Goal: Task Accomplishment & Management: Use online tool/utility

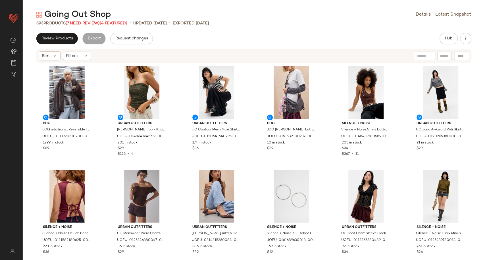
click at [84, 25] on span "(7 Need Review)" at bounding box center [83, 23] width 34 height 4
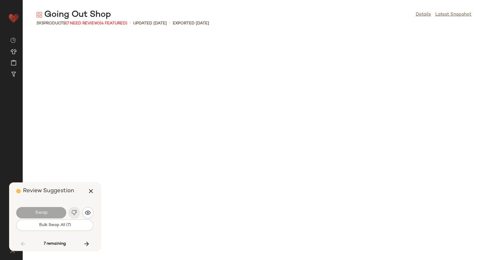
scroll to position [1870, 0]
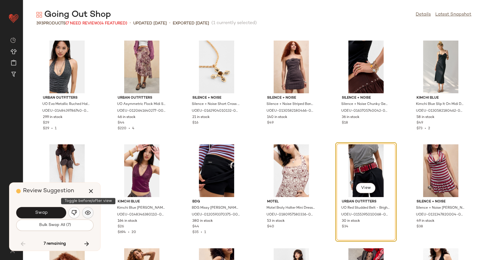
click at [84, 213] on button "button" at bounding box center [87, 212] width 11 height 11
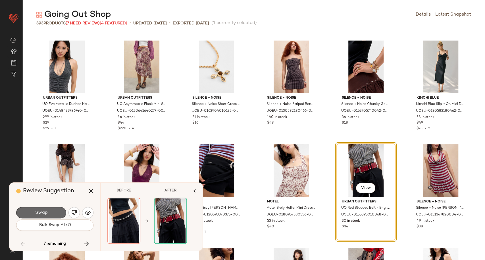
click at [57, 212] on button "Swap" at bounding box center [41, 212] width 50 height 11
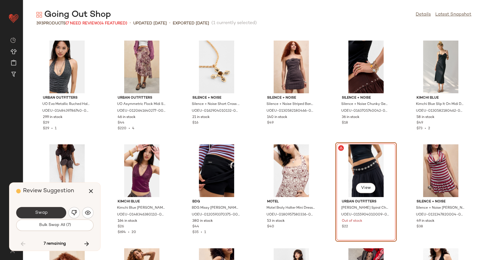
click at [58, 212] on button "Swap" at bounding box center [41, 212] width 50 height 11
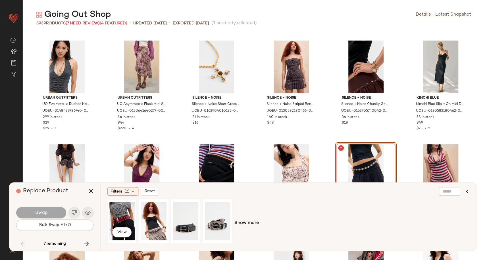
click at [121, 219] on div "View" at bounding box center [121, 221] width 25 height 40
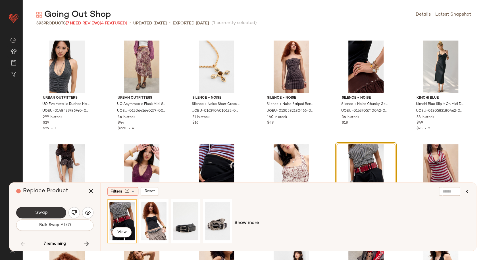
click at [53, 214] on button "Swap" at bounding box center [41, 212] width 50 height 11
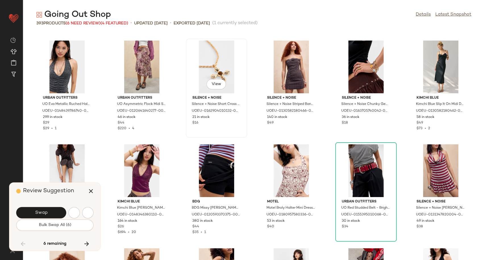
scroll to position [2182, 0]
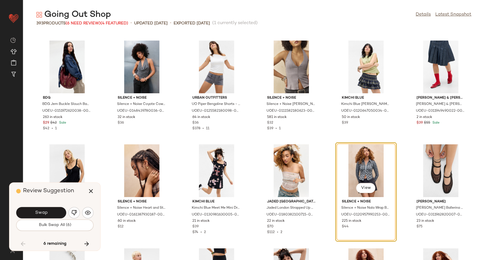
click at [82, 216] on div "Swap" at bounding box center [54, 213] width 77 height 14
click at [86, 214] on img "button" at bounding box center [88, 213] width 6 height 6
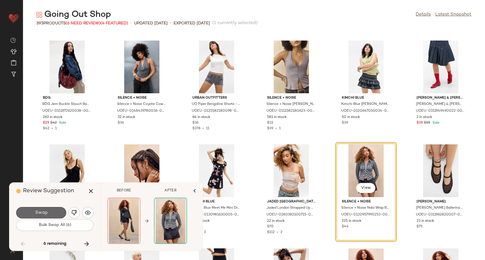
click at [42, 215] on span "Swap" at bounding box center [41, 212] width 13 height 5
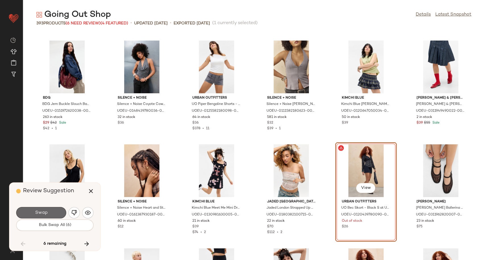
click at [52, 214] on button "Swap" at bounding box center [41, 212] width 50 height 11
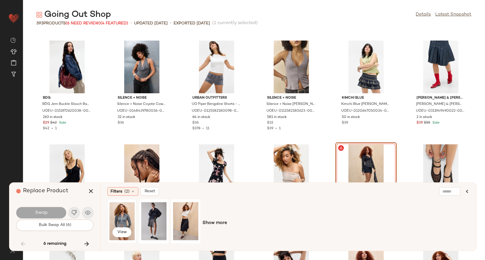
click at [123, 217] on div "View" at bounding box center [121, 221] width 25 height 40
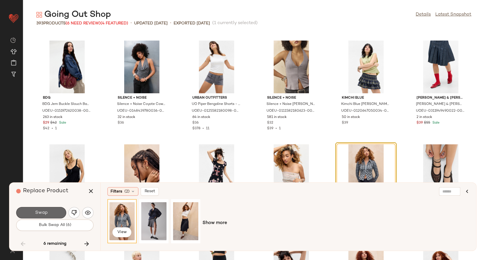
click at [56, 213] on button "Swap" at bounding box center [41, 212] width 50 height 11
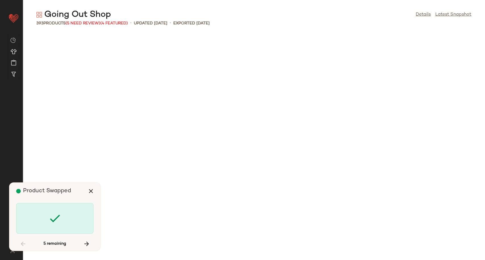
scroll to position [2805, 0]
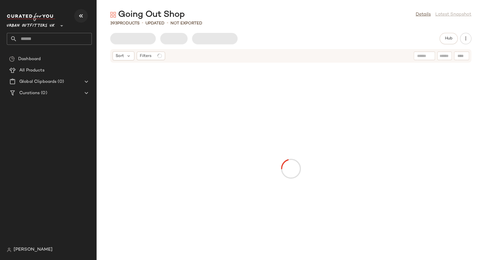
click at [80, 18] on icon "button" at bounding box center [80, 15] width 7 height 7
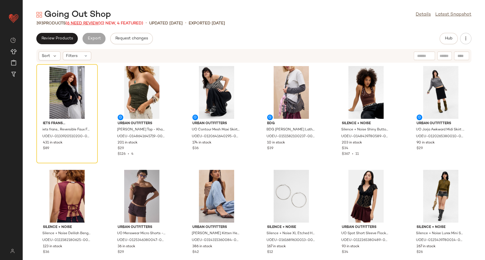
click at [93, 23] on span "(6 Need Review)" at bounding box center [83, 23] width 35 height 4
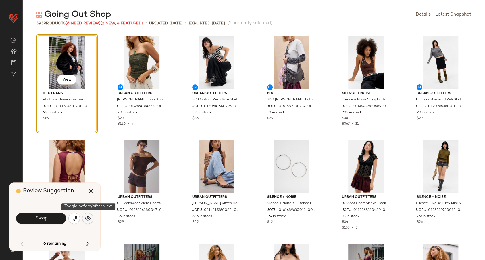
click at [90, 216] on img "button" at bounding box center [88, 219] width 6 height 6
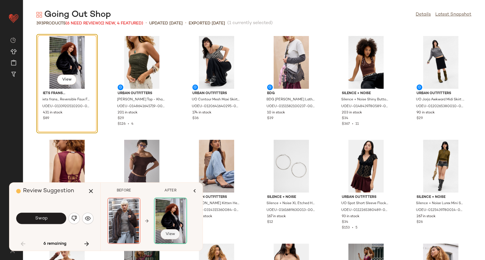
click at [172, 234] on span "View" at bounding box center [170, 234] width 10 height 5
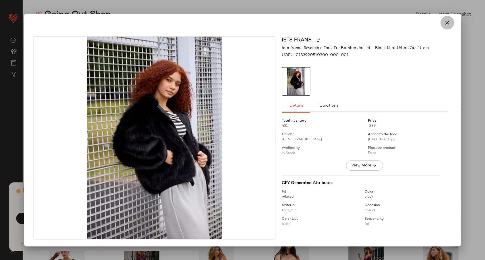
click at [447, 24] on icon "button" at bounding box center [446, 22] width 7 height 7
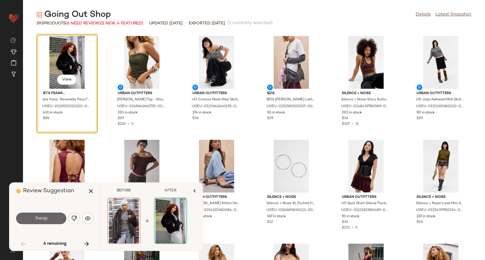
click at [37, 215] on button "Swap" at bounding box center [41, 218] width 50 height 11
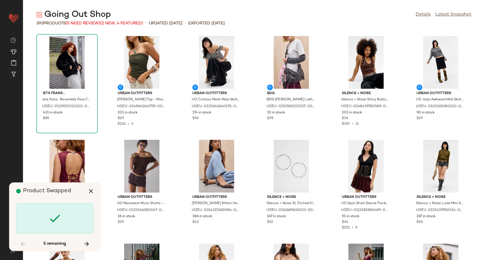
scroll to position [2805, 0]
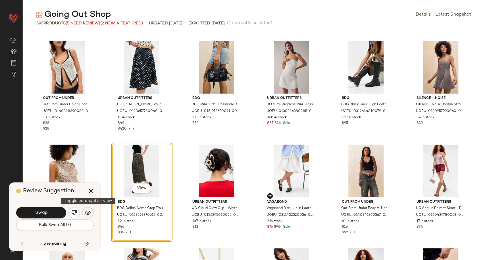
click at [89, 214] on img "button" at bounding box center [88, 213] width 6 height 6
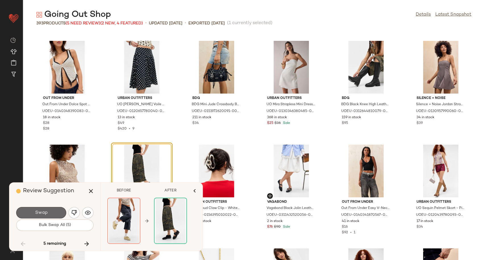
click at [38, 212] on span "Swap" at bounding box center [41, 212] width 13 height 5
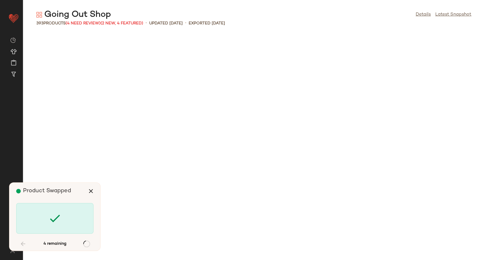
scroll to position [4571, 0]
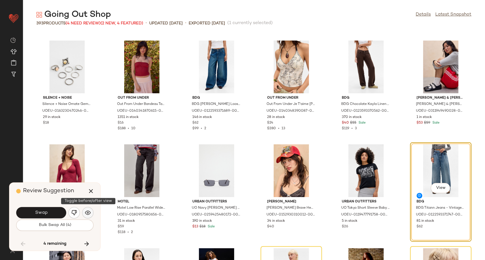
click at [88, 214] on img "button" at bounding box center [88, 213] width 6 height 6
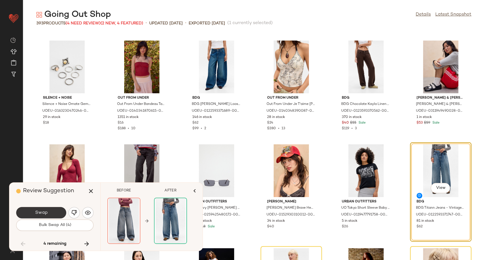
click at [57, 213] on button "Swap" at bounding box center [41, 212] width 50 height 11
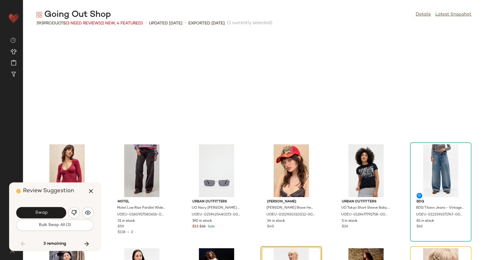
scroll to position [4675, 0]
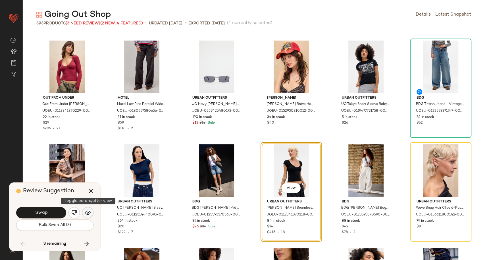
click at [88, 211] on img "button" at bounding box center [88, 213] width 6 height 6
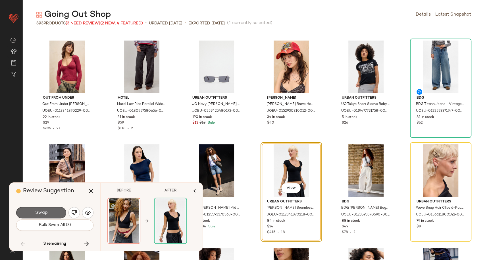
click at [45, 213] on span "Swap" at bounding box center [41, 212] width 13 height 5
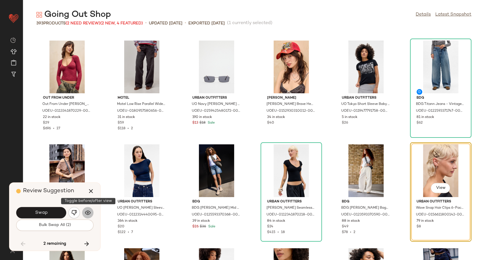
click at [91, 214] on button "button" at bounding box center [87, 212] width 11 height 11
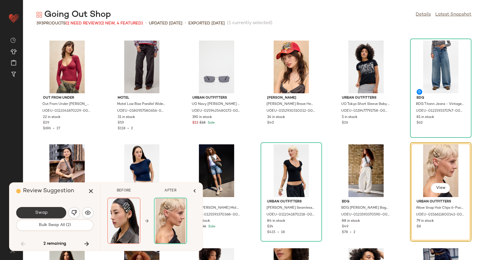
click at [56, 214] on button "Swap" at bounding box center [41, 212] width 50 height 11
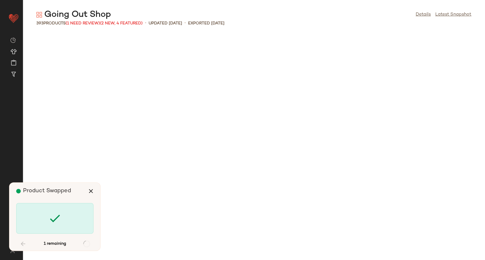
scroll to position [5298, 0]
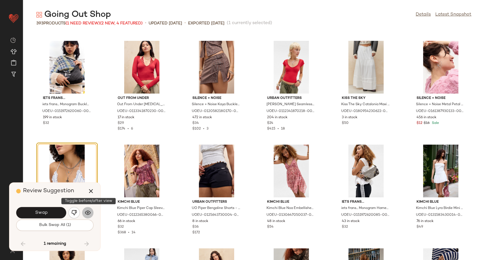
click at [87, 215] on img "button" at bounding box center [88, 213] width 6 height 6
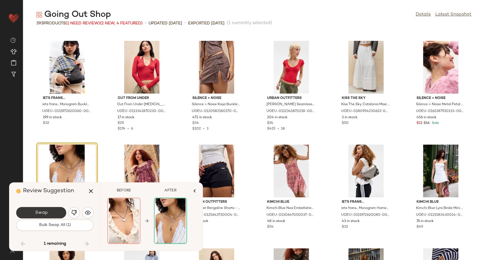
click at [39, 215] on span "Swap" at bounding box center [41, 212] width 13 height 5
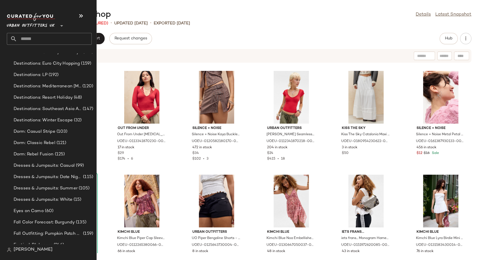
scroll to position [1447, 0]
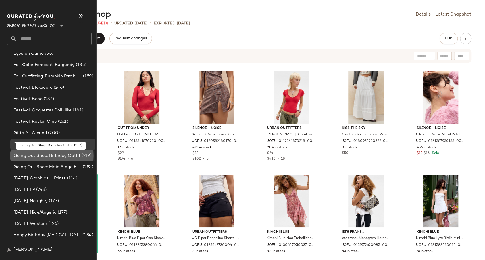
click at [39, 155] on span "Going Out Shop: Birthday Outfit" at bounding box center [47, 156] width 67 height 7
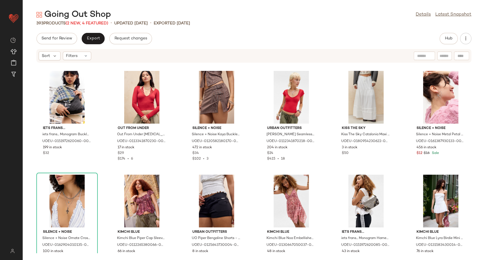
scroll to position [0, 0]
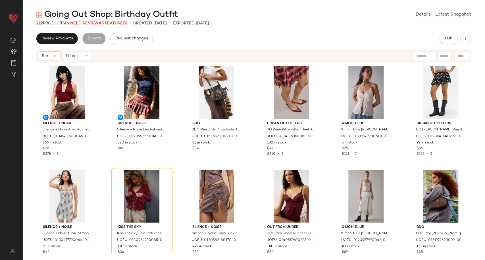
click at [75, 22] on span "(6 Need Review)" at bounding box center [82, 23] width 35 height 4
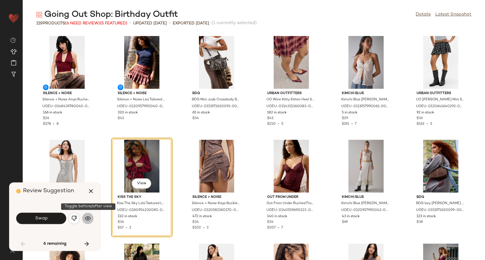
click at [84, 222] on button "button" at bounding box center [87, 218] width 11 height 11
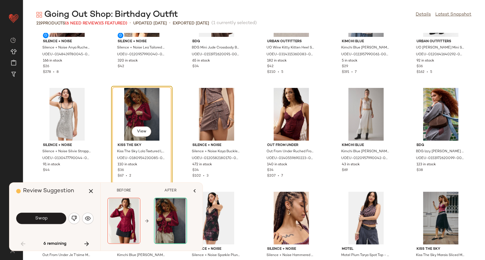
scroll to position [63, 0]
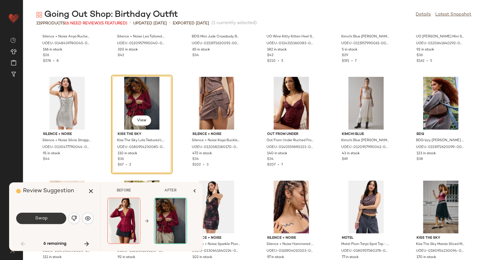
click at [43, 217] on span "Swap" at bounding box center [41, 218] width 13 height 5
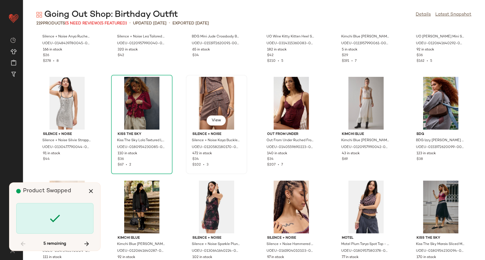
scroll to position [1039, 0]
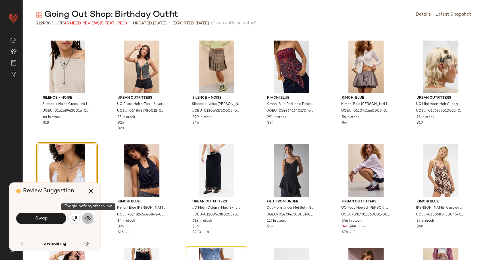
click at [86, 221] on button "button" at bounding box center [87, 218] width 11 height 11
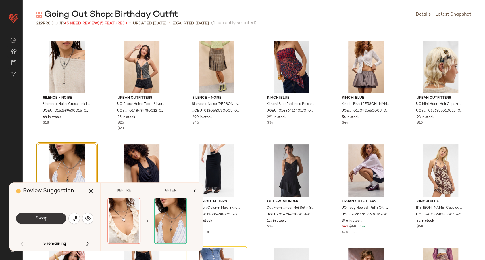
click at [48, 216] on button "Swap" at bounding box center [41, 218] width 50 height 11
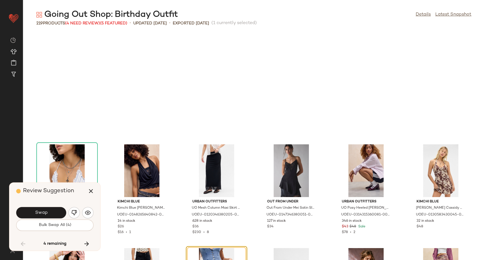
scroll to position [1143, 0]
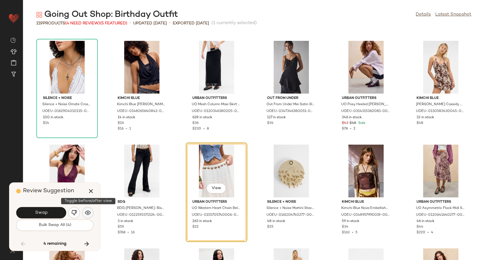
click at [86, 215] on img "button" at bounding box center [88, 213] width 6 height 6
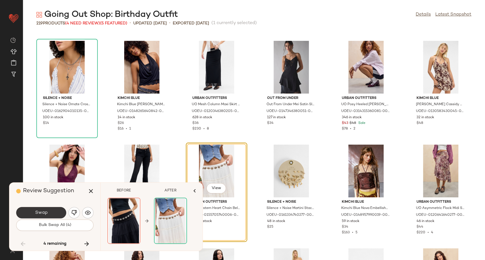
click at [46, 215] on span "Swap" at bounding box center [41, 212] width 13 height 5
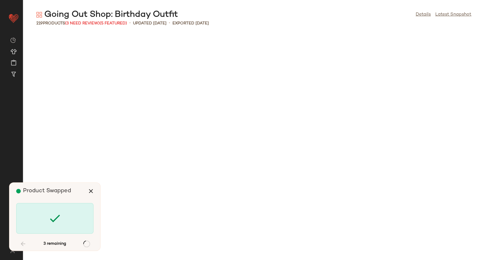
scroll to position [1766, 0]
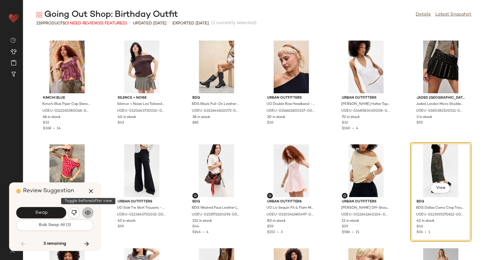
click at [90, 212] on img "button" at bounding box center [88, 213] width 6 height 6
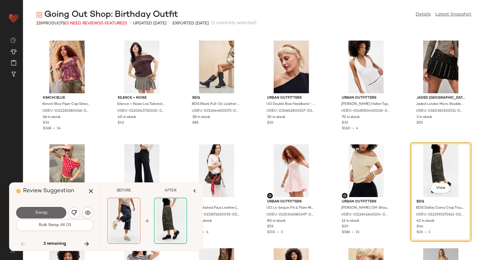
click at [54, 213] on button "Swap" at bounding box center [41, 212] width 50 height 11
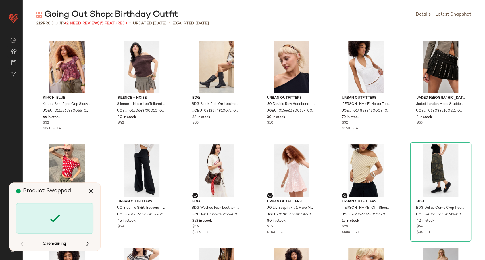
scroll to position [1974, 0]
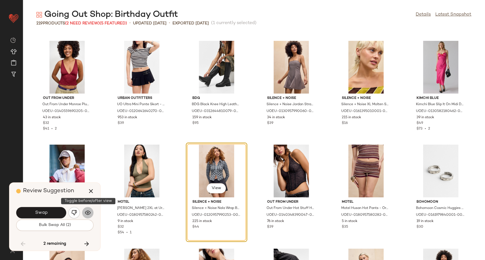
click at [87, 214] on img "button" at bounding box center [88, 213] width 6 height 6
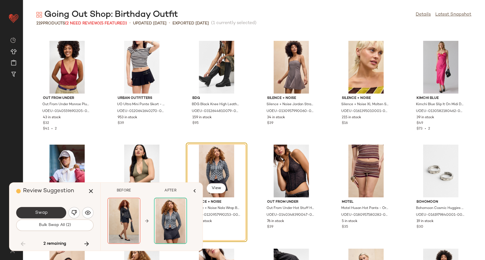
click at [39, 214] on span "Swap" at bounding box center [41, 212] width 13 height 5
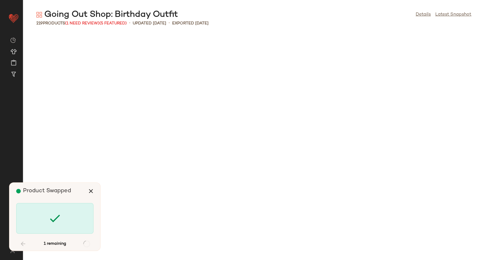
scroll to position [2493, 0]
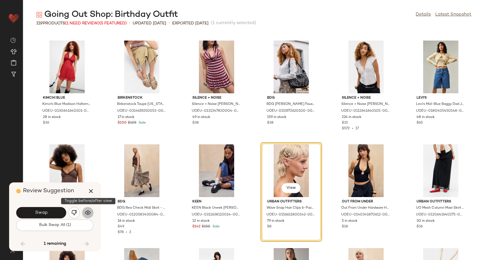
click at [87, 212] on img "button" at bounding box center [88, 213] width 6 height 6
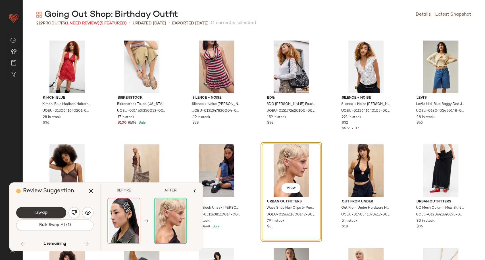
click at [50, 211] on button "Swap" at bounding box center [41, 212] width 50 height 11
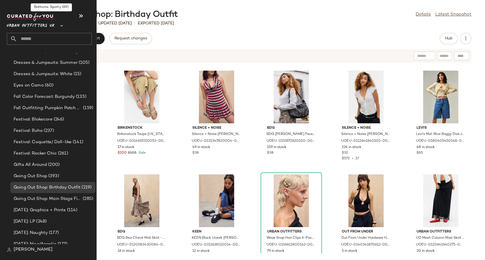
scroll to position [1419, 0]
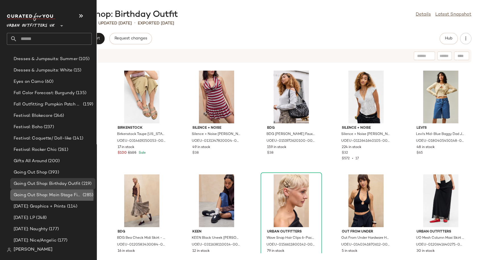
click at [55, 198] on div "Going Out Shop: Main Stage Fits (285)" at bounding box center [52, 195] width 85 height 11
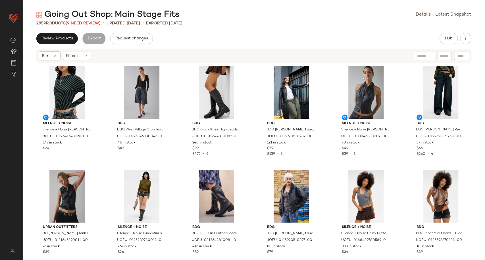
click at [81, 21] on span "(9 Need Review)" at bounding box center [83, 23] width 35 height 4
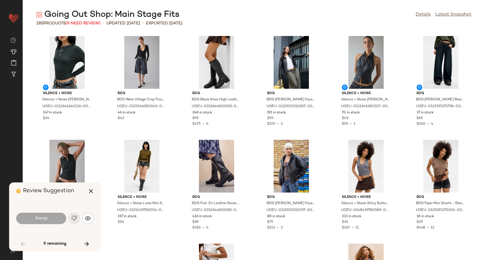
scroll to position [935, 0]
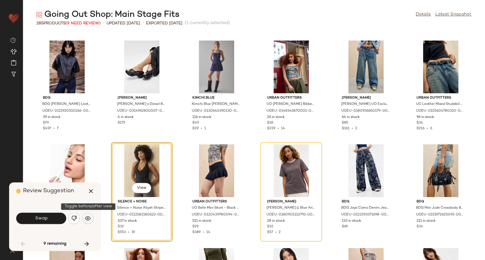
click at [88, 220] on img "button" at bounding box center [88, 219] width 6 height 6
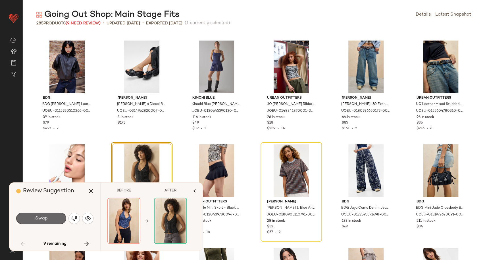
click at [49, 219] on button "Swap" at bounding box center [41, 218] width 50 height 11
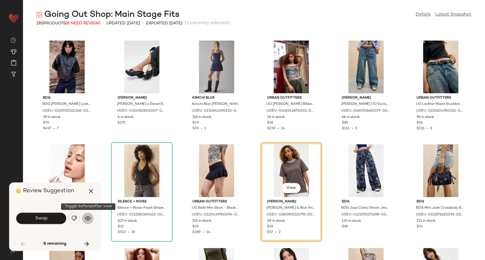
click at [86, 221] on img "button" at bounding box center [88, 219] width 6 height 6
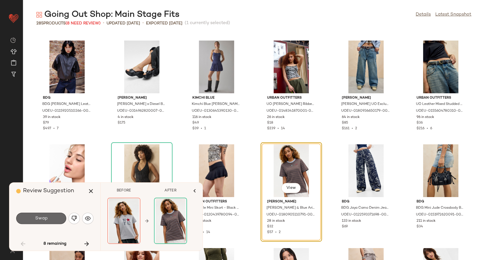
click at [62, 219] on button "Swap" at bounding box center [41, 218] width 50 height 11
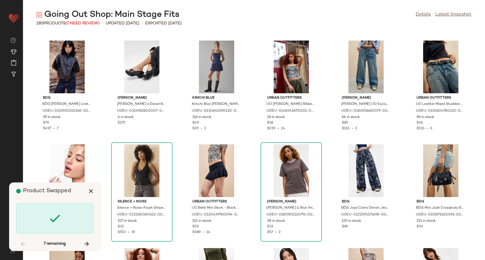
scroll to position [1247, 0]
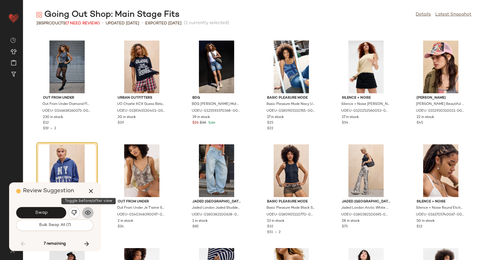
click at [89, 213] on img "button" at bounding box center [88, 213] width 6 height 6
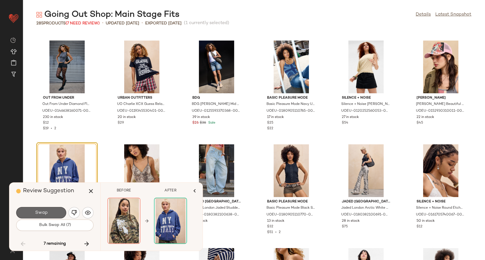
click at [46, 212] on span "Swap" at bounding box center [41, 212] width 13 height 5
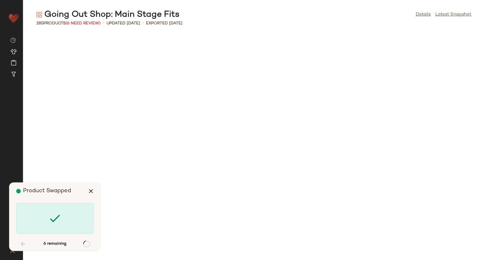
scroll to position [2286, 0]
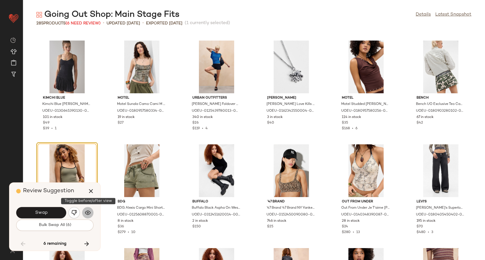
click at [92, 213] on button "button" at bounding box center [87, 212] width 11 height 11
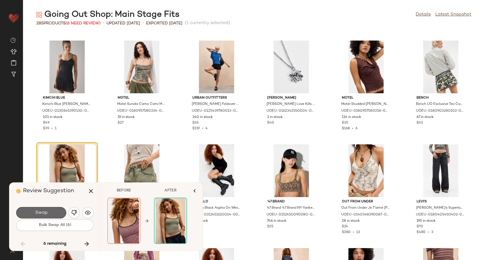
click at [54, 212] on button "Swap" at bounding box center [41, 212] width 50 height 11
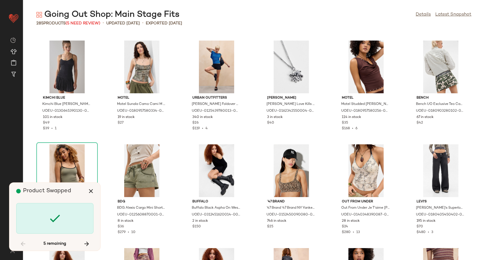
scroll to position [2597, 0]
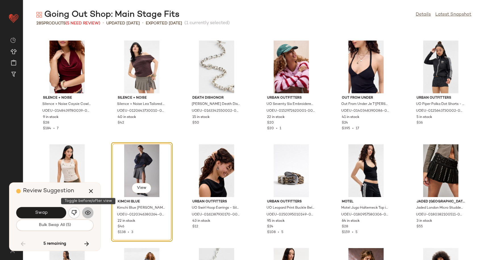
click at [88, 212] on img "button" at bounding box center [88, 213] width 6 height 6
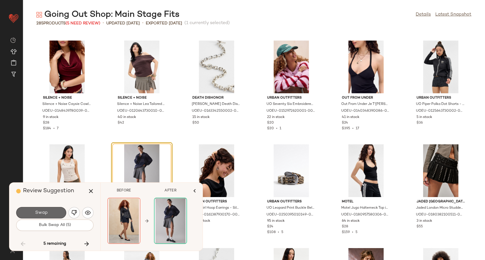
click at [60, 213] on button "Swap" at bounding box center [41, 212] width 50 height 11
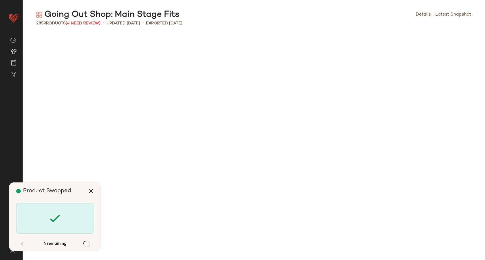
scroll to position [3220, 0]
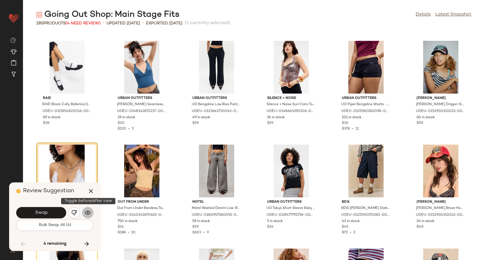
click at [88, 217] on button "button" at bounding box center [87, 212] width 11 height 11
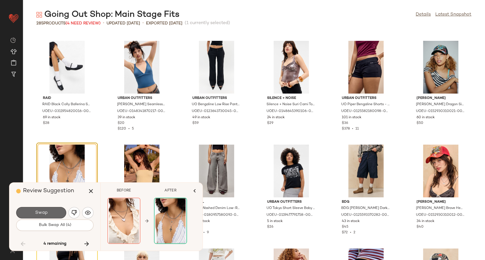
click at [45, 214] on span "Swap" at bounding box center [41, 212] width 13 height 5
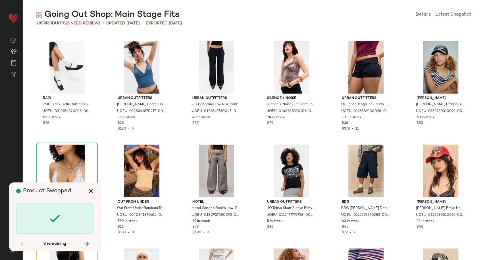
scroll to position [3325, 0]
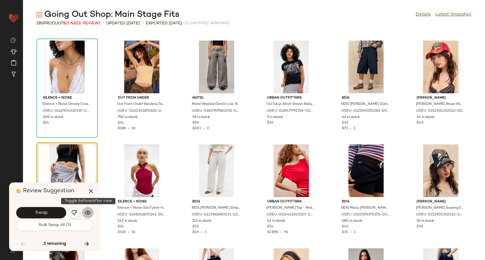
click at [92, 212] on button "button" at bounding box center [87, 212] width 11 height 11
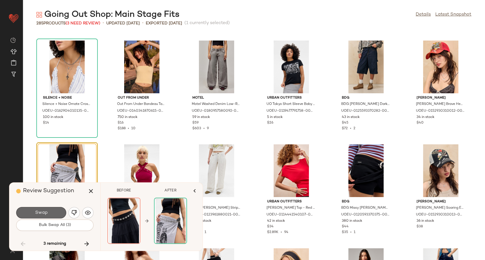
click at [48, 213] on button "Swap" at bounding box center [41, 212] width 50 height 11
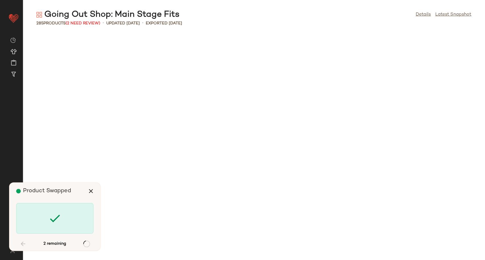
scroll to position [4260, 0]
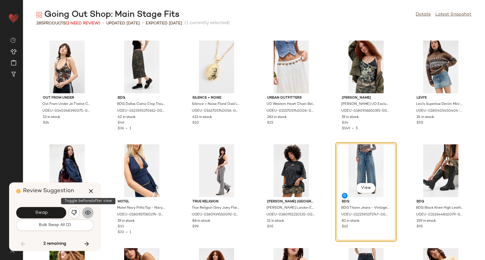
click at [89, 213] on img "button" at bounding box center [88, 213] width 6 height 6
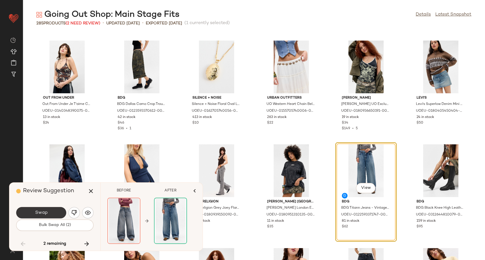
click at [54, 214] on button "Swap" at bounding box center [41, 212] width 50 height 11
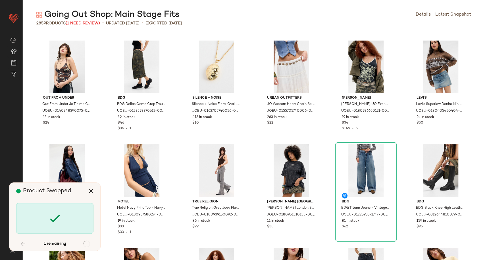
scroll to position [4760, 0]
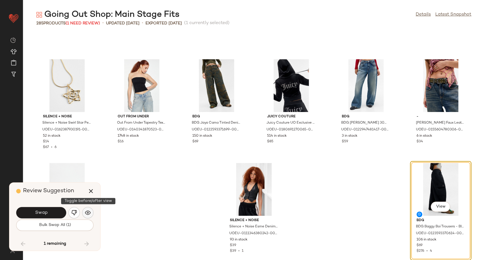
click at [90, 214] on img "button" at bounding box center [88, 213] width 6 height 6
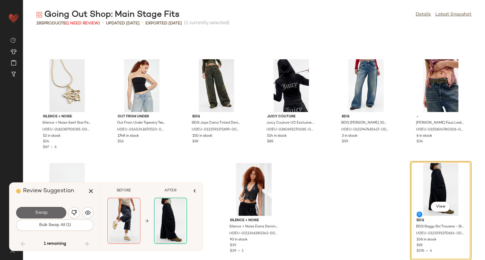
click at [50, 214] on button "Swap" at bounding box center [41, 212] width 50 height 11
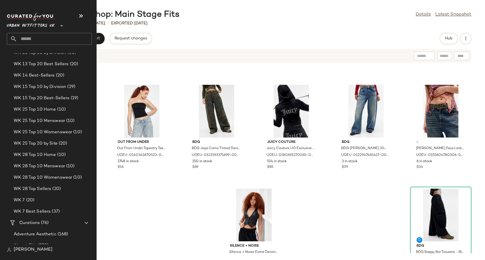
scroll to position [1009, 0]
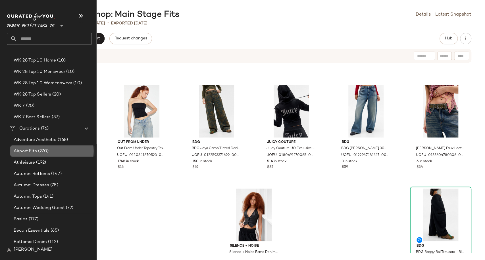
click at [36, 149] on span "Airport Fits" at bounding box center [25, 151] width 23 height 7
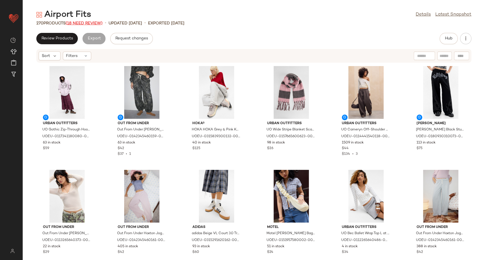
click at [97, 21] on span "(18 Need Review)" at bounding box center [84, 23] width 37 height 4
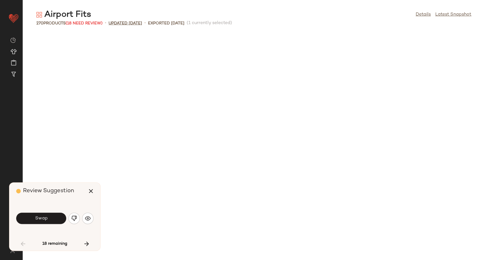
scroll to position [212, 0]
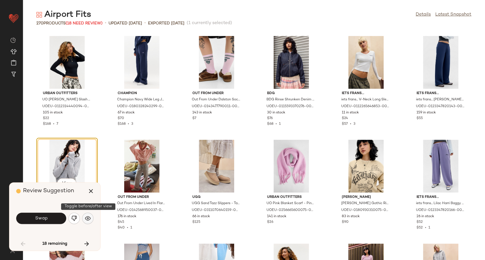
click at [89, 219] on img "button" at bounding box center [88, 219] width 6 height 6
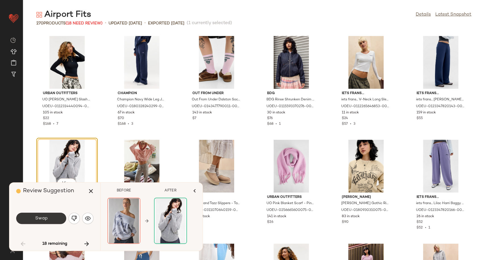
click at [48, 221] on button "Swap" at bounding box center [41, 218] width 50 height 11
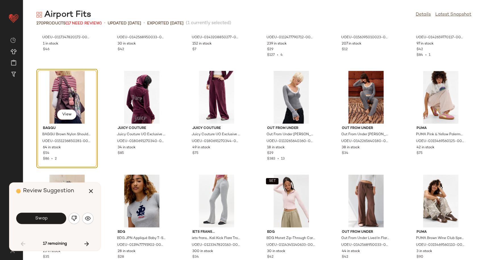
scroll to position [582, 0]
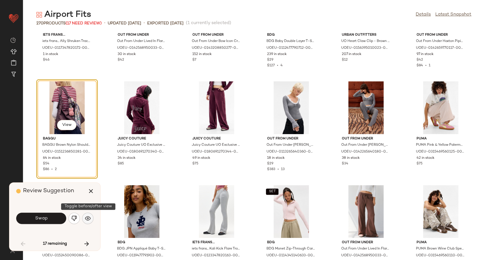
click at [89, 219] on img "button" at bounding box center [88, 219] width 6 height 6
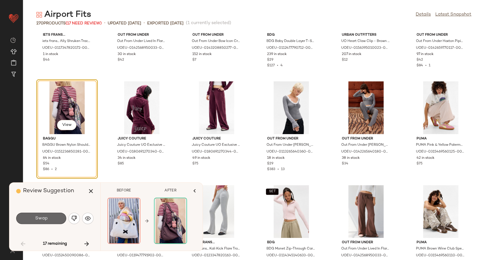
click at [57, 220] on button "Swap" at bounding box center [41, 218] width 50 height 11
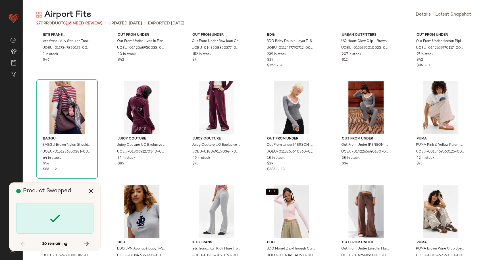
scroll to position [831, 0]
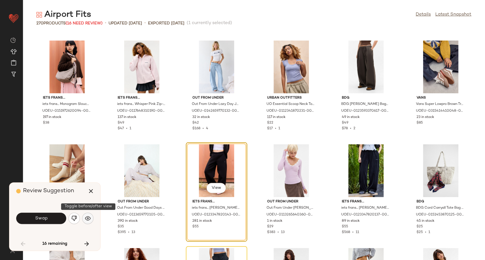
click at [85, 221] on img "button" at bounding box center [88, 219] width 6 height 6
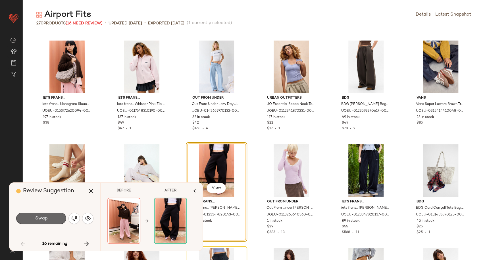
click at [39, 219] on span "Swap" at bounding box center [41, 218] width 13 height 5
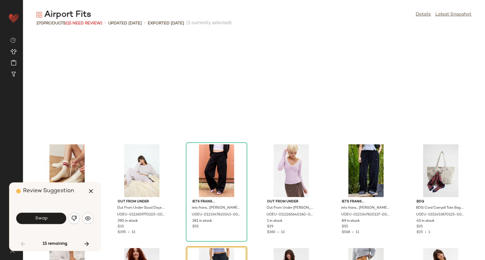
scroll to position [935, 0]
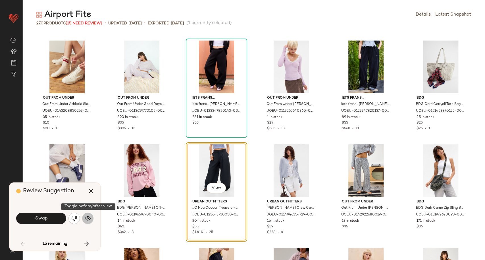
click at [89, 221] on img "button" at bounding box center [88, 219] width 6 height 6
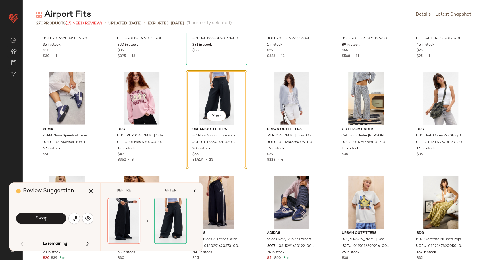
scroll to position [998, 0]
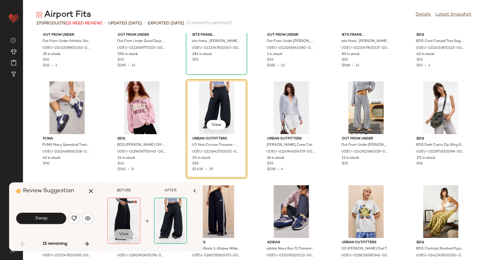
click at [124, 234] on span "View" at bounding box center [124, 234] width 10 height 5
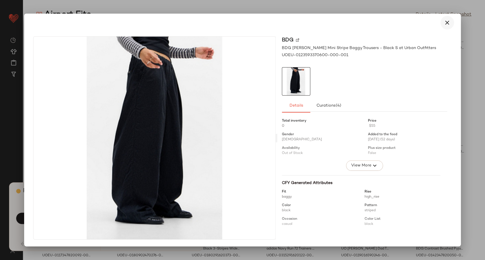
click at [450, 22] on button "button" at bounding box center [447, 23] width 14 height 14
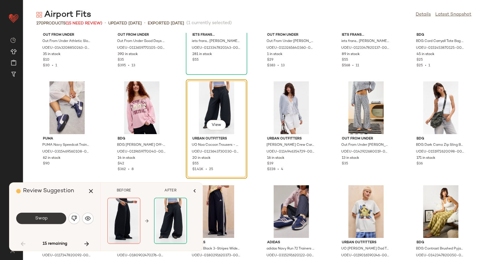
click at [43, 218] on span "Swap" at bounding box center [41, 218] width 13 height 5
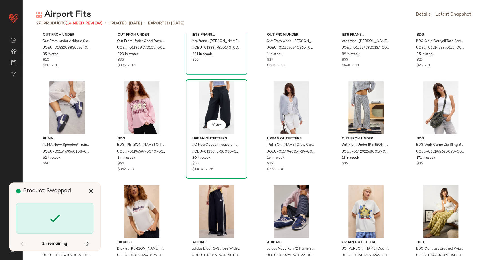
scroll to position [1143, 0]
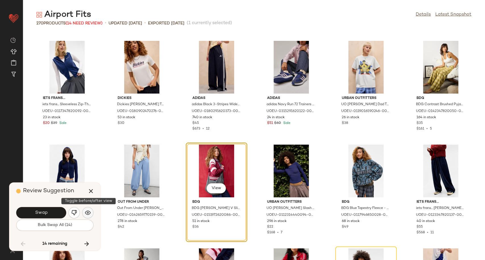
click at [89, 211] on img "button" at bounding box center [88, 213] width 6 height 6
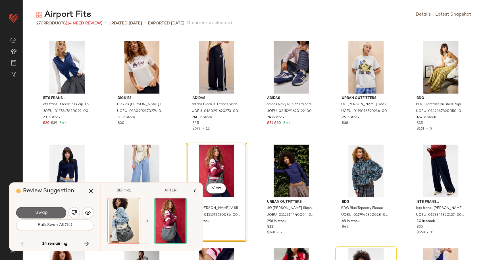
click at [42, 215] on span "Swap" at bounding box center [41, 212] width 13 height 5
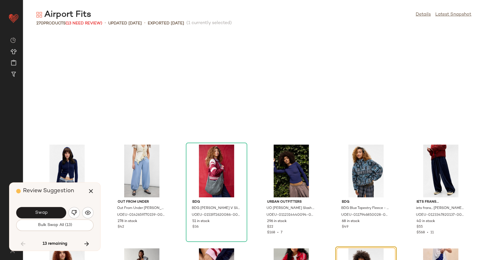
scroll to position [1247, 0]
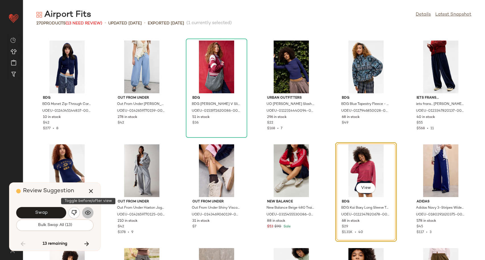
click at [89, 211] on img "button" at bounding box center [88, 213] width 6 height 6
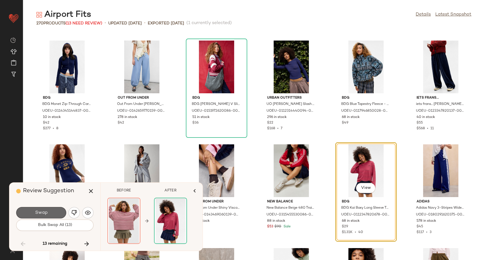
click at [50, 212] on button "Swap" at bounding box center [41, 212] width 50 height 11
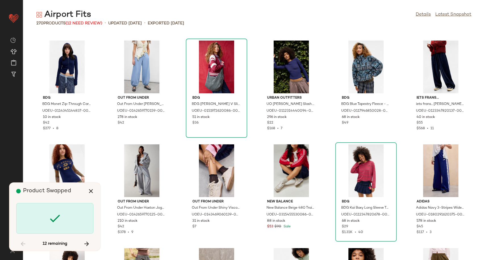
scroll to position [1455, 0]
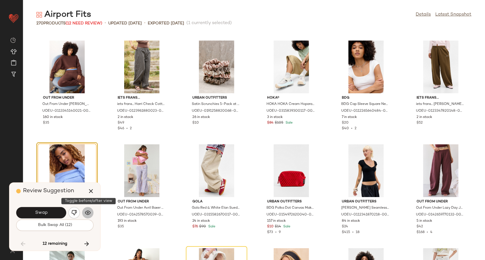
click at [85, 211] on img "button" at bounding box center [88, 213] width 6 height 6
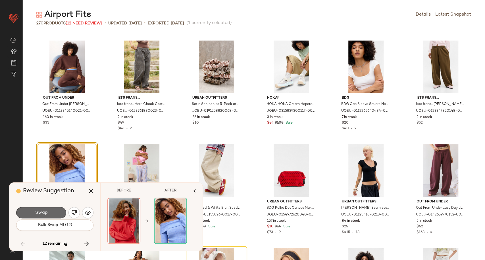
click at [54, 211] on button "Swap" at bounding box center [41, 212] width 50 height 11
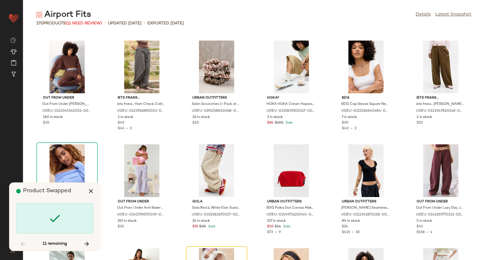
scroll to position [1558, 0]
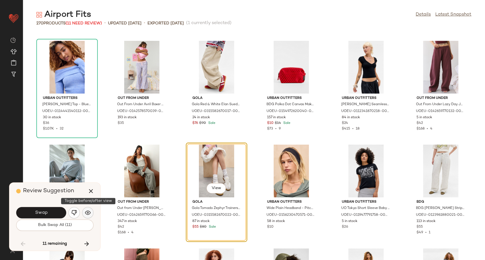
click at [91, 212] on button "button" at bounding box center [87, 212] width 11 height 11
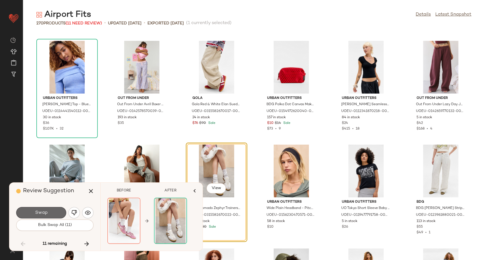
click at [54, 216] on button "Swap" at bounding box center [41, 212] width 50 height 11
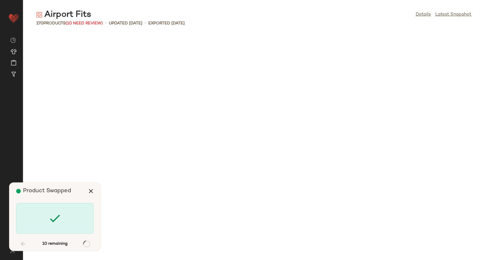
scroll to position [2078, 0]
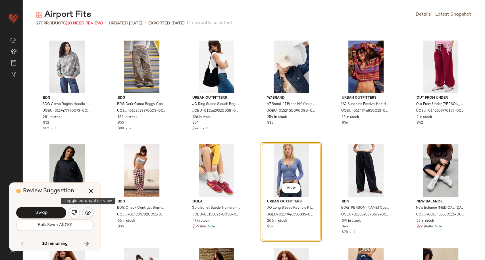
click at [88, 214] on img "button" at bounding box center [88, 213] width 6 height 6
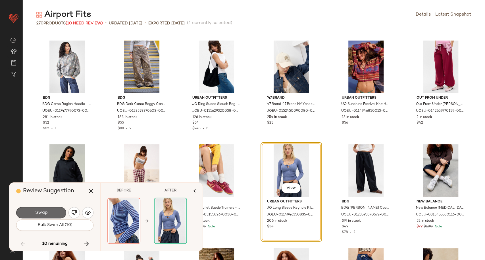
click at [55, 212] on button "Swap" at bounding box center [41, 212] width 50 height 11
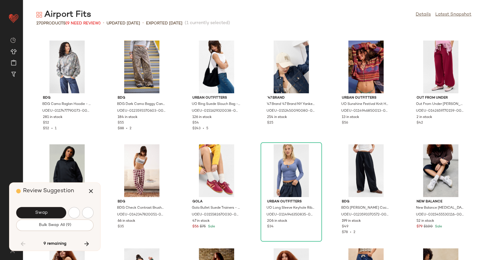
scroll to position [2389, 0]
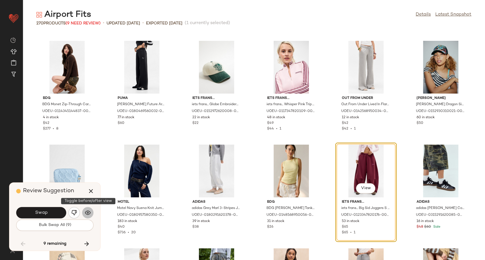
click at [90, 213] on img "button" at bounding box center [88, 213] width 6 height 6
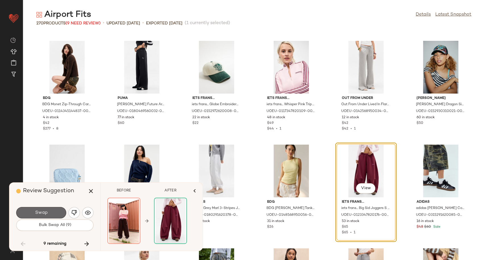
click at [51, 213] on button "Swap" at bounding box center [41, 212] width 50 height 11
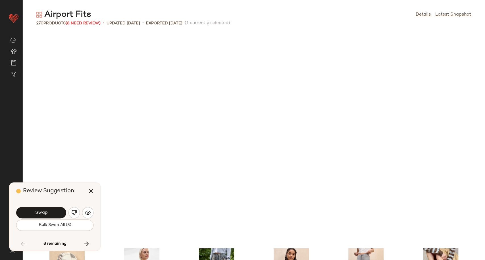
scroll to position [2597, 0]
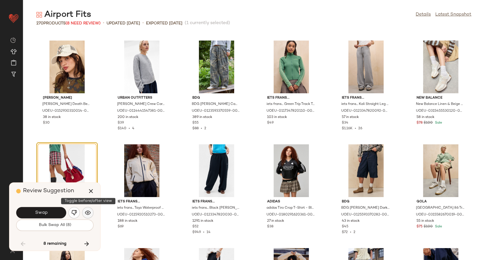
click at [86, 213] on img "button" at bounding box center [88, 213] width 6 height 6
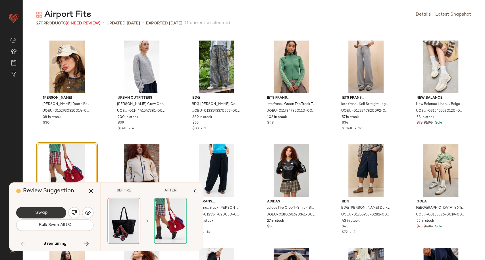
click at [43, 214] on span "Swap" at bounding box center [41, 212] width 13 height 5
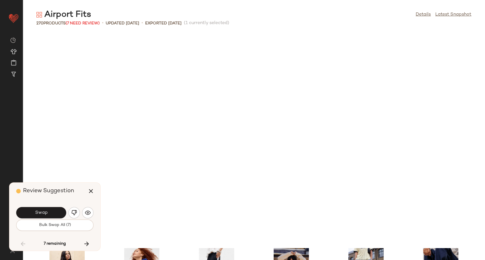
scroll to position [2805, 0]
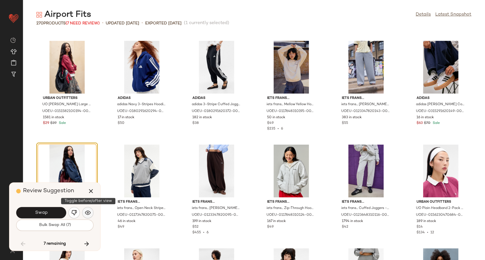
click at [90, 210] on img "button" at bounding box center [88, 213] width 6 height 6
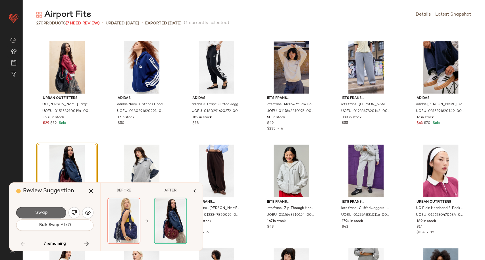
click at [48, 214] on button "Swap" at bounding box center [41, 212] width 50 height 11
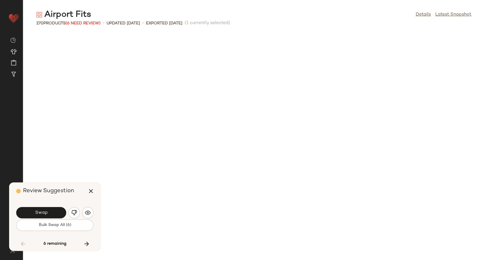
scroll to position [3117, 0]
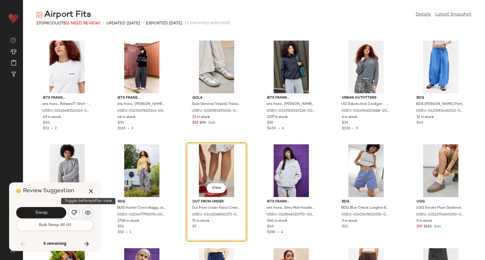
click at [87, 209] on button "button" at bounding box center [87, 212] width 11 height 11
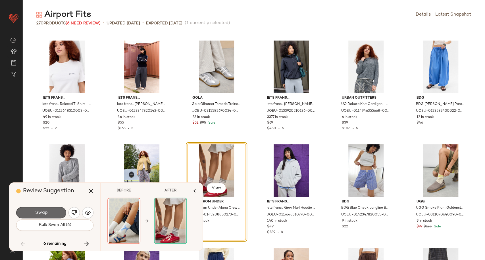
click at [45, 213] on span "Swap" at bounding box center [41, 212] width 13 height 5
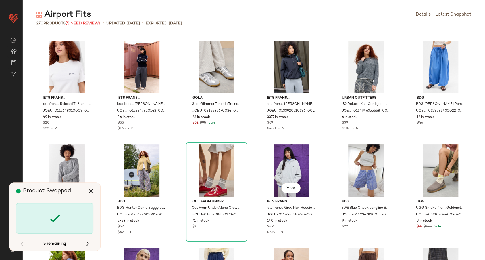
scroll to position [3428, 0]
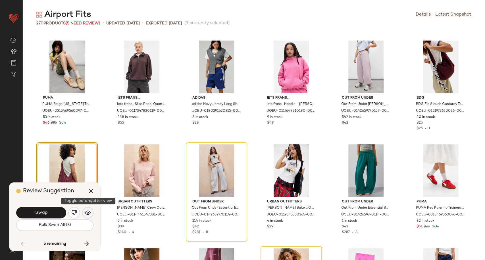
click at [92, 215] on button "button" at bounding box center [87, 212] width 11 height 11
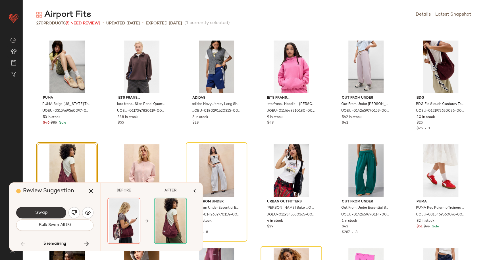
click at [46, 216] on span "Swap" at bounding box center [41, 212] width 13 height 5
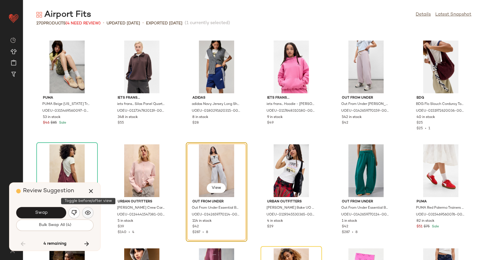
click at [87, 214] on img "button" at bounding box center [88, 213] width 6 height 6
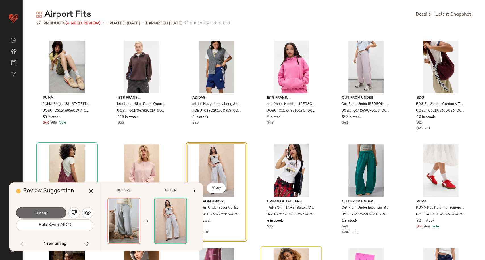
click at [52, 215] on button "Swap" at bounding box center [41, 212] width 50 height 11
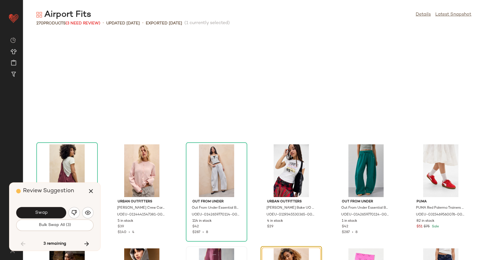
scroll to position [3532, 0]
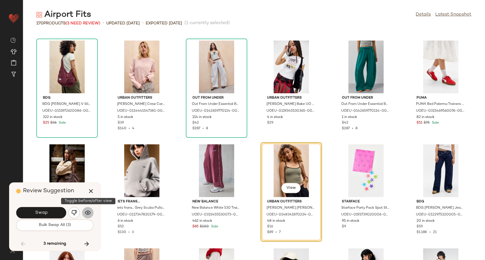
click at [91, 212] on button "button" at bounding box center [87, 212] width 11 height 11
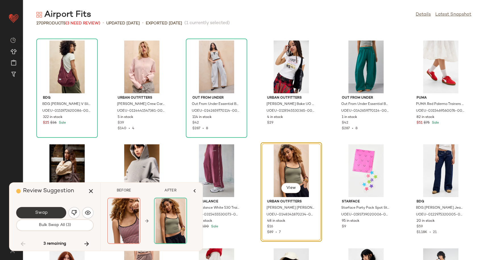
click at [49, 214] on button "Swap" at bounding box center [41, 212] width 50 height 11
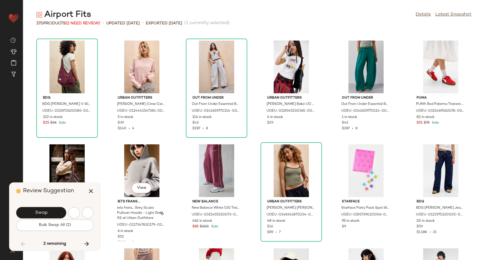
scroll to position [3844, 0]
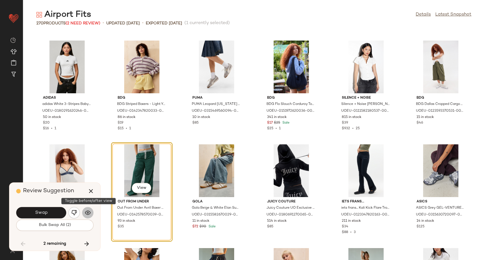
click at [90, 213] on img "button" at bounding box center [88, 213] width 6 height 6
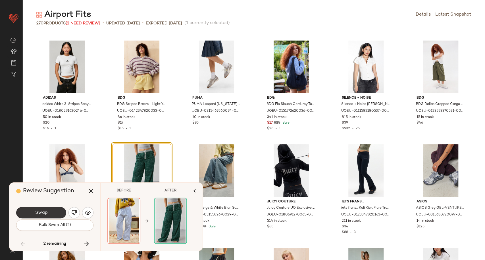
click at [26, 213] on button "Swap" at bounding box center [41, 212] width 50 height 11
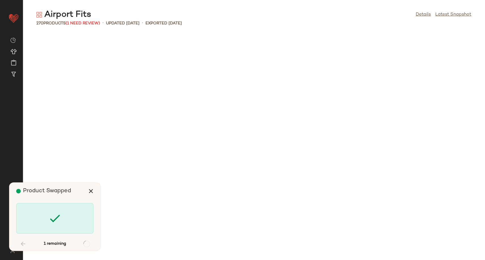
scroll to position [4260, 0]
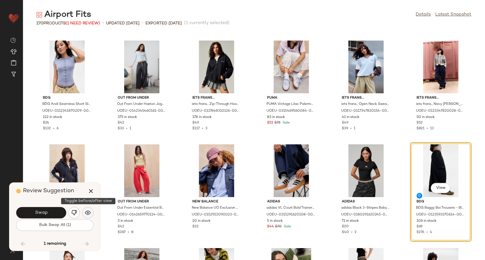
click at [92, 213] on button "button" at bounding box center [87, 212] width 11 height 11
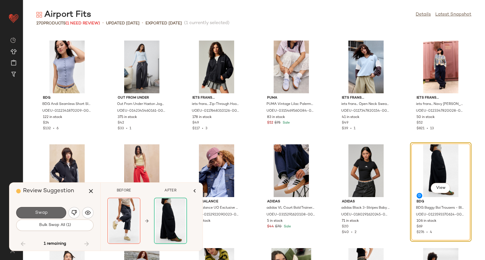
click at [47, 214] on span "Swap" at bounding box center [41, 212] width 13 height 5
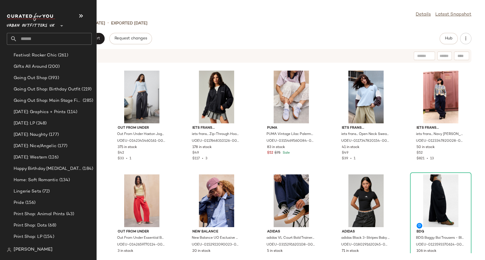
scroll to position [1577, 0]
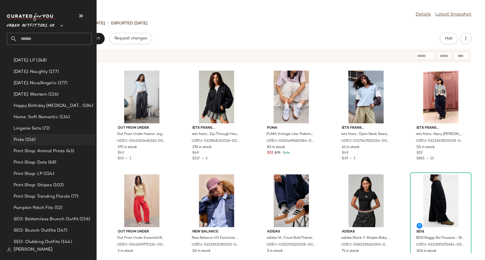
click at [22, 136] on div "Pride (156)" at bounding box center [52, 139] width 85 height 11
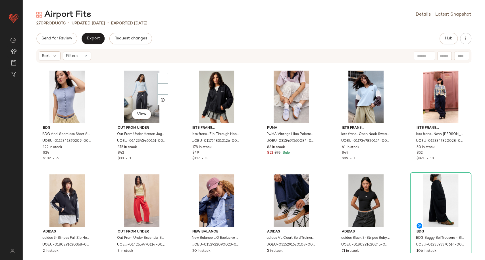
scroll to position [0, 0]
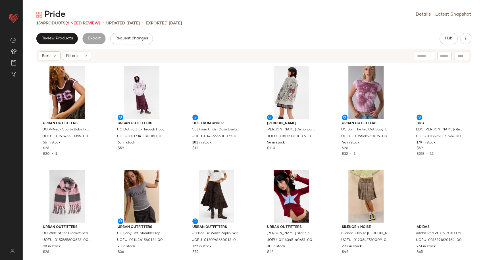
click at [85, 21] on span "(6 Need Review)" at bounding box center [82, 23] width 35 height 4
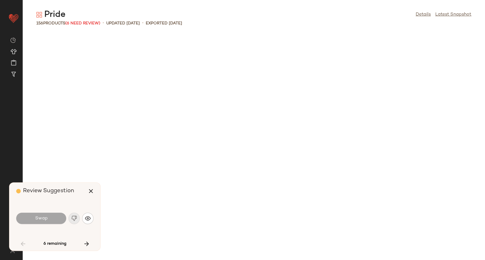
scroll to position [420, 0]
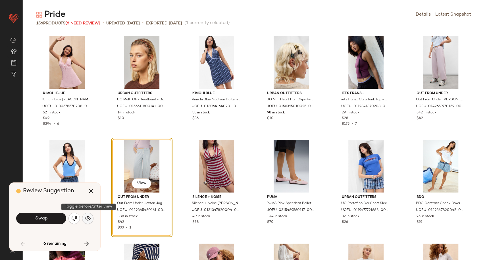
click at [89, 221] on button "button" at bounding box center [87, 218] width 11 height 11
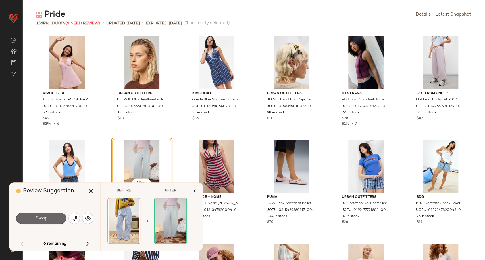
click at [44, 221] on span "Swap" at bounding box center [41, 218] width 13 height 5
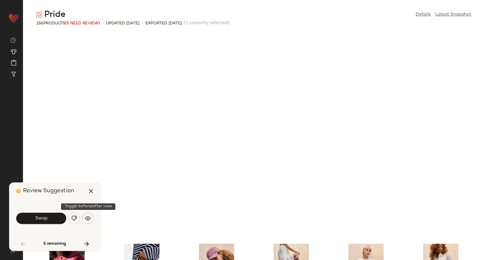
scroll to position [623, 0]
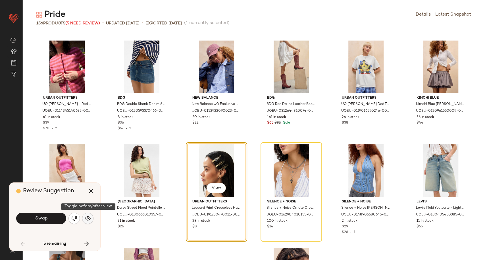
click at [87, 217] on img "button" at bounding box center [88, 219] width 6 height 6
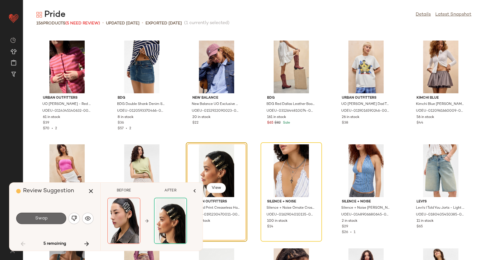
click at [50, 217] on button "Swap" at bounding box center [41, 218] width 50 height 11
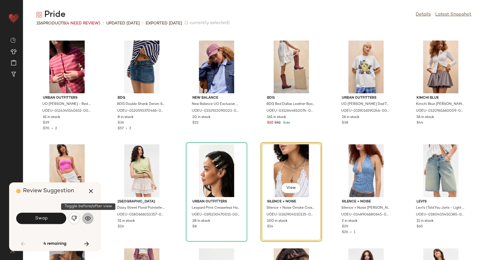
click at [89, 220] on img "button" at bounding box center [88, 219] width 6 height 6
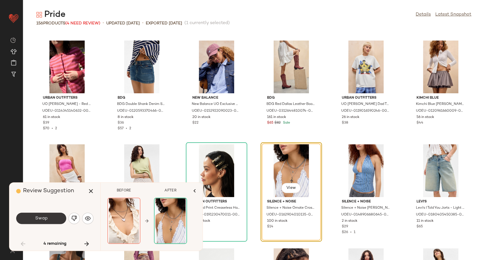
click at [52, 217] on button "Swap" at bounding box center [41, 218] width 50 height 11
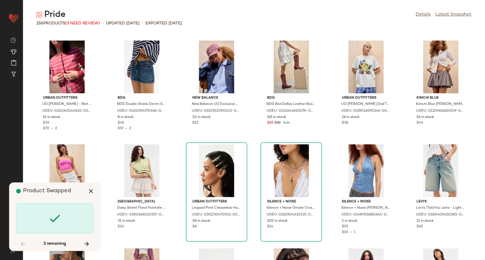
scroll to position [1974, 0]
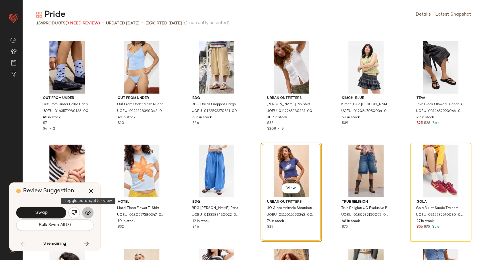
click at [88, 216] on img "button" at bounding box center [88, 213] width 6 height 6
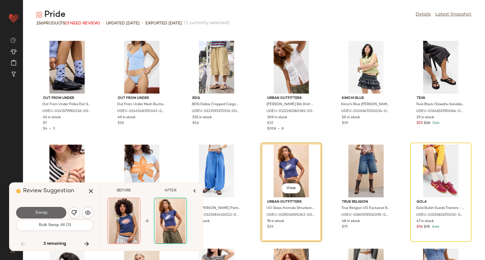
click at [54, 211] on button "Swap" at bounding box center [41, 212] width 50 height 11
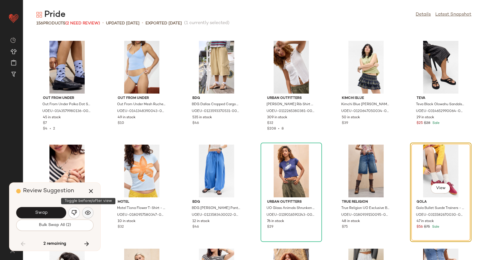
click at [89, 212] on img "button" at bounding box center [88, 213] width 6 height 6
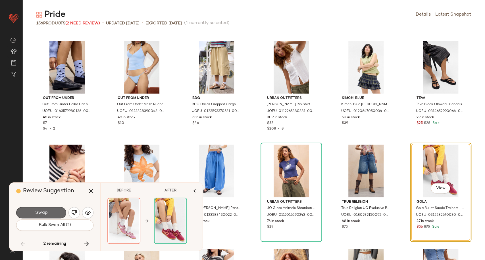
click at [50, 213] on button "Swap" at bounding box center [41, 212] width 50 height 11
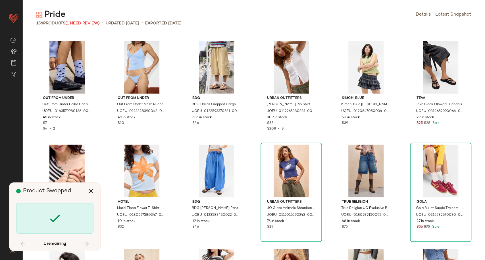
scroll to position [2389, 0]
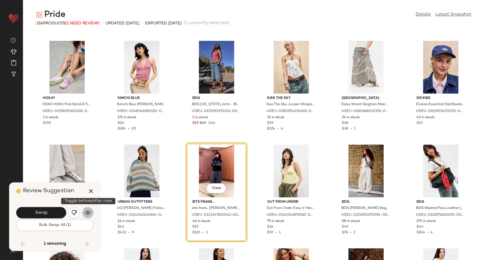
click at [89, 211] on img "button" at bounding box center [88, 213] width 6 height 6
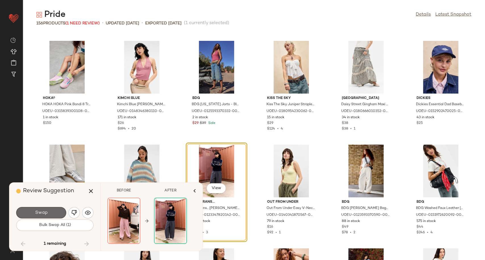
click at [41, 214] on span "Swap" at bounding box center [41, 212] width 13 height 5
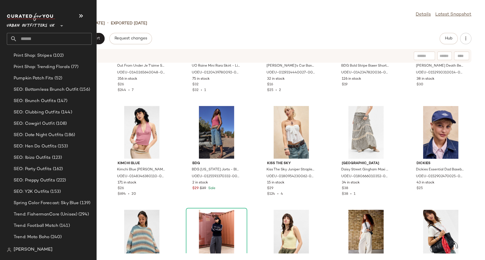
scroll to position [1762, 0]
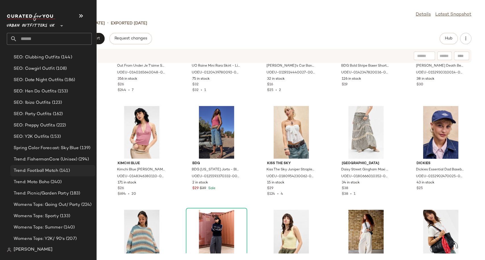
click at [41, 169] on span "Trend: Football Match" at bounding box center [36, 171] width 45 height 7
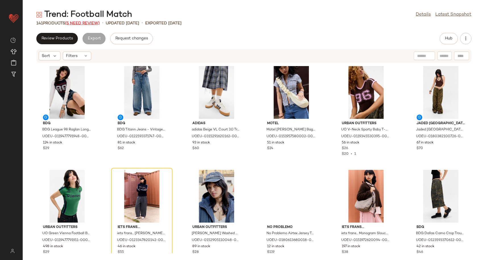
click at [82, 23] on span "(5 Need Review)" at bounding box center [82, 23] width 35 height 4
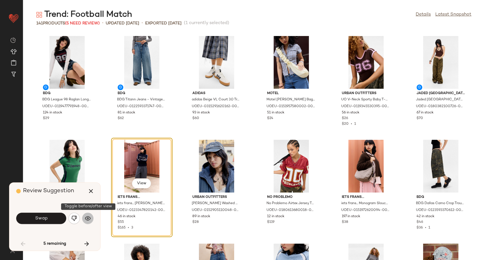
click at [91, 216] on button "button" at bounding box center [87, 218] width 11 height 11
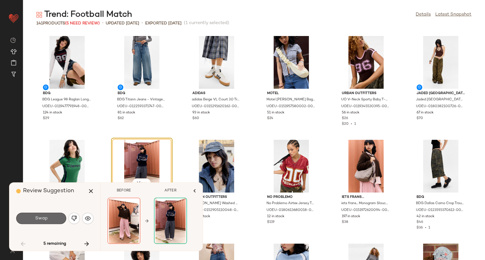
click at [53, 220] on button "Swap" at bounding box center [41, 218] width 50 height 11
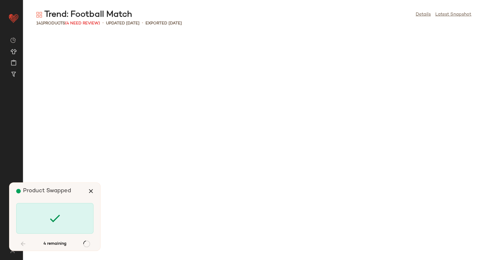
scroll to position [420, 0]
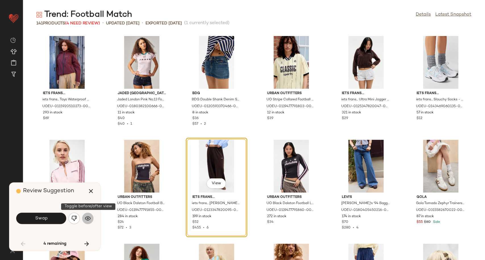
click at [90, 218] on img "button" at bounding box center [88, 219] width 6 height 6
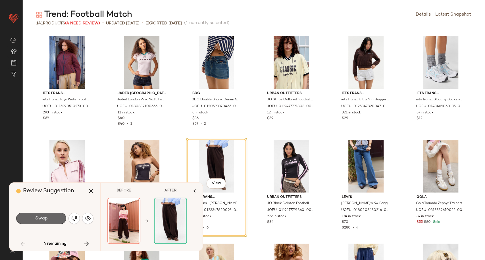
click at [35, 221] on span "Swap" at bounding box center [41, 218] width 13 height 5
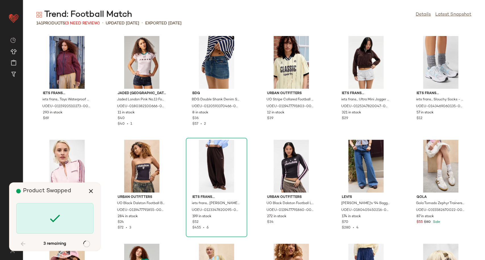
scroll to position [935, 0]
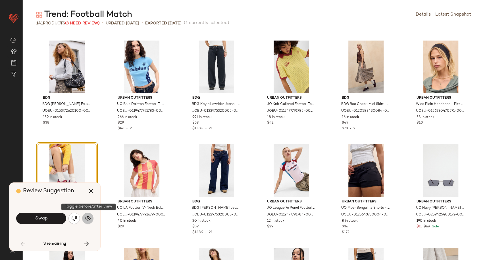
click at [86, 220] on img "button" at bounding box center [88, 219] width 6 height 6
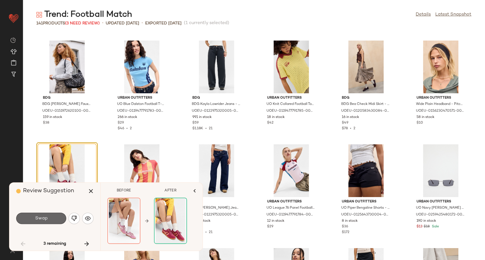
click at [47, 219] on span "Swap" at bounding box center [41, 218] width 13 height 5
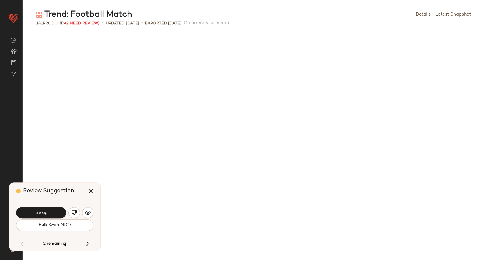
scroll to position [1247, 0]
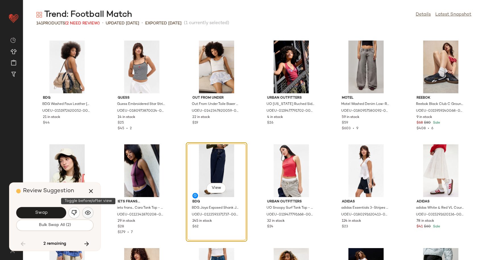
click at [85, 217] on button "button" at bounding box center [87, 212] width 11 height 11
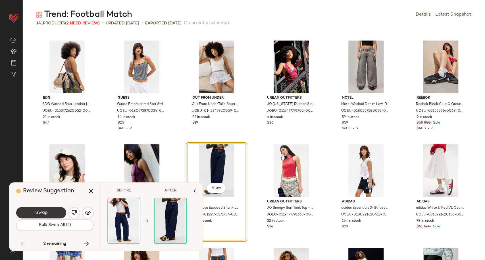
click at [51, 212] on button "Swap" at bounding box center [41, 212] width 50 height 11
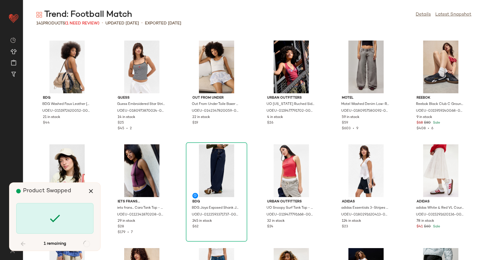
scroll to position [2182, 0]
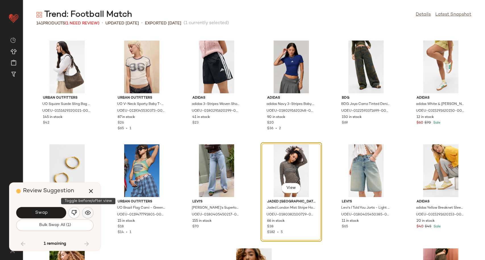
click at [91, 213] on button "button" at bounding box center [87, 212] width 11 height 11
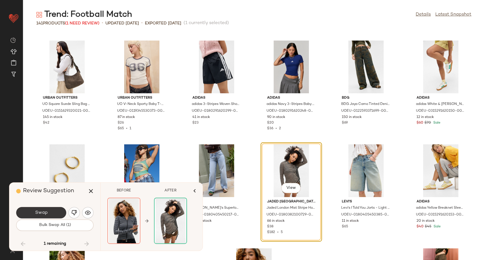
click at [39, 215] on span "Swap" at bounding box center [41, 212] width 13 height 5
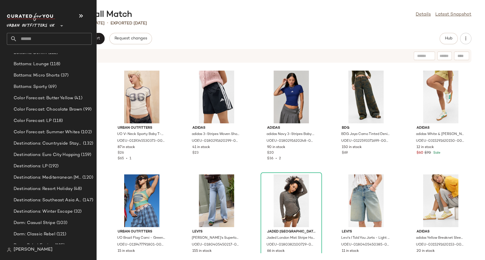
scroll to position [1135, 0]
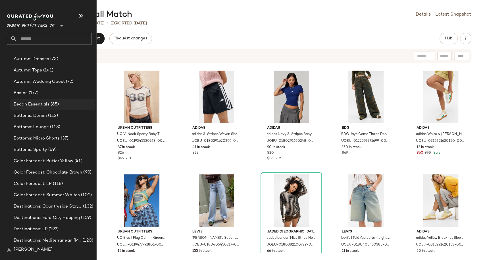
click at [29, 103] on span "Beach Essentials" at bounding box center [32, 104] width 36 height 7
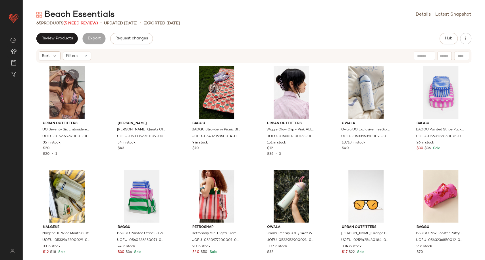
click at [84, 22] on span "(5 Need Review)" at bounding box center [80, 23] width 35 height 4
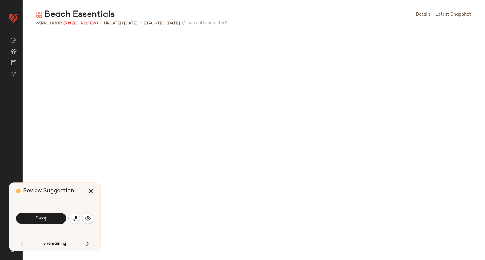
scroll to position [316, 0]
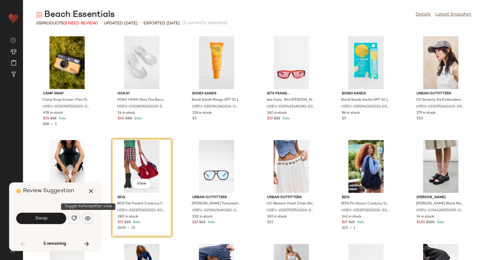
click at [87, 220] on img "button" at bounding box center [88, 219] width 6 height 6
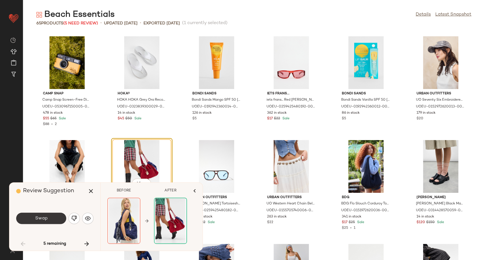
click at [41, 223] on button "Swap" at bounding box center [41, 218] width 50 height 11
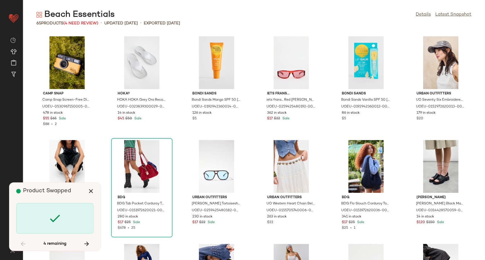
scroll to position [519, 0]
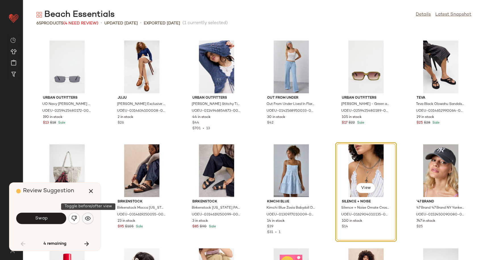
click at [87, 218] on img "button" at bounding box center [88, 219] width 6 height 6
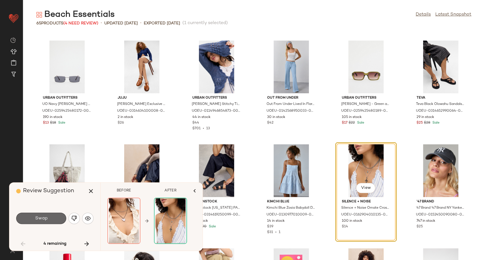
click at [43, 221] on span "Swap" at bounding box center [41, 218] width 13 height 5
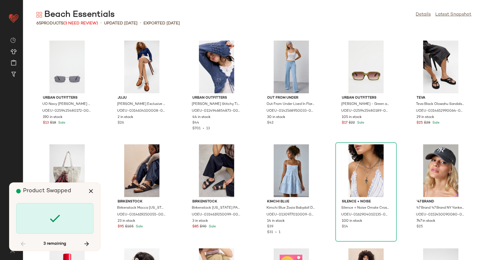
scroll to position [727, 0]
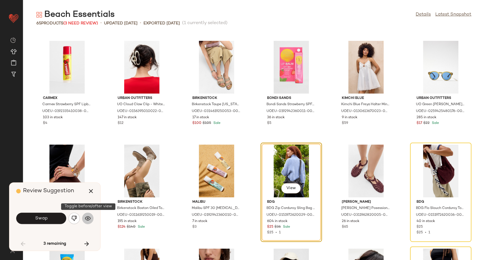
click at [87, 221] on img "button" at bounding box center [88, 219] width 6 height 6
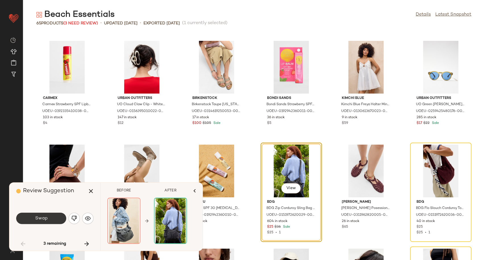
click at [51, 224] on button "Swap" at bounding box center [41, 218] width 50 height 11
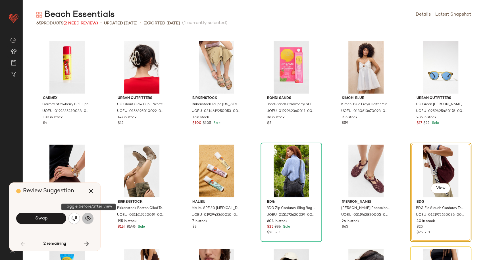
click at [89, 216] on img "button" at bounding box center [88, 219] width 6 height 6
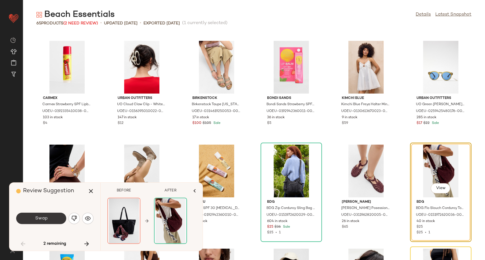
click at [40, 217] on span "Swap" at bounding box center [41, 218] width 13 height 5
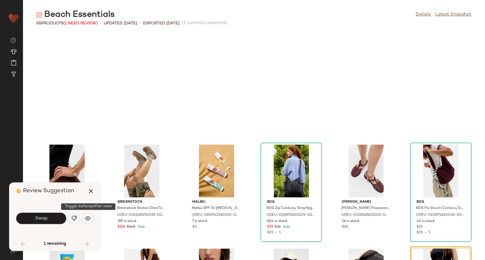
scroll to position [831, 0]
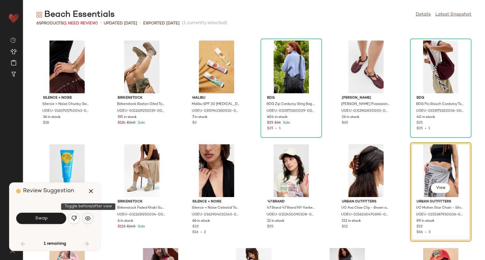
click at [88, 216] on img "button" at bounding box center [88, 219] width 6 height 6
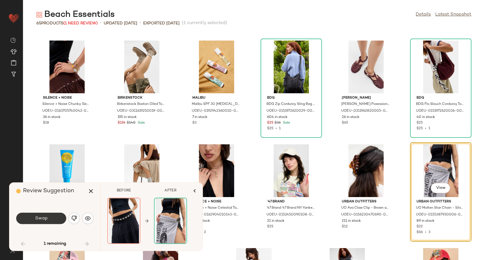
click at [45, 221] on span "Swap" at bounding box center [41, 218] width 13 height 5
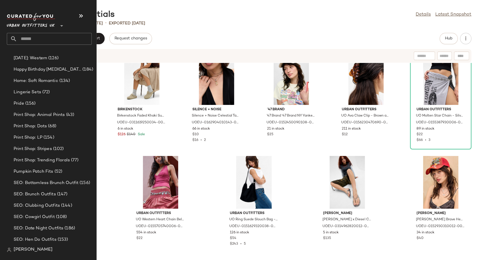
scroll to position [1640, 0]
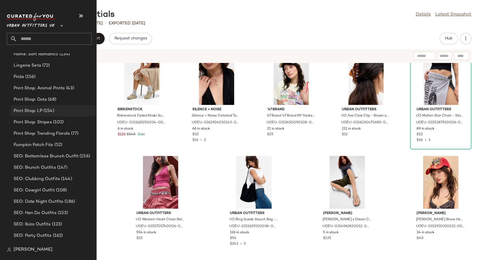
click at [46, 108] on span "(154)" at bounding box center [48, 111] width 12 height 7
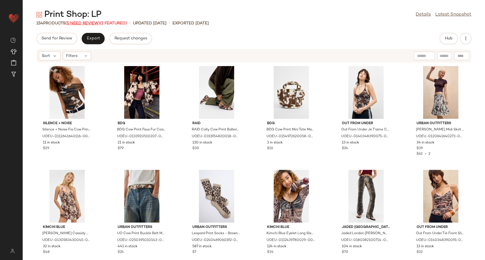
click at [87, 23] on span "(5 Need Review)" at bounding box center [82, 23] width 35 height 4
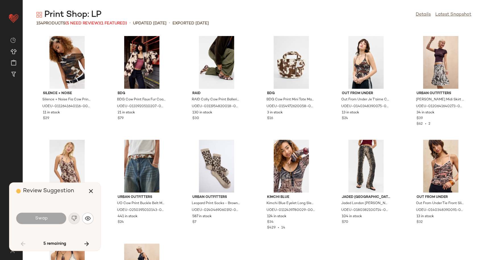
scroll to position [623, 0]
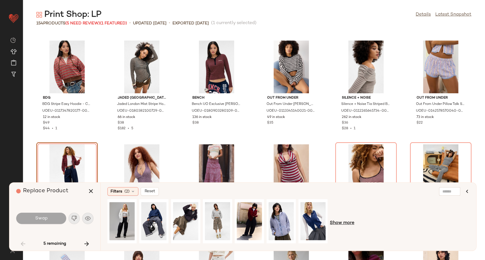
click at [345, 223] on span "Show more" at bounding box center [342, 223] width 24 height 7
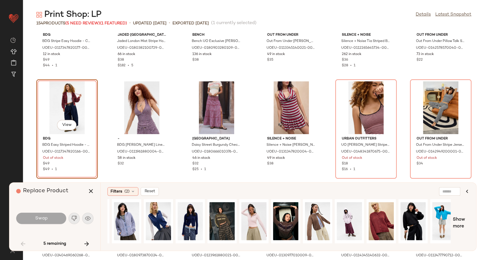
scroll to position [0, 163]
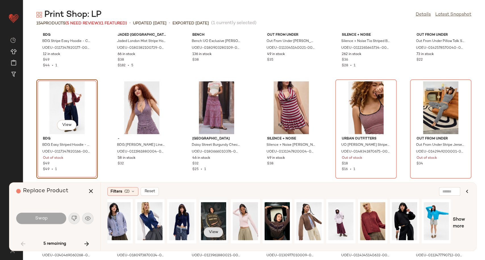
click at [211, 228] on button "View" at bounding box center [213, 232] width 19 height 10
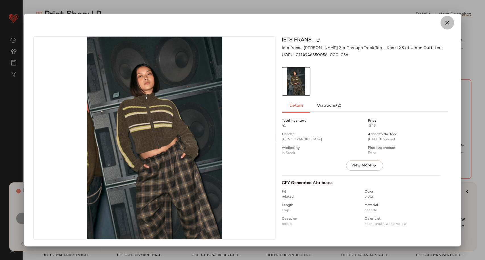
click at [447, 23] on icon "button" at bounding box center [446, 22] width 7 height 7
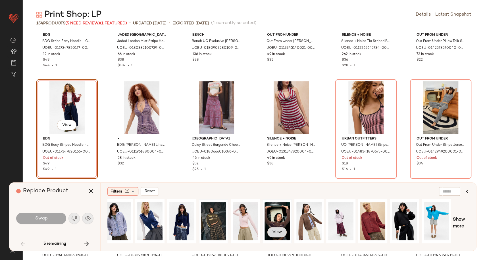
click at [277, 230] on span "View" at bounding box center [277, 232] width 10 height 5
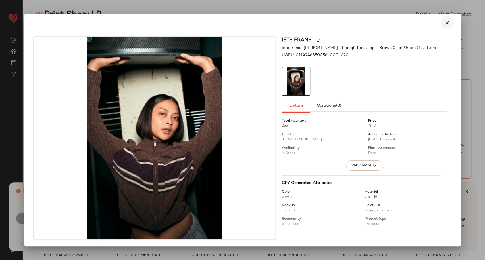
click at [448, 21] on icon "button" at bounding box center [446, 22] width 7 height 7
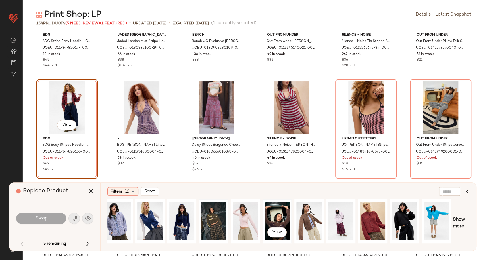
drag, startPoint x: 280, startPoint y: 218, endPoint x: 277, endPoint y: 218, distance: 3.5
click at [279, 218] on div "View" at bounding box center [276, 221] width 25 height 40
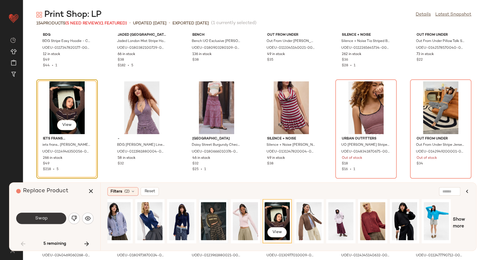
click at [39, 218] on span "Swap" at bounding box center [41, 218] width 13 height 5
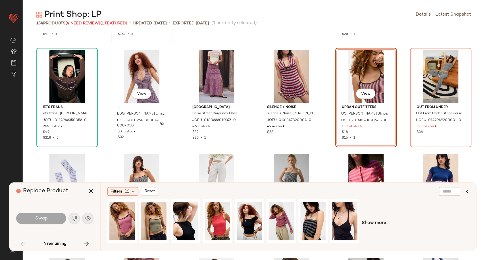
scroll to position [686, 0]
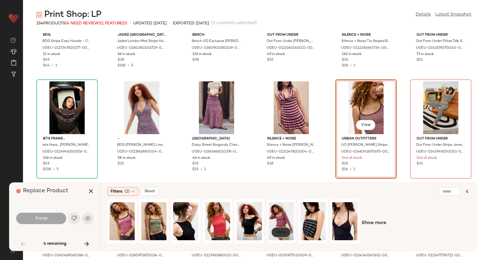
click at [286, 230] on button "View" at bounding box center [280, 232] width 19 height 10
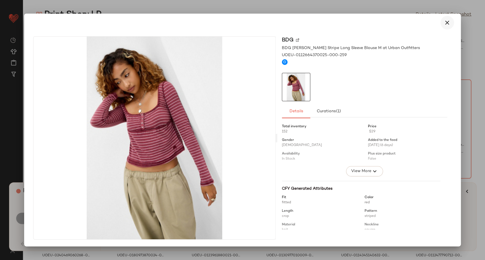
click at [448, 23] on icon "button" at bounding box center [446, 22] width 7 height 7
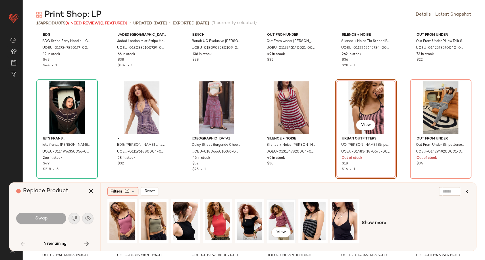
click at [283, 214] on div "View" at bounding box center [280, 221] width 25 height 40
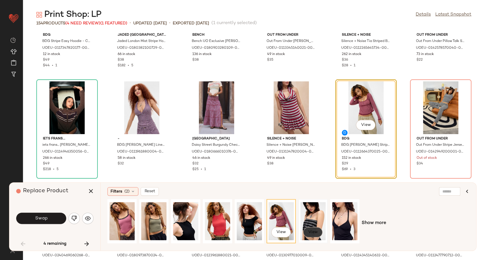
click at [313, 234] on span "View" at bounding box center [313, 232] width 10 height 5
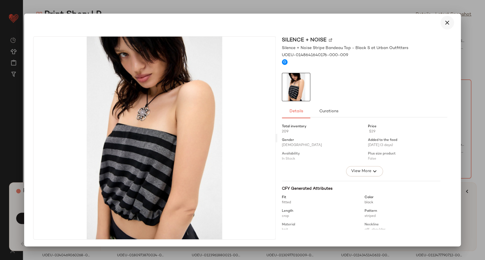
click at [445, 26] on button "button" at bounding box center [447, 23] width 14 height 14
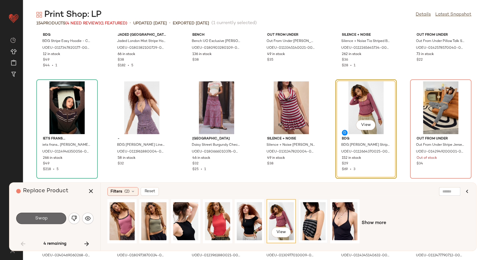
click at [49, 221] on button "Swap" at bounding box center [41, 218] width 50 height 11
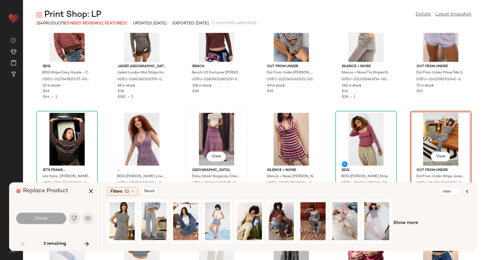
scroll to position [686, 0]
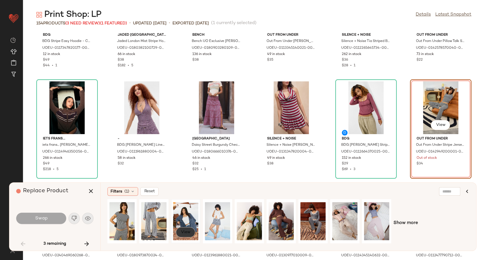
click at [183, 234] on span "View" at bounding box center [186, 232] width 10 height 5
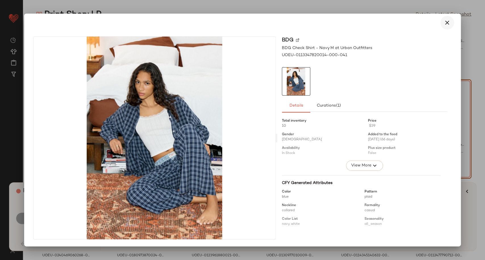
click at [446, 25] on icon "button" at bounding box center [446, 22] width 7 height 7
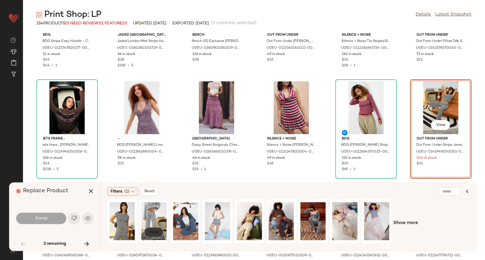
click at [153, 232] on span "View" at bounding box center [154, 232] width 10 height 5
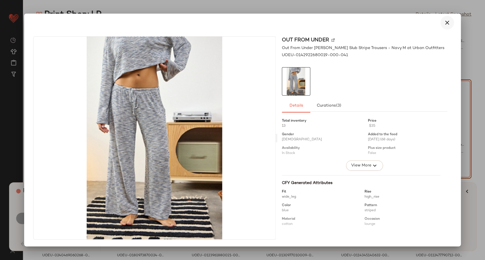
click at [445, 24] on icon "button" at bounding box center [446, 22] width 7 height 7
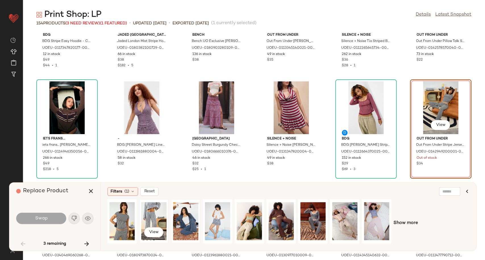
click at [148, 221] on div "View" at bounding box center [153, 221] width 25 height 40
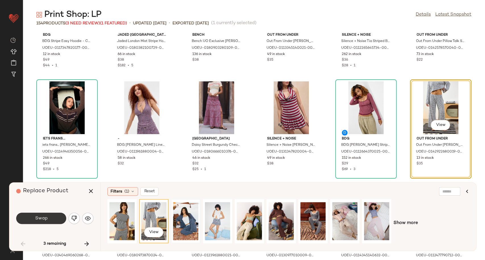
click at [42, 219] on span "Swap" at bounding box center [41, 218] width 13 height 5
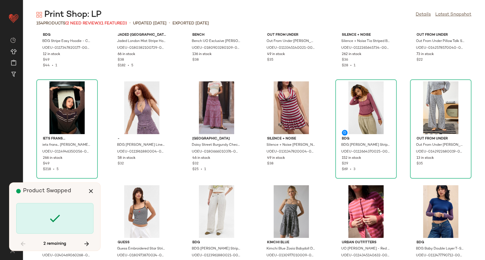
scroll to position [935, 0]
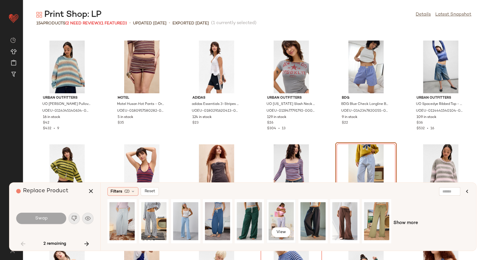
click at [281, 218] on div "View" at bounding box center [280, 221] width 25 height 40
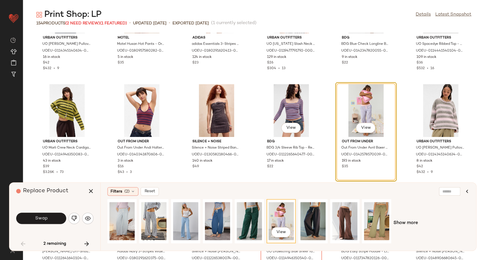
scroll to position [998, 0]
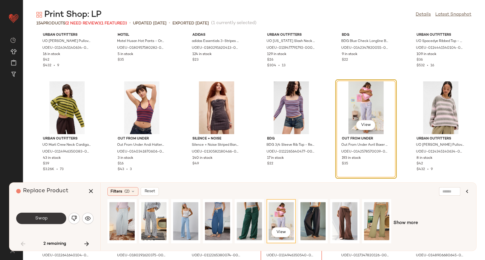
click at [33, 223] on button "Swap" at bounding box center [41, 218] width 50 height 11
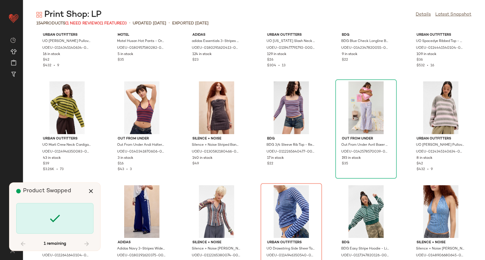
scroll to position [1030, 0]
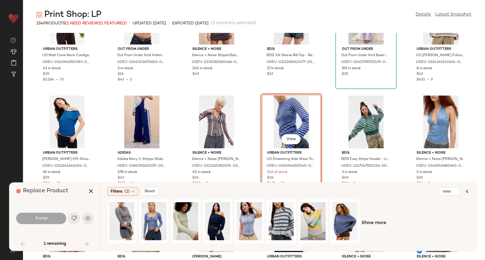
scroll to position [1102, 0]
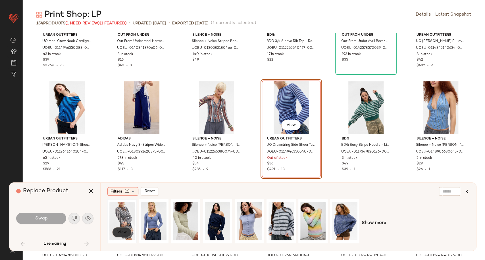
click at [121, 235] on button "View" at bounding box center [121, 232] width 19 height 10
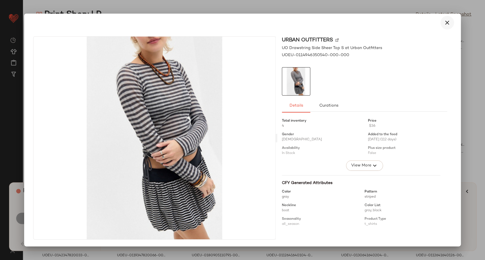
click at [446, 21] on icon "button" at bounding box center [446, 22] width 7 height 7
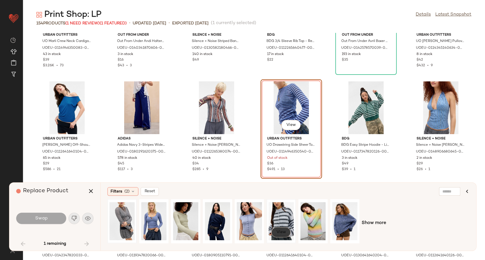
click at [285, 232] on span "View" at bounding box center [281, 232] width 10 height 5
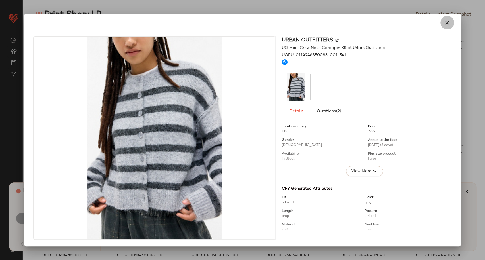
click at [447, 23] on icon "button" at bounding box center [446, 22] width 7 height 7
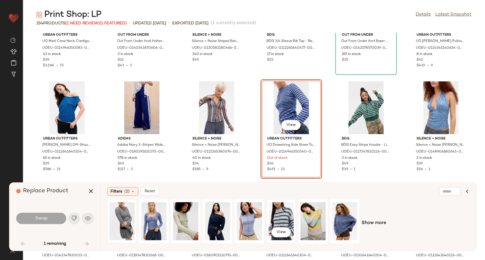
click at [276, 220] on div "View" at bounding box center [280, 221] width 25 height 40
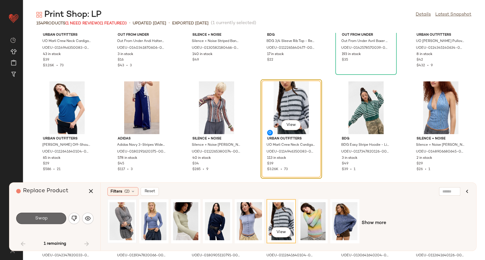
click at [47, 217] on button "Swap" at bounding box center [41, 218] width 50 height 11
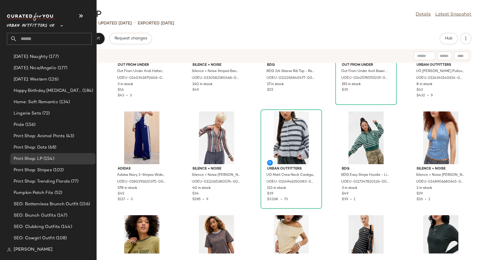
scroll to position [1608, 0]
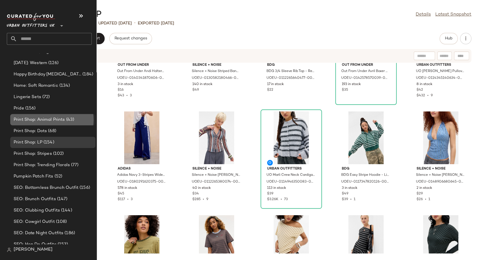
click at [39, 119] on span "Print Shop: Animal Prints" at bounding box center [39, 120] width 51 height 7
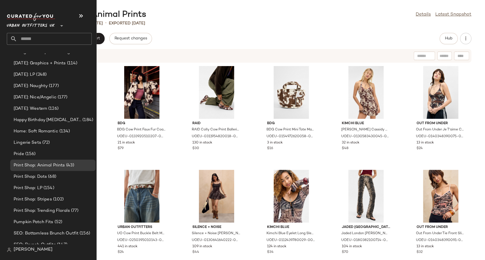
scroll to position [1577, 0]
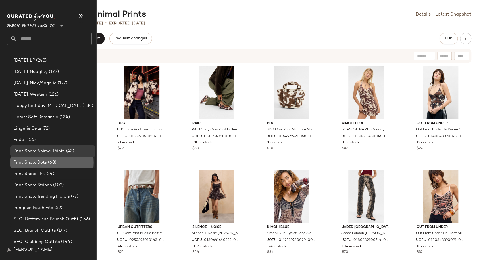
click at [36, 160] on span "Print Shop: Dots" at bounding box center [30, 163] width 33 height 7
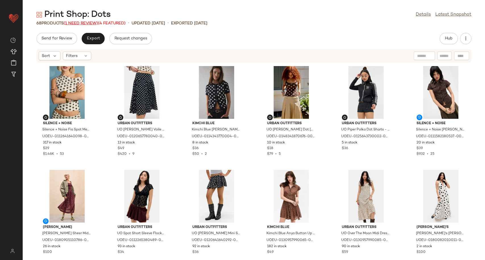
click at [89, 24] on span "(1 Need Review)" at bounding box center [81, 23] width 34 height 4
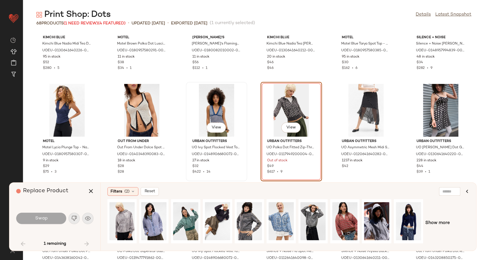
scroll to position [483, 0]
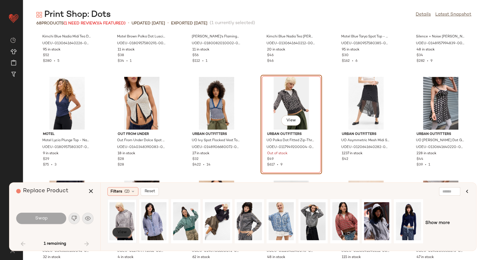
click at [124, 233] on span "View" at bounding box center [122, 232] width 10 height 5
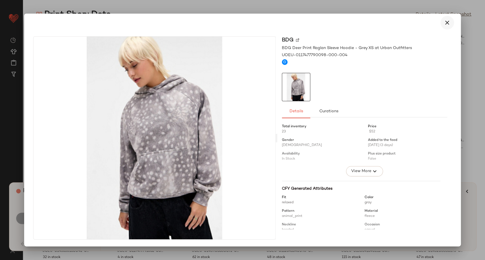
click at [447, 22] on icon "button" at bounding box center [446, 22] width 7 height 7
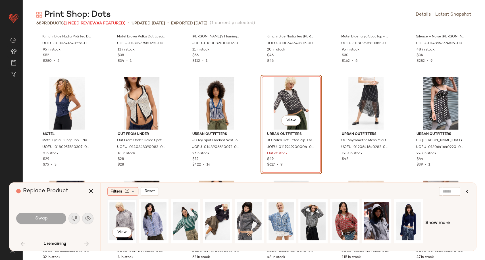
click at [122, 218] on div "View" at bounding box center [121, 221] width 25 height 40
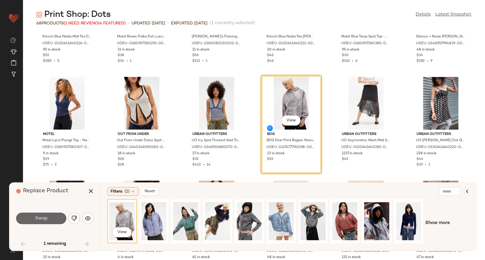
click at [36, 223] on button "Swap" at bounding box center [41, 218] width 50 height 11
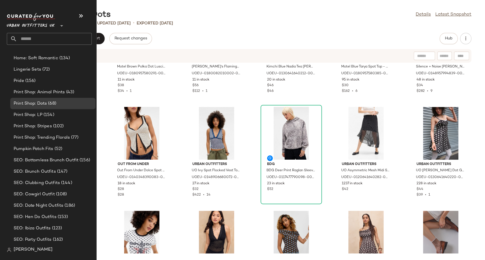
scroll to position [1636, 0]
click at [47, 126] on span "Print Shop: Stripes" at bounding box center [33, 126] width 38 height 7
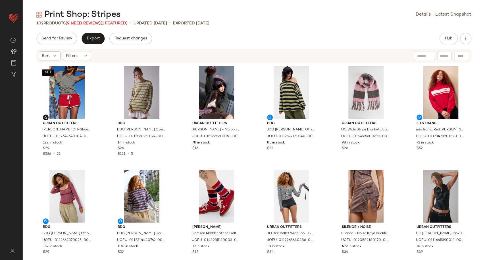
click at [79, 21] on span "(9 Need Review)" at bounding box center [83, 23] width 35 height 4
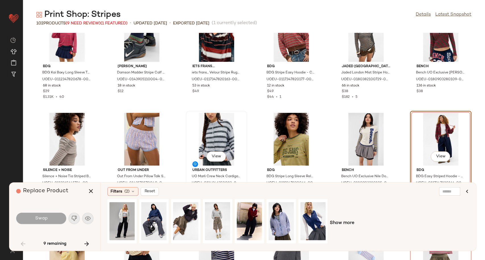
scroll to position [275, 0]
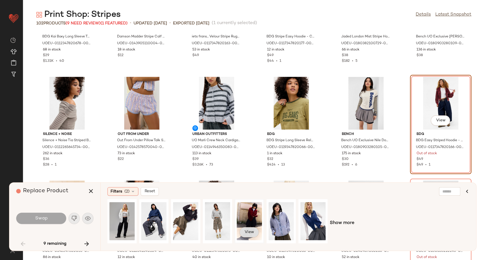
click at [250, 231] on span "View" at bounding box center [249, 232] width 10 height 5
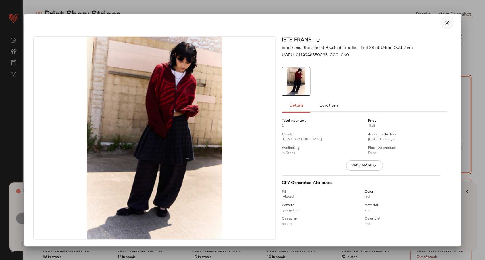
click at [446, 25] on icon "button" at bounding box center [446, 22] width 7 height 7
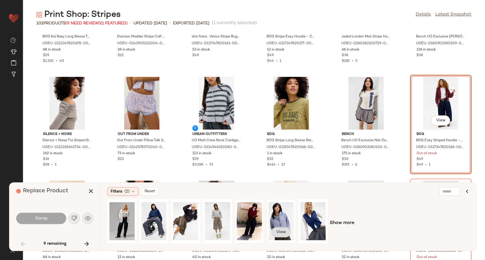
click at [285, 231] on span "View" at bounding box center [281, 232] width 10 height 5
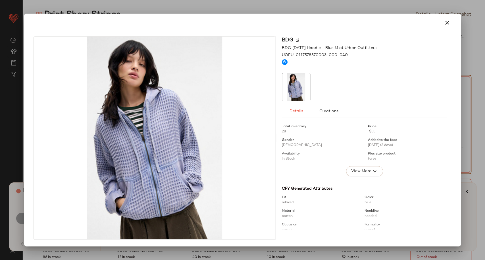
click at [447, 24] on icon "button" at bounding box center [446, 22] width 7 height 7
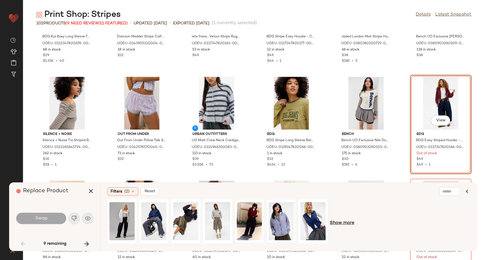
click at [340, 221] on span "Show more" at bounding box center [342, 223] width 24 height 7
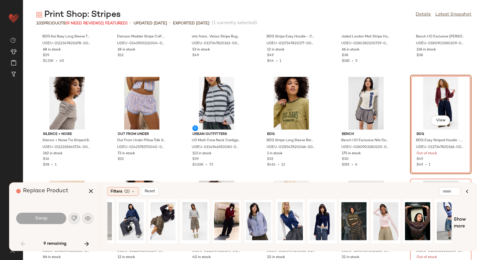
scroll to position [0, 24]
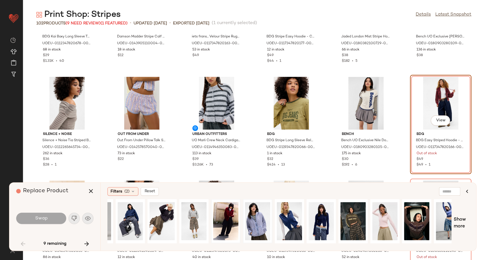
drag, startPoint x: 337, startPoint y: 244, endPoint x: 341, endPoint y: 244, distance: 4.5
click at [341, 244] on div at bounding box center [279, 223] width 344 height 48
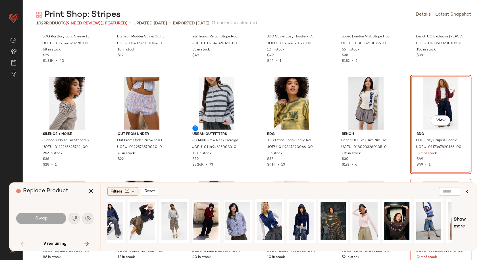
scroll to position [0, 45]
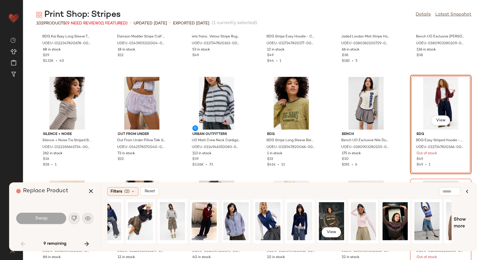
drag, startPoint x: 319, startPoint y: 243, endPoint x: 333, endPoint y: 243, distance: 14.2
click at [333, 243] on div "View" at bounding box center [331, 221] width 29 height 44
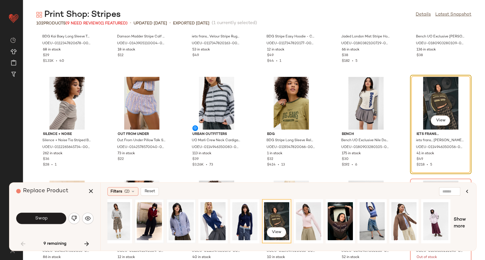
scroll to position [0, 124]
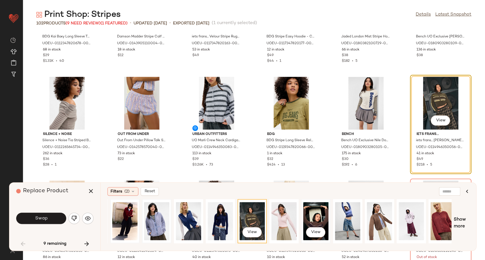
click at [313, 219] on div "View" at bounding box center [315, 221] width 25 height 40
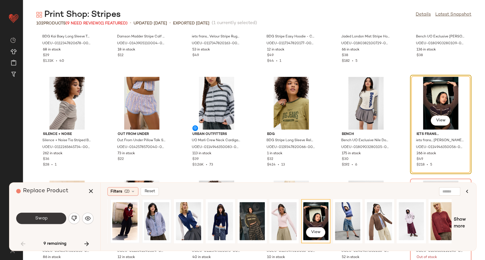
click at [49, 215] on button "Swap" at bounding box center [41, 218] width 50 height 11
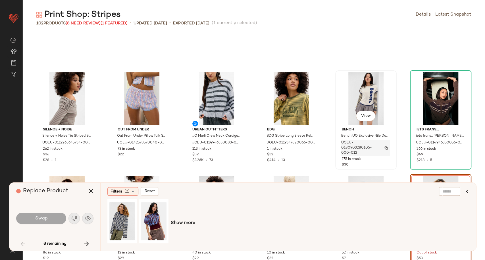
scroll to position [375, 0]
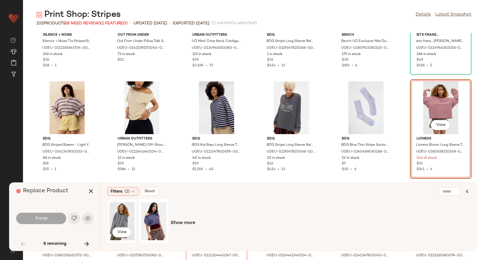
click at [124, 222] on div "View" at bounding box center [121, 221] width 25 height 40
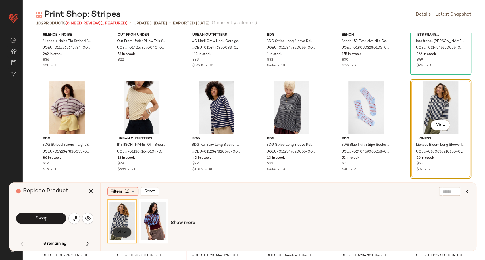
click at [123, 233] on span "View" at bounding box center [122, 232] width 10 height 5
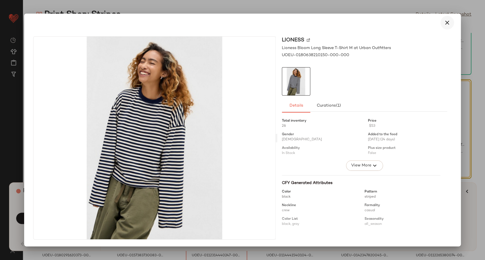
click at [449, 23] on icon "button" at bounding box center [446, 22] width 7 height 7
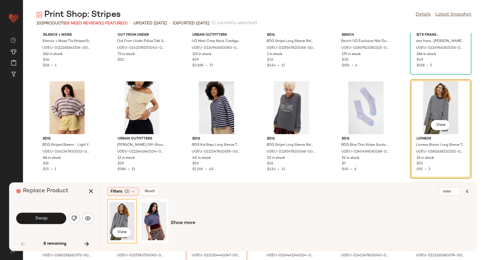
click at [118, 218] on div "View" at bounding box center [121, 221] width 25 height 40
click at [52, 217] on button "Swap" at bounding box center [41, 218] width 50 height 11
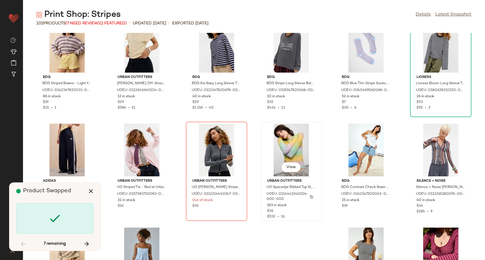
scroll to position [469, 0]
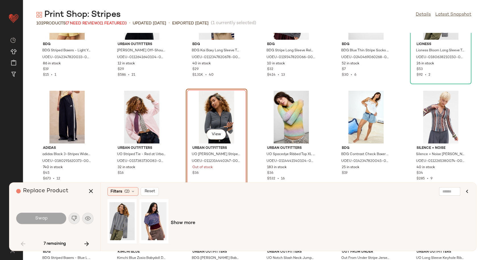
scroll to position [416, 0]
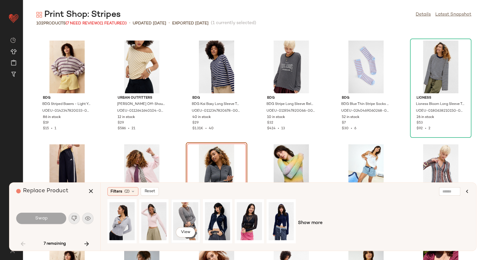
click at [180, 218] on div "View" at bounding box center [185, 221] width 25 height 40
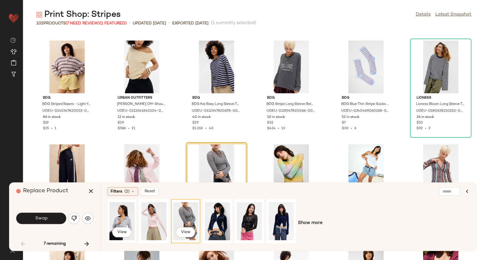
click at [114, 220] on div "View" at bounding box center [121, 221] width 25 height 40
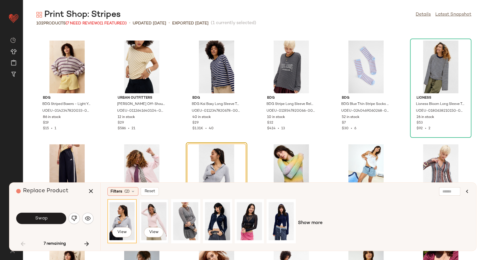
click at [150, 221] on div "View" at bounding box center [153, 221] width 25 height 40
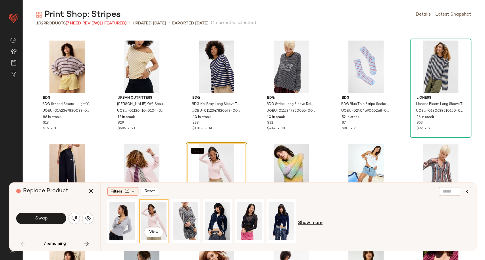
click at [311, 223] on span "Show more" at bounding box center [310, 223] width 24 height 7
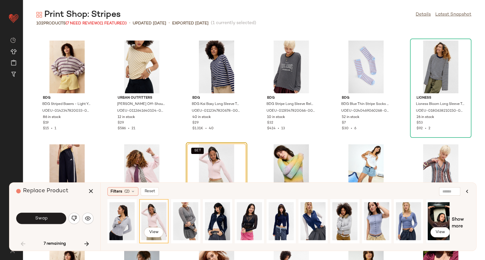
click at [434, 219] on div "View" at bounding box center [439, 221] width 25 height 40
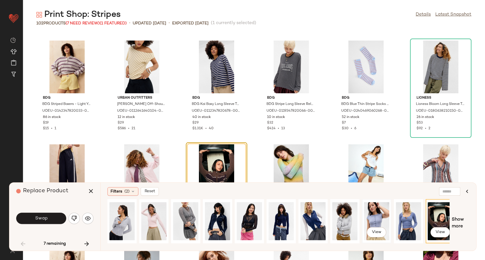
click at [379, 221] on div "View" at bounding box center [376, 221] width 25 height 40
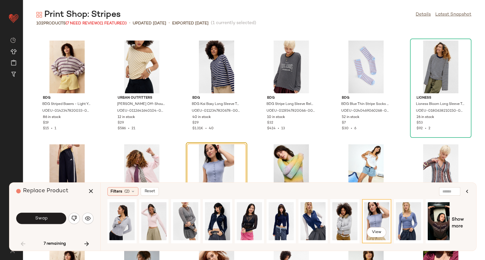
click at [201, 213] on div "View" at bounding box center [278, 223] width 342 height 48
click at [186, 215] on div "View" at bounding box center [185, 221] width 25 height 40
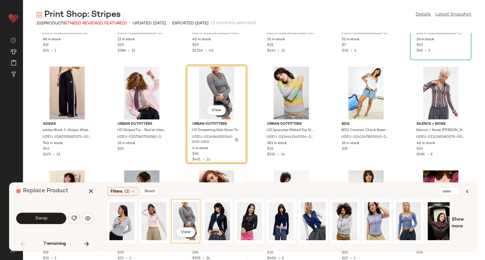
scroll to position [510, 0]
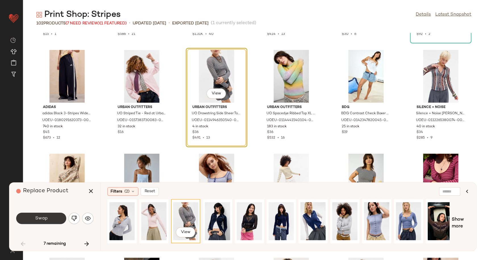
click at [51, 220] on button "Swap" at bounding box center [41, 218] width 50 height 11
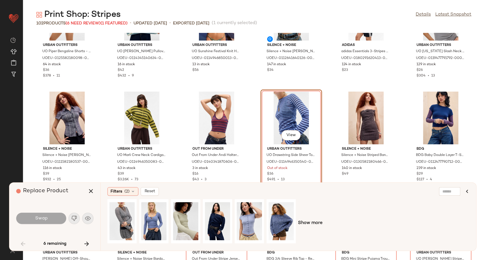
scroll to position [1102, 0]
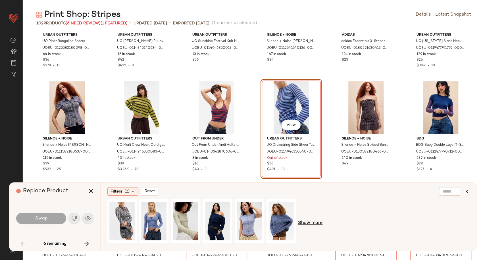
click at [311, 225] on span "Show more" at bounding box center [310, 223] width 24 height 7
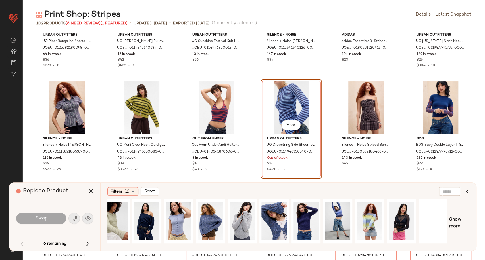
scroll to position [0, 71]
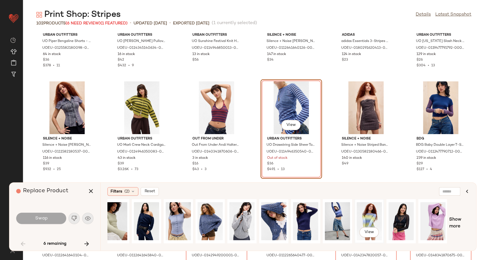
click at [365, 218] on div "View" at bounding box center [368, 221] width 25 height 40
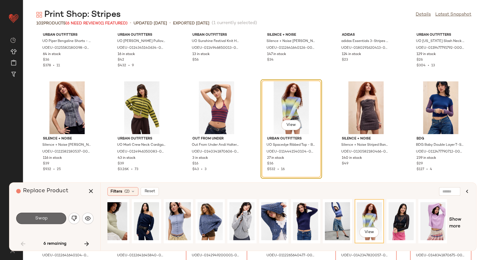
click at [51, 218] on button "Swap" at bounding box center [41, 218] width 50 height 11
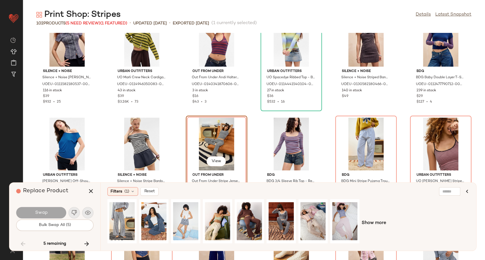
scroll to position [1206, 0]
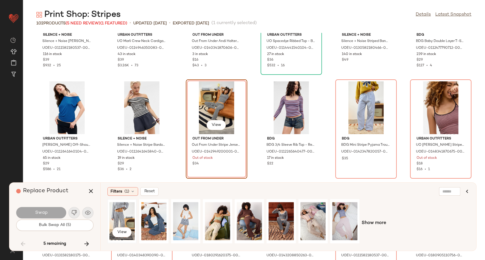
click at [122, 216] on div "View" at bounding box center [121, 221] width 25 height 40
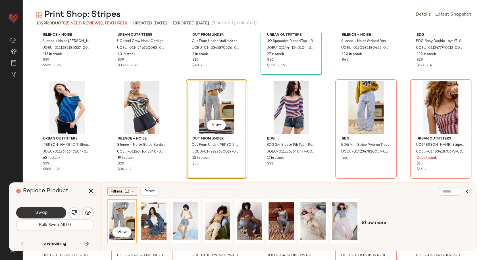
click at [46, 213] on span "Swap" at bounding box center [41, 212] width 13 height 5
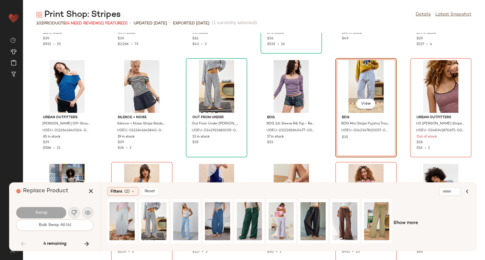
scroll to position [1237, 0]
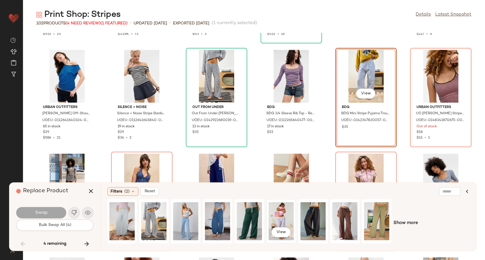
click at [278, 220] on div "View" at bounding box center [280, 221] width 25 height 40
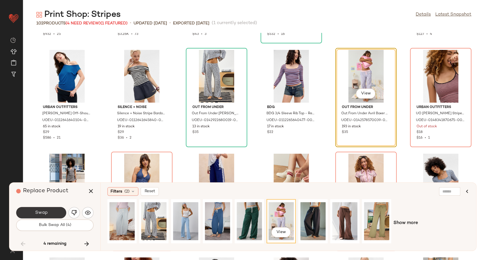
click at [52, 213] on button "Swap" at bounding box center [41, 212] width 50 height 11
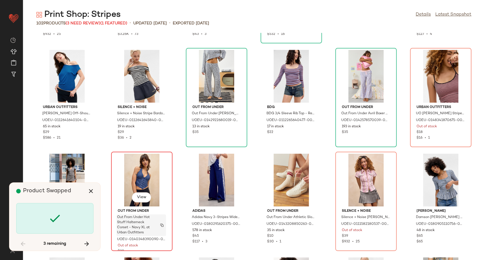
scroll to position [1143, 0]
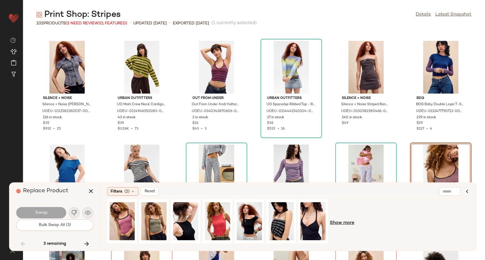
click at [341, 223] on span "Show more" at bounding box center [342, 223] width 24 height 7
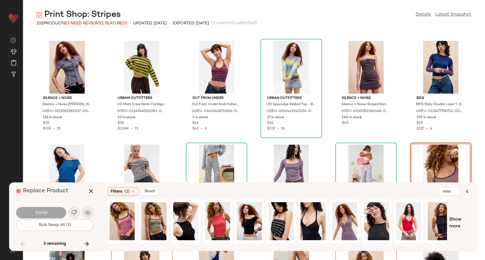
drag, startPoint x: 331, startPoint y: 248, endPoint x: 404, endPoint y: 248, distance: 73.0
click at [404, 248] on div "Filters (2) Reset Show more" at bounding box center [288, 217] width 376 height 68
click at [347, 221] on div "View" at bounding box center [344, 221] width 25 height 40
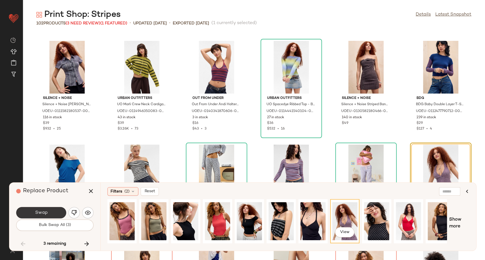
click at [49, 209] on button "Swap" at bounding box center [41, 212] width 50 height 11
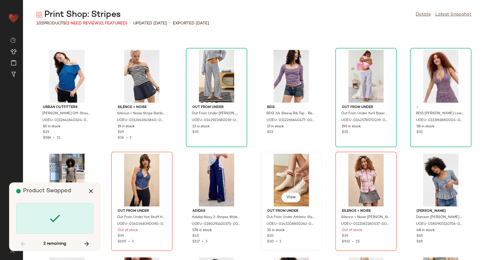
scroll to position [1332, 0]
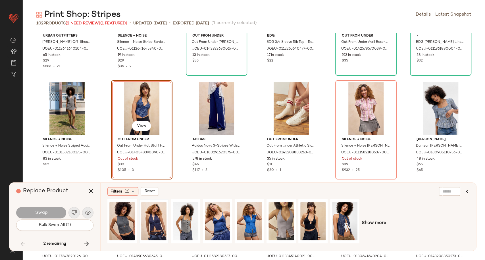
scroll to position [1310, 0]
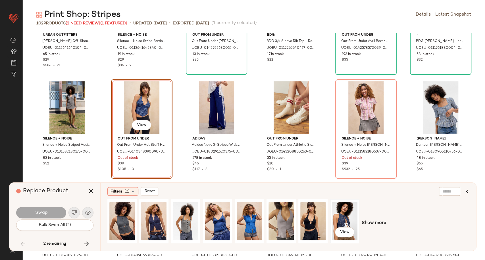
click at [342, 222] on div "View" at bounding box center [344, 221] width 25 height 40
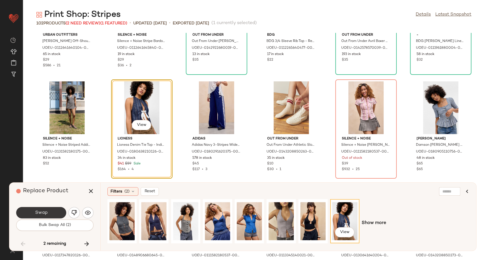
click at [41, 213] on span "Swap" at bounding box center [41, 212] width 13 height 5
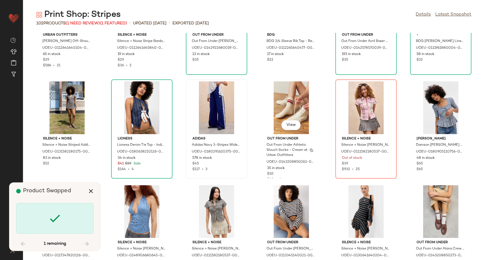
scroll to position [1247, 0]
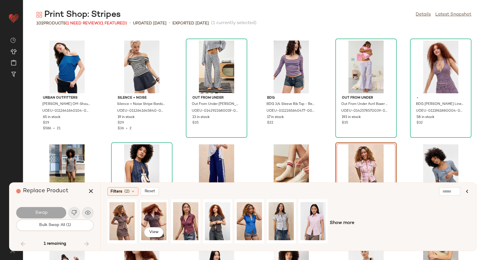
click at [149, 218] on div "View" at bounding box center [153, 221] width 25 height 40
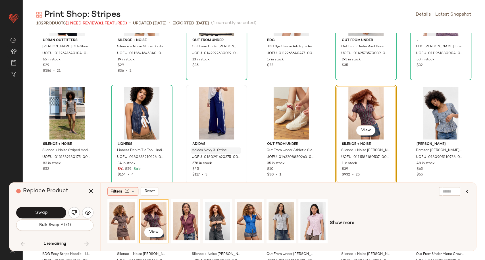
scroll to position [1310, 0]
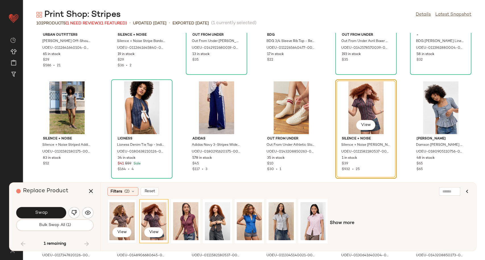
click at [117, 216] on div "View" at bounding box center [121, 221] width 25 height 40
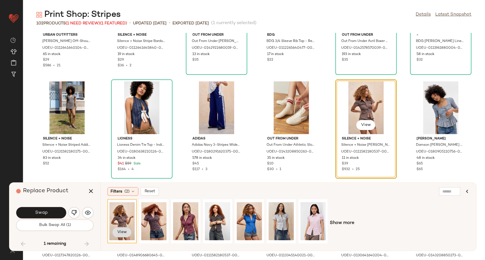
click at [127, 231] on button "View" at bounding box center [121, 232] width 19 height 10
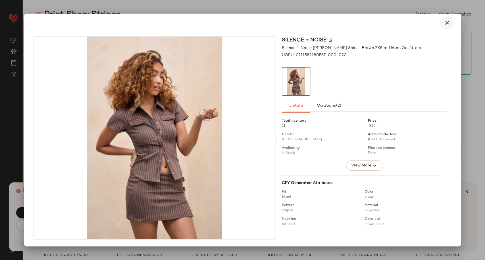
click at [446, 22] on icon "button" at bounding box center [446, 22] width 7 height 7
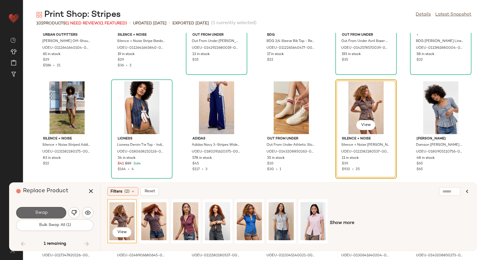
click at [53, 213] on button "Swap" at bounding box center [41, 212] width 50 height 11
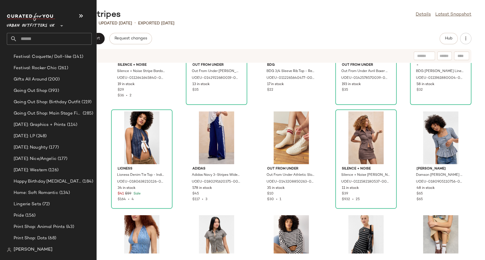
scroll to position [1577, 0]
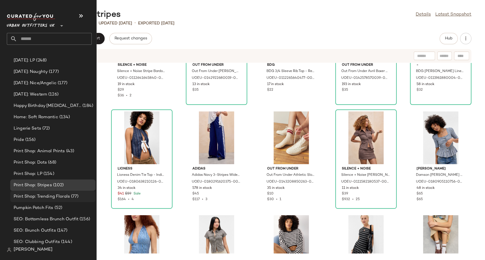
click at [42, 196] on span "Print Shop: Trending Florals" at bounding box center [42, 197] width 56 height 7
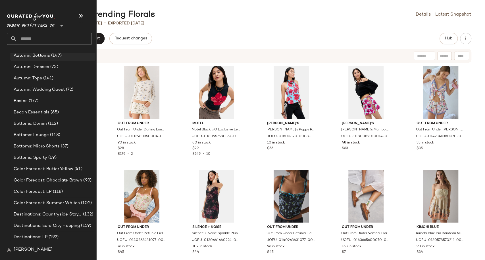
scroll to position [1131, 0]
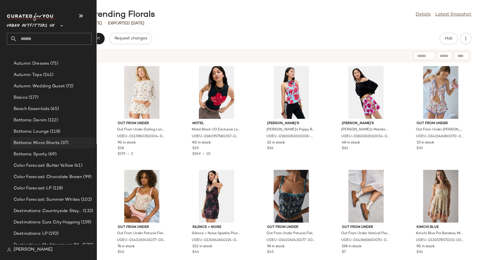
click at [37, 140] on span "Bottoms: Micro Shorts" at bounding box center [37, 143] width 46 height 7
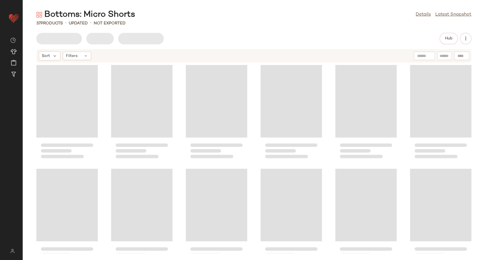
click at [200, 37] on div "Hub" at bounding box center [253, 38] width 435 height 11
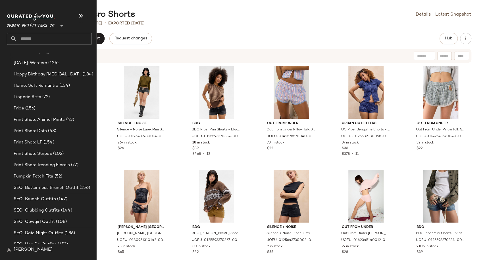
scroll to position [1482, 0]
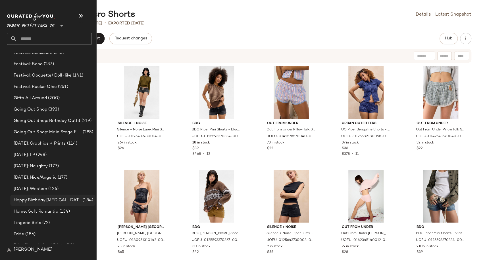
click at [41, 198] on span "Happy Birthday [MEDICAL_DATA]" at bounding box center [48, 200] width 68 height 7
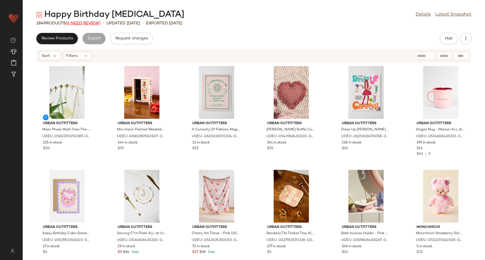
click at [84, 23] on span "(6 Need Review)" at bounding box center [83, 23] width 35 height 4
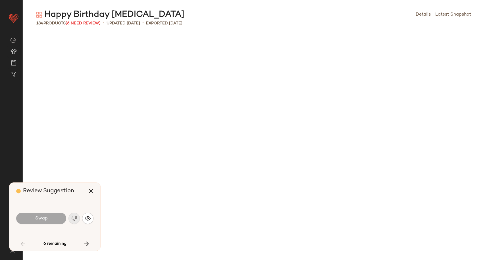
scroll to position [519, 0]
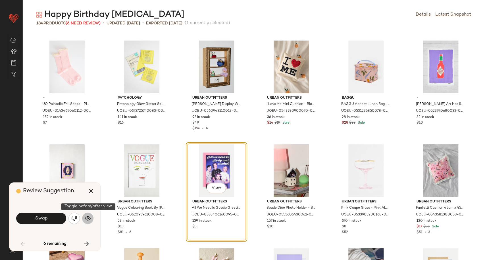
click at [89, 217] on img "button" at bounding box center [88, 219] width 6 height 6
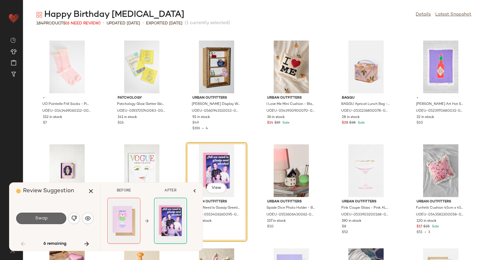
click at [50, 217] on button "Swap" at bounding box center [41, 218] width 50 height 11
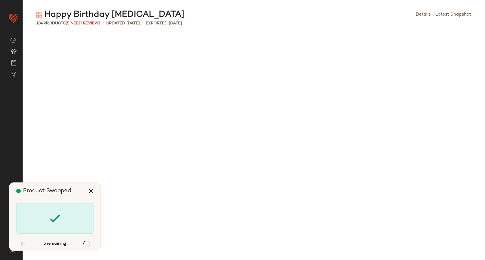
scroll to position [935, 0]
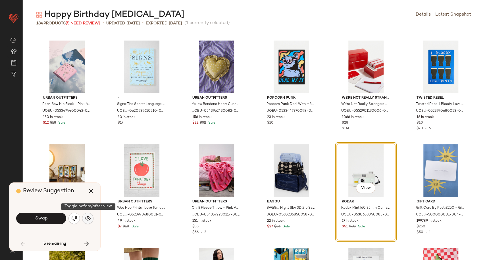
click at [87, 219] on img "button" at bounding box center [88, 219] width 6 height 6
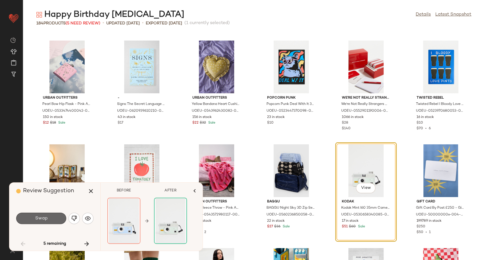
click at [57, 219] on button "Swap" at bounding box center [41, 218] width 50 height 11
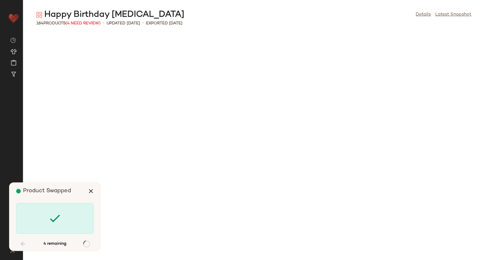
scroll to position [1558, 0]
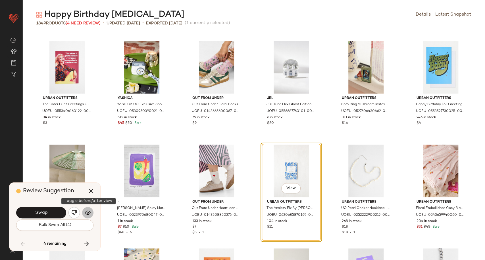
click at [87, 216] on img "button" at bounding box center [88, 213] width 6 height 6
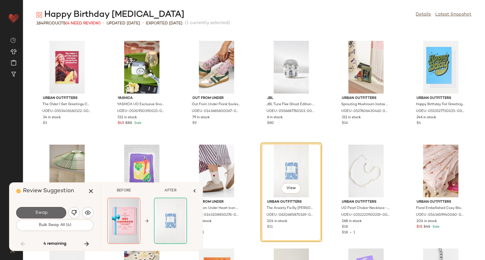
click at [55, 213] on button "Swap" at bounding box center [41, 212] width 50 height 11
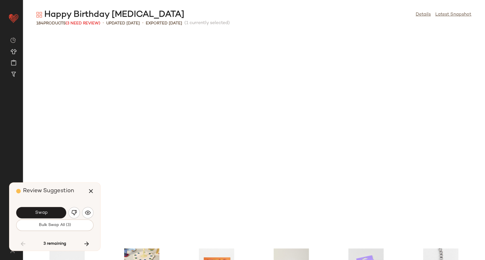
scroll to position [1766, 0]
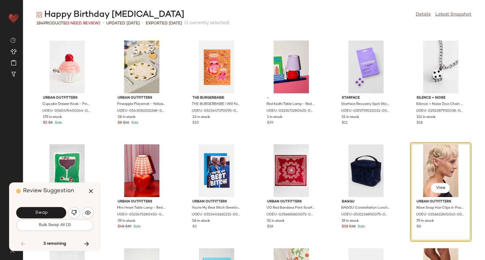
click at [81, 215] on div "Swap" at bounding box center [54, 213] width 77 height 14
click at [91, 213] on button "button" at bounding box center [87, 212] width 11 height 11
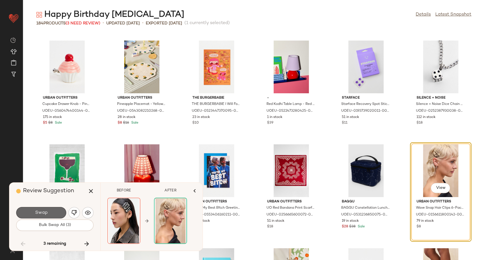
click at [53, 212] on button "Swap" at bounding box center [41, 212] width 50 height 11
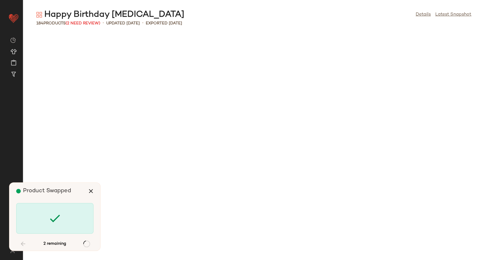
scroll to position [2182, 0]
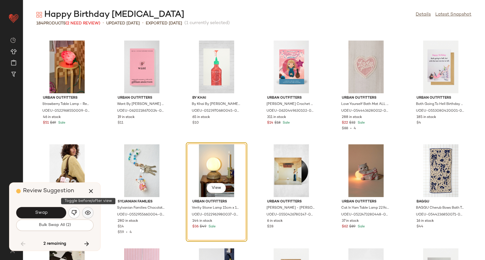
click at [84, 215] on button "button" at bounding box center [87, 212] width 11 height 11
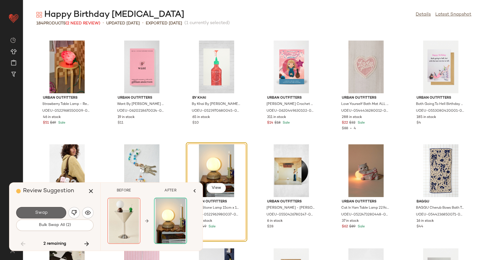
click at [52, 216] on button "Swap" at bounding box center [41, 212] width 50 height 11
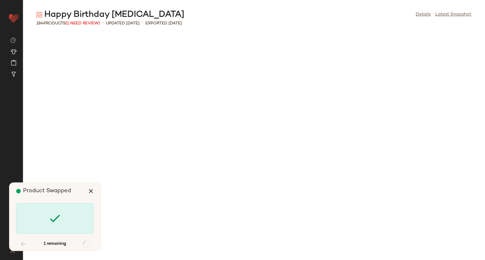
scroll to position [2597, 0]
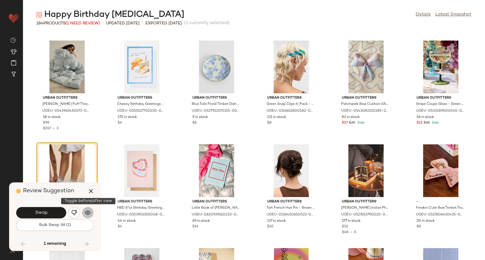
click at [89, 214] on img "button" at bounding box center [88, 213] width 6 height 6
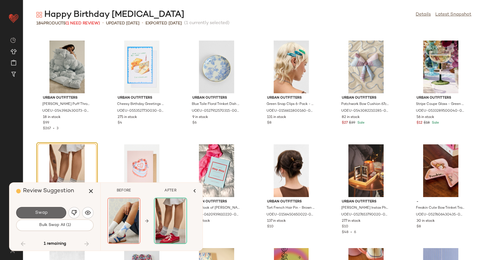
click at [43, 215] on span "Swap" at bounding box center [41, 212] width 13 height 5
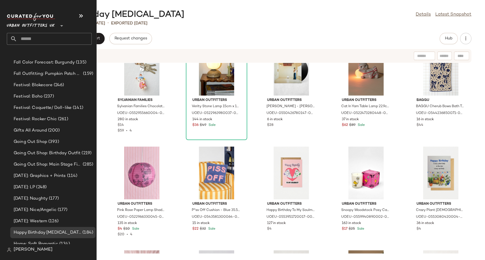
scroll to position [1451, 0]
click at [31, 129] on span "Gifts All Around" at bounding box center [30, 130] width 33 height 7
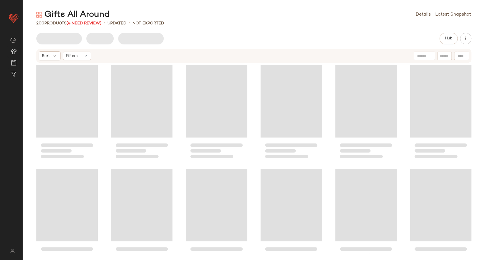
click at [216, 26] on div "Gifts All Around Details Latest Snapshot 200 Products (4 Need Review) • updated…" at bounding box center [254, 134] width 462 height 251
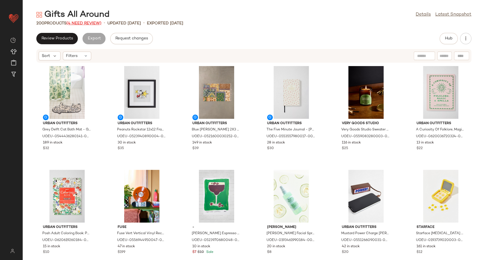
click at [79, 22] on span "(4 Need Review)" at bounding box center [83, 23] width 35 height 4
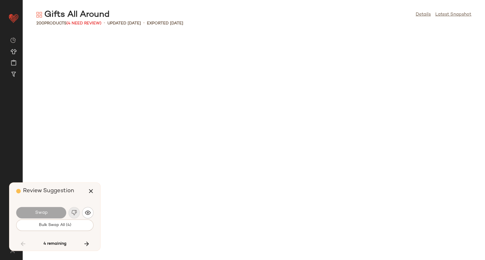
scroll to position [1143, 0]
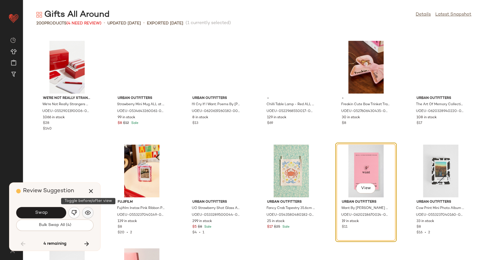
click at [89, 213] on img "button" at bounding box center [88, 213] width 6 height 6
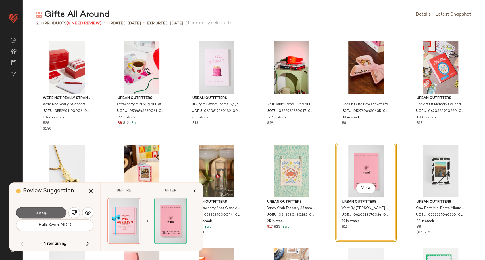
click at [61, 212] on button "Swap" at bounding box center [41, 212] width 50 height 11
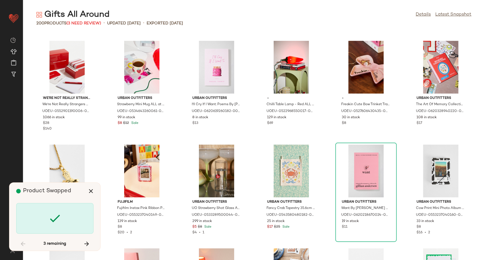
scroll to position [1662, 0]
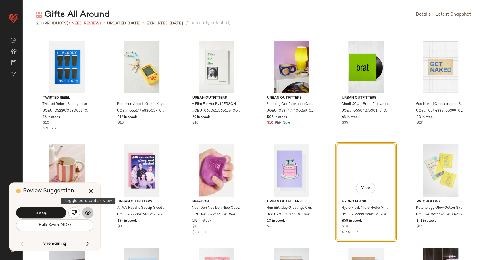
click at [87, 215] on img "button" at bounding box center [88, 213] width 6 height 6
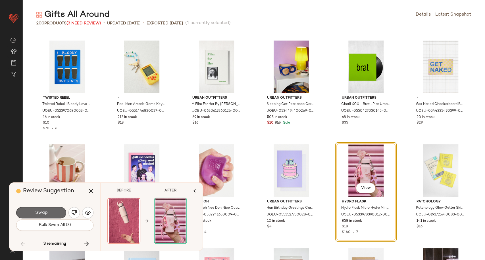
click at [44, 212] on span "Swap" at bounding box center [41, 212] width 13 height 5
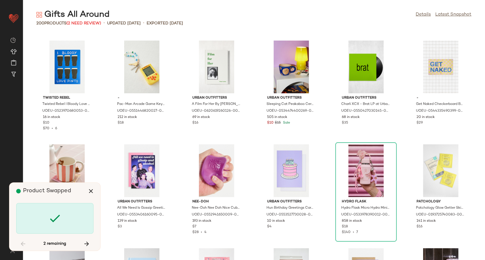
scroll to position [2805, 0]
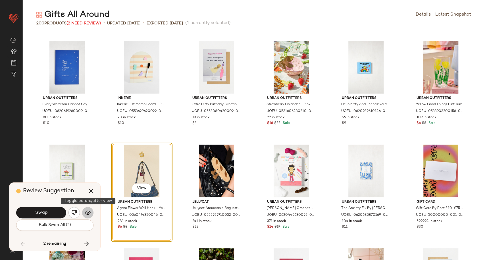
click at [88, 217] on button "button" at bounding box center [87, 212] width 11 height 11
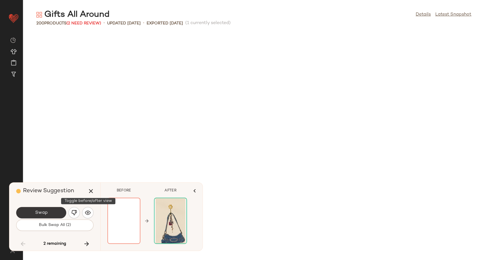
scroll to position [2805, 0]
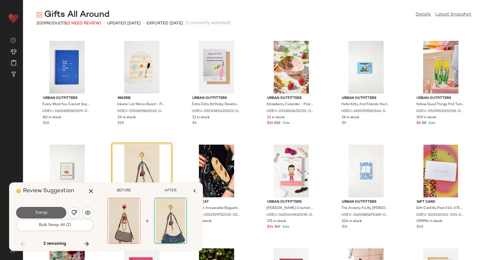
click at [34, 209] on button "Swap" at bounding box center [41, 212] width 50 height 11
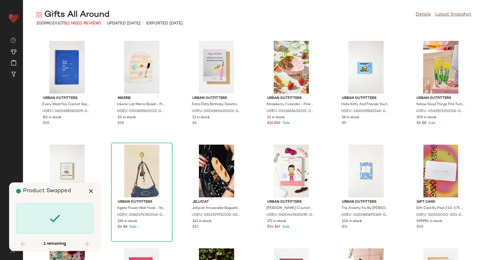
scroll to position [3306, 0]
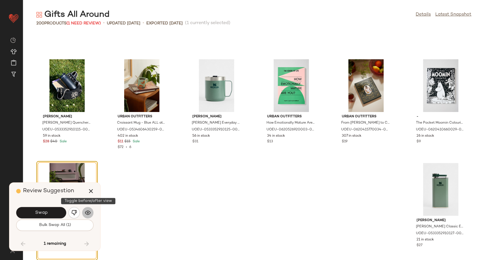
click at [87, 209] on button "button" at bounding box center [87, 212] width 11 height 11
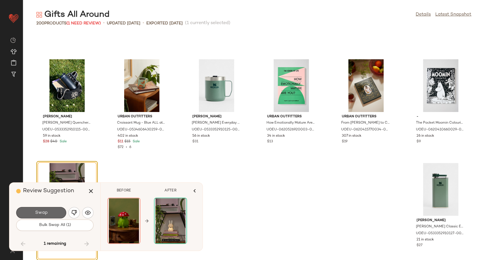
click at [50, 211] on button "Swap" at bounding box center [41, 212] width 50 height 11
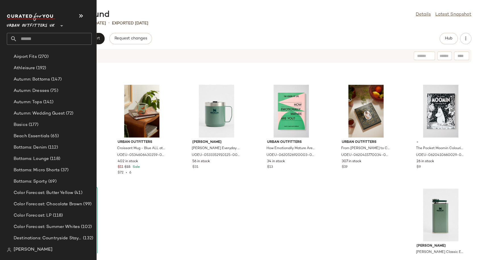
scroll to position [1041, 0]
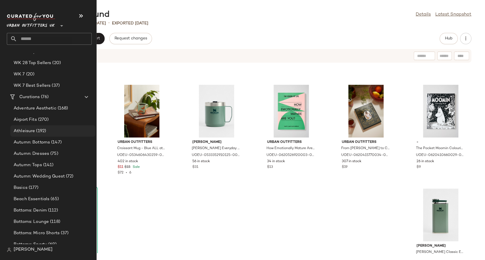
click at [24, 127] on div "Athleisure (192)" at bounding box center [52, 130] width 85 height 11
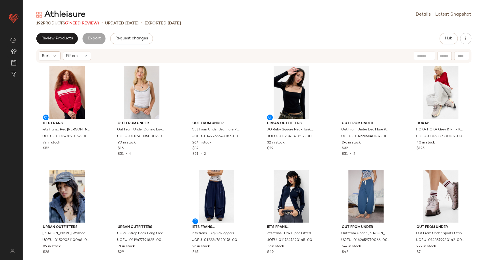
click at [81, 24] on span "(7 Need Review)" at bounding box center [82, 23] width 34 height 4
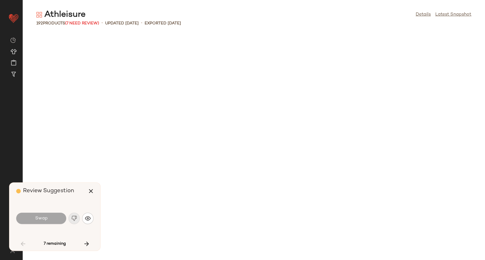
scroll to position [420, 0]
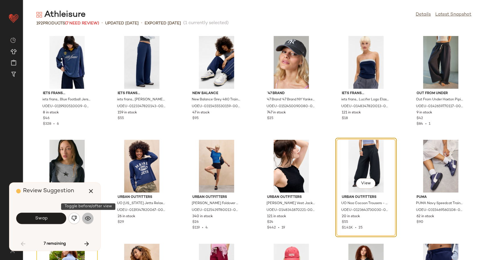
click at [90, 219] on img "button" at bounding box center [88, 219] width 6 height 6
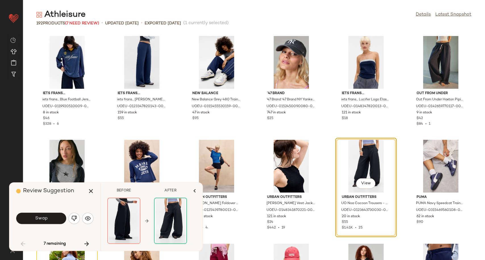
click at [40, 219] on span "Swap" at bounding box center [41, 218] width 13 height 5
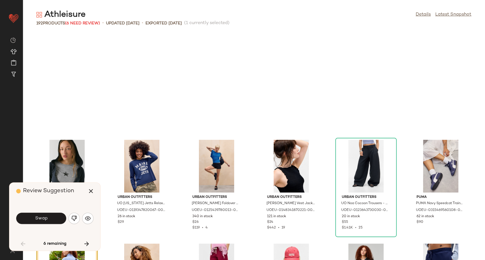
scroll to position [519, 0]
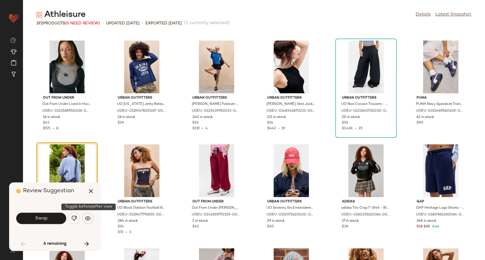
click at [90, 221] on img "button" at bounding box center [88, 219] width 6 height 6
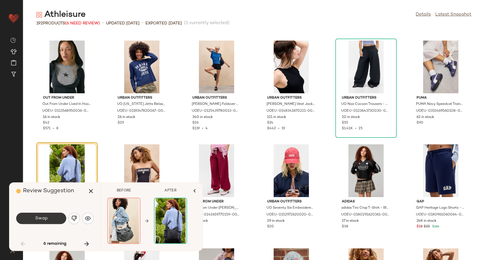
click at [55, 220] on button "Swap" at bounding box center [41, 218] width 50 height 11
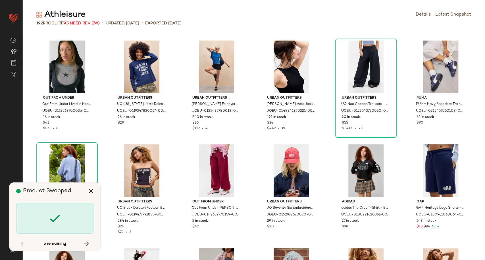
scroll to position [831, 0]
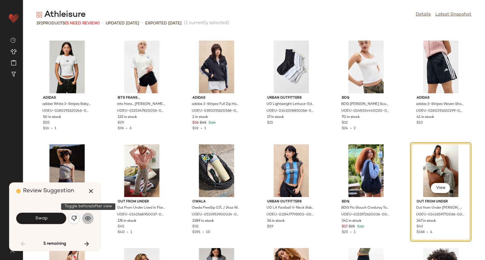
click at [92, 216] on button "button" at bounding box center [87, 218] width 11 height 11
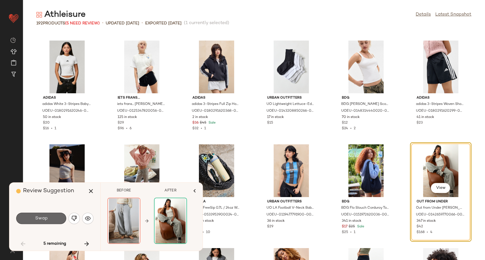
click at [43, 221] on span "Swap" at bounding box center [41, 218] width 13 height 5
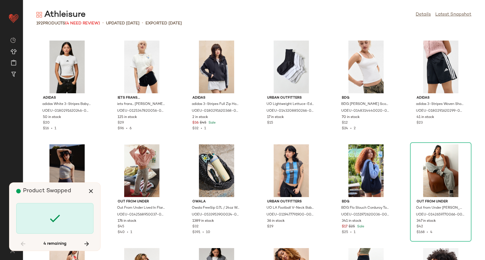
scroll to position [1039, 0]
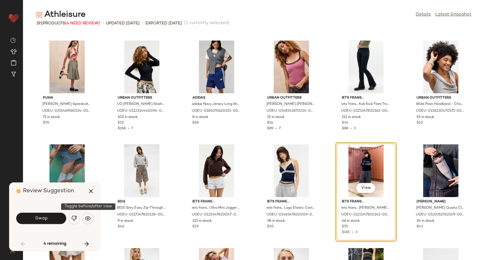
click at [86, 219] on img "button" at bounding box center [88, 219] width 6 height 6
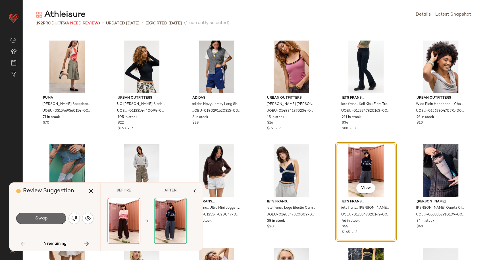
click at [32, 221] on button "Swap" at bounding box center [41, 218] width 50 height 11
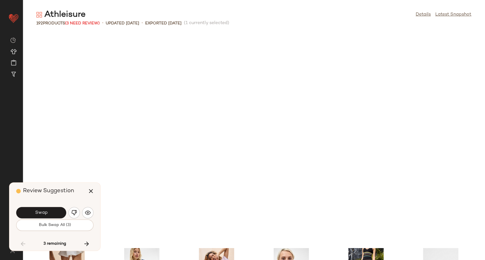
scroll to position [1247, 0]
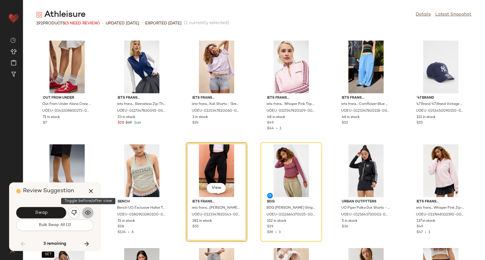
click at [89, 213] on img "button" at bounding box center [88, 213] width 6 height 6
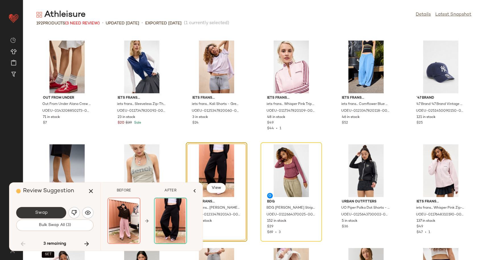
click at [60, 210] on button "Swap" at bounding box center [41, 212] width 50 height 11
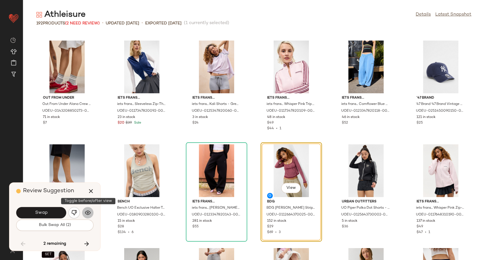
click at [87, 216] on button "button" at bounding box center [87, 212] width 11 height 11
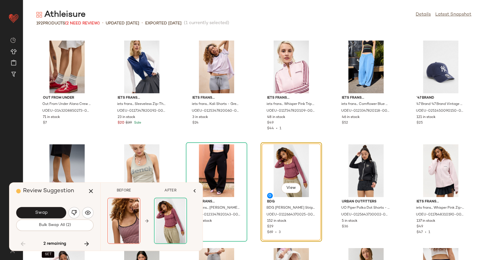
click at [68, 212] on div "Swap" at bounding box center [54, 213] width 77 height 14
click at [72, 213] on img "button" at bounding box center [74, 213] width 6 height 6
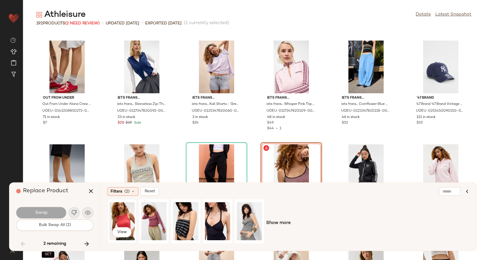
click at [121, 214] on div "View" at bounding box center [121, 221] width 25 height 40
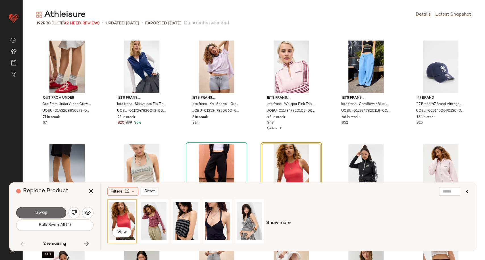
click at [55, 216] on button "Swap" at bounding box center [41, 212] width 50 height 11
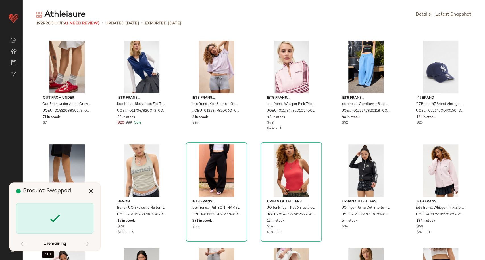
scroll to position [2597, 0]
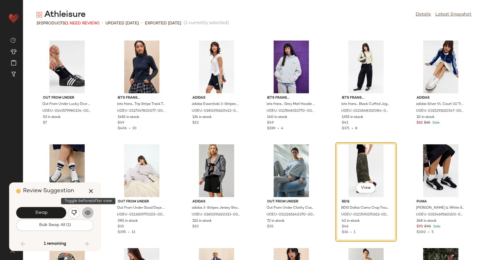
click at [91, 214] on button "button" at bounding box center [87, 212] width 11 height 11
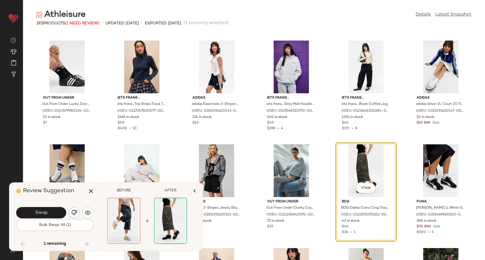
click at [75, 214] on img "button" at bounding box center [74, 213] width 6 height 6
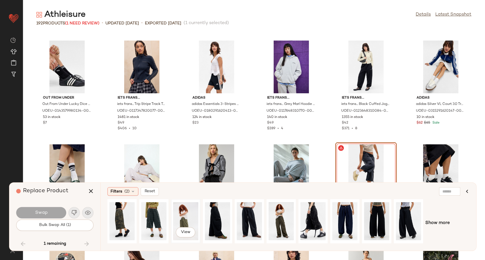
click at [182, 216] on div "View" at bounding box center [185, 221] width 25 height 40
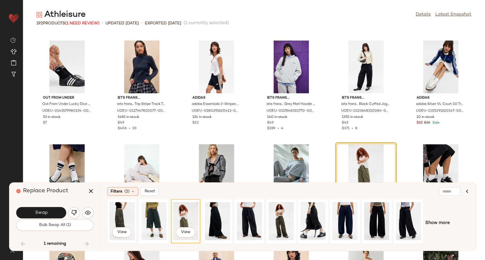
click at [113, 216] on div "View" at bounding box center [121, 221] width 25 height 40
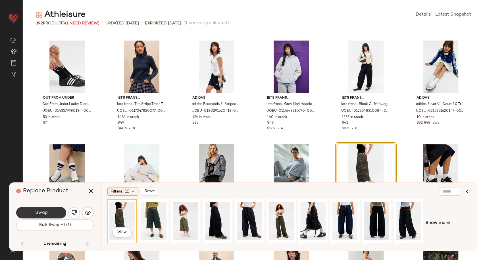
click at [32, 210] on button "Swap" at bounding box center [41, 212] width 50 height 11
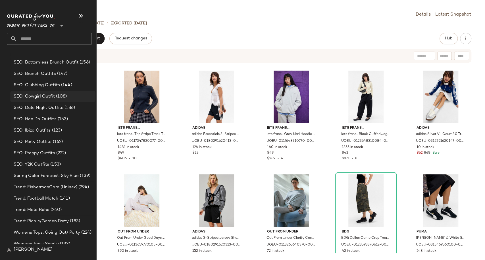
scroll to position [1762, 0]
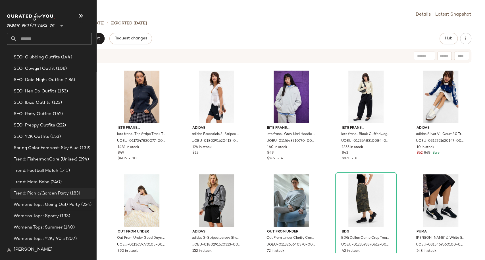
click at [39, 191] on span "Trend: Picnic/Garden Party" at bounding box center [41, 193] width 55 height 7
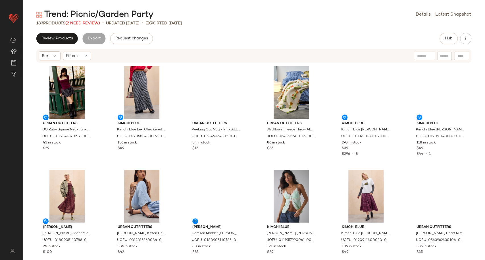
click at [82, 22] on span "(2 Need Review)" at bounding box center [82, 23] width 35 height 4
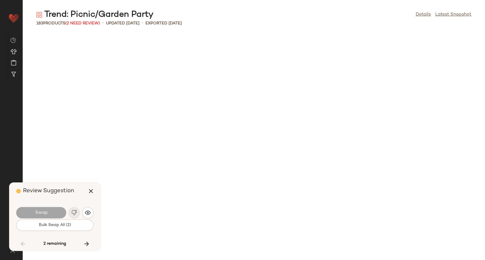
scroll to position [1143, 0]
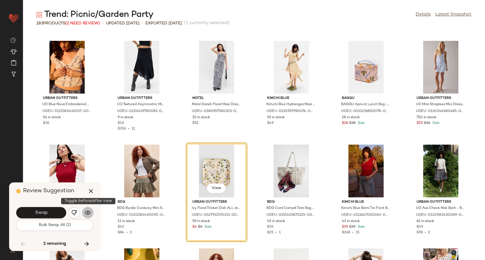
click at [87, 212] on img "button" at bounding box center [88, 213] width 6 height 6
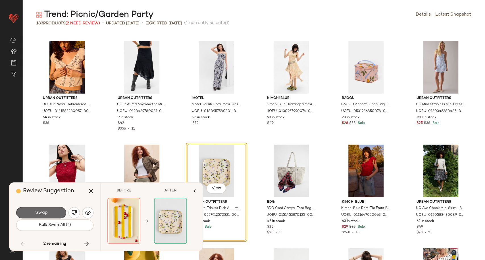
click at [43, 213] on span "Swap" at bounding box center [41, 212] width 13 height 5
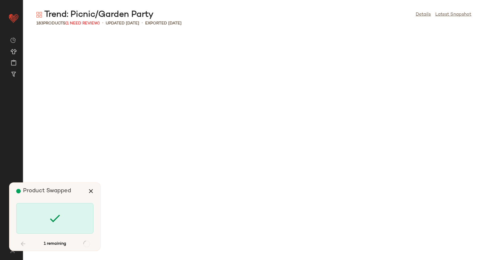
scroll to position [2701, 0]
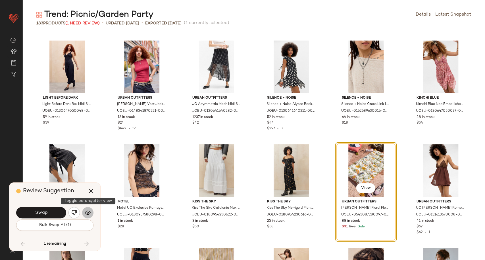
click at [89, 211] on img "button" at bounding box center [88, 213] width 6 height 6
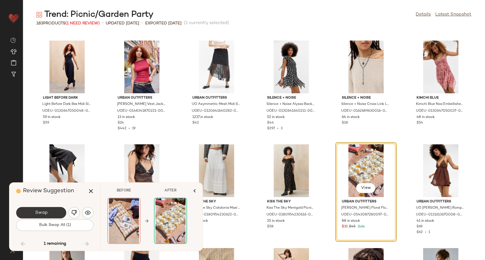
click at [51, 215] on button "Swap" at bounding box center [41, 212] width 50 height 11
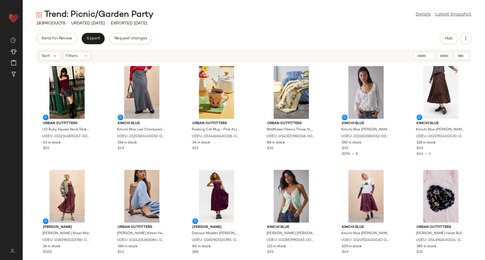
click at [300, 18] on div "Trend: Picnic/Garden Party Details Latest Snapshot" at bounding box center [254, 14] width 462 height 11
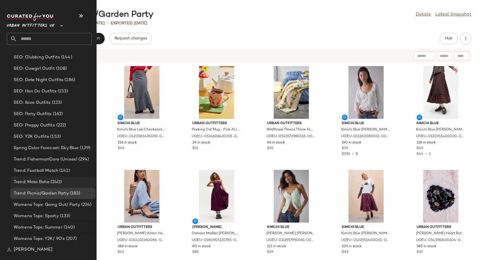
scroll to position [1699, 0]
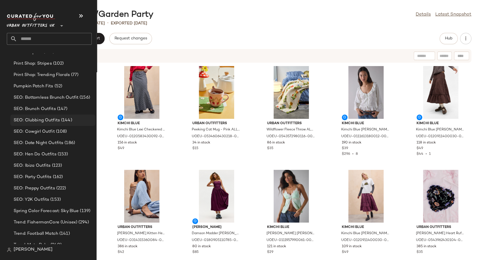
click at [34, 115] on div "SEO: Clubbing Outfits (144)" at bounding box center [52, 120] width 85 height 11
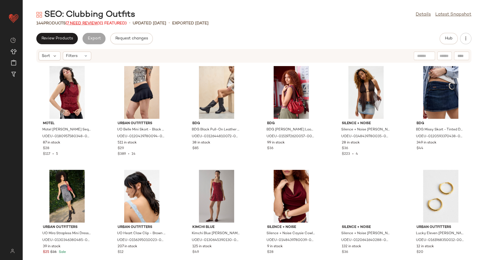
click at [92, 22] on span "(7 Need Review)" at bounding box center [83, 23] width 34 height 4
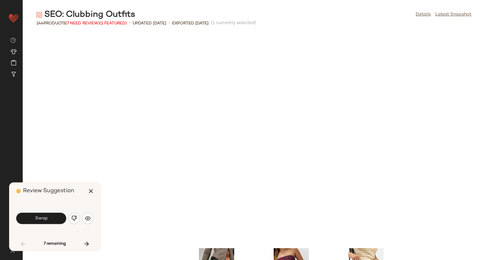
scroll to position [212, 0]
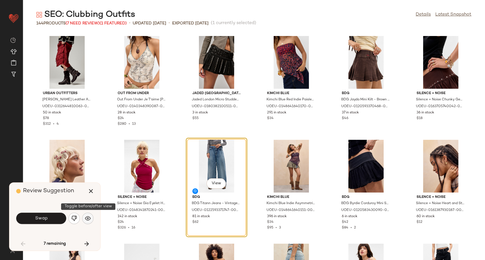
click at [88, 215] on button "button" at bounding box center [87, 218] width 11 height 11
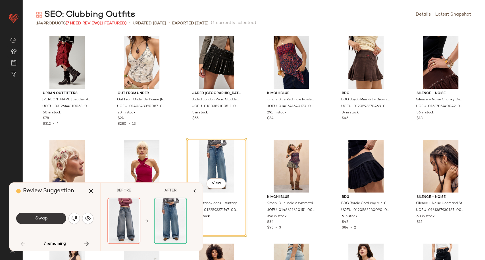
click at [49, 221] on button "Swap" at bounding box center [41, 218] width 50 height 11
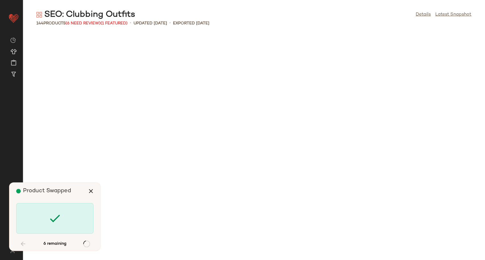
scroll to position [935, 0]
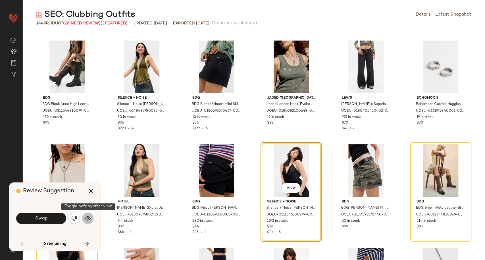
click at [86, 220] on img "button" at bounding box center [88, 219] width 6 height 6
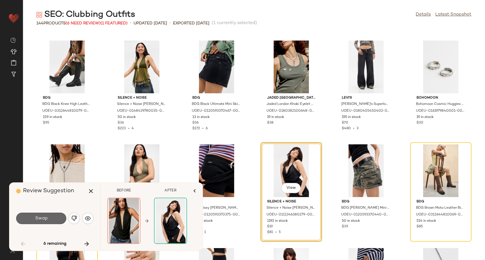
click at [50, 219] on button "Swap" at bounding box center [41, 218] width 50 height 11
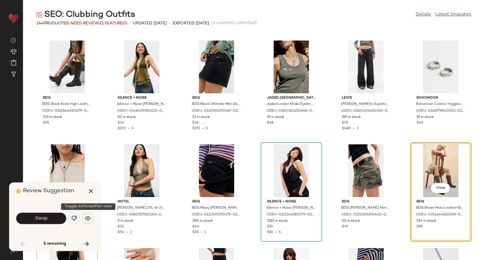
click at [92, 218] on button "button" at bounding box center [87, 218] width 11 height 11
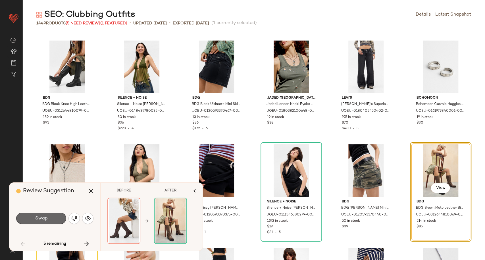
click at [36, 221] on span "Swap" at bounding box center [41, 218] width 13 height 5
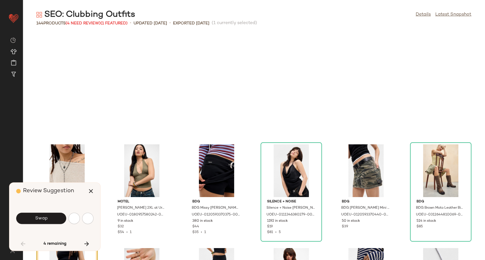
scroll to position [1039, 0]
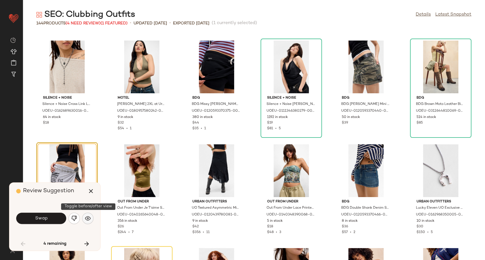
click at [88, 218] on img "button" at bounding box center [88, 219] width 6 height 6
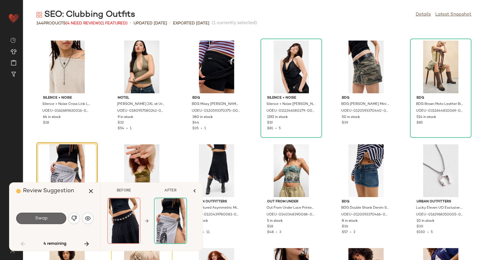
click at [45, 220] on span "Swap" at bounding box center [41, 218] width 13 height 5
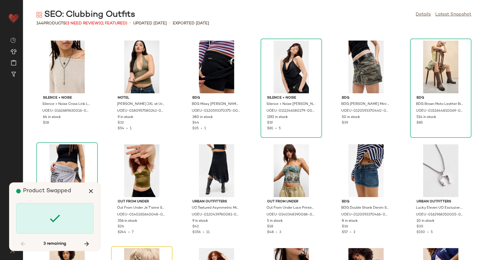
scroll to position [1143, 0]
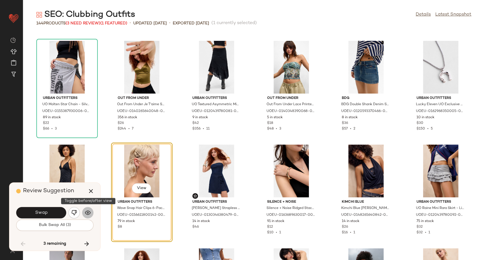
click at [88, 214] on img "button" at bounding box center [88, 213] width 6 height 6
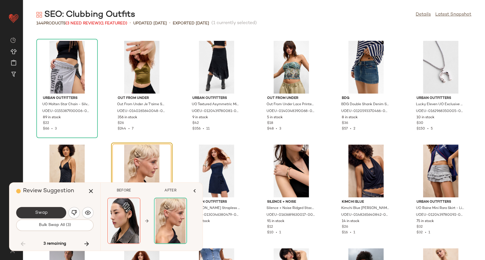
click at [54, 213] on button "Swap" at bounding box center [41, 212] width 50 height 11
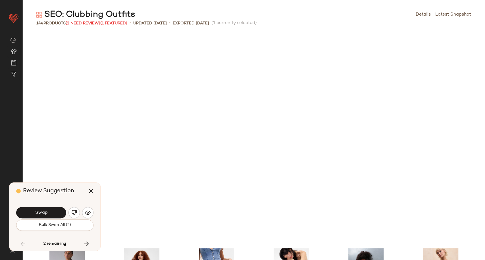
scroll to position [1351, 0]
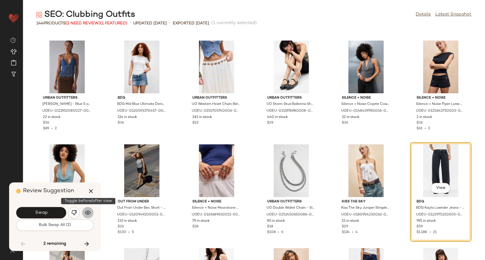
click at [84, 211] on button "button" at bounding box center [87, 212] width 11 height 11
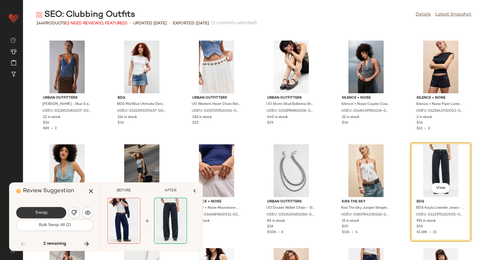
click at [62, 213] on button "Swap" at bounding box center [41, 212] width 50 height 11
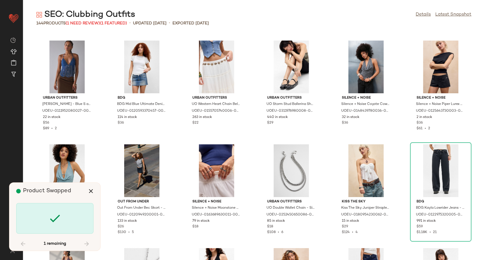
scroll to position [2078, 0]
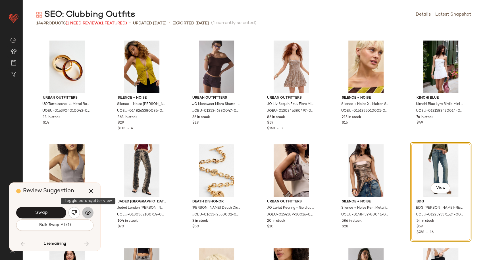
click at [89, 212] on img "button" at bounding box center [88, 213] width 6 height 6
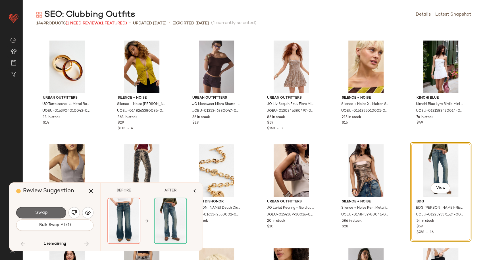
click at [60, 214] on button "Swap" at bounding box center [41, 212] width 50 height 11
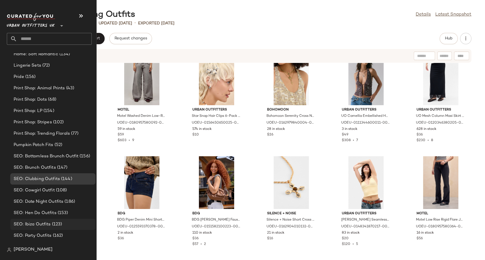
scroll to position [1671, 0]
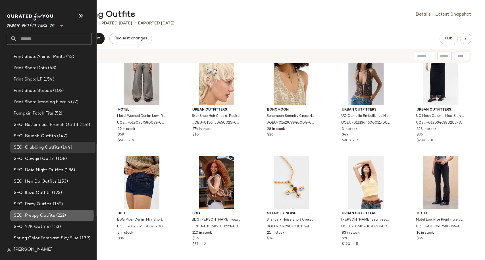
click at [39, 215] on span "SEO: Preppy Outfits" at bounding box center [34, 216] width 41 height 7
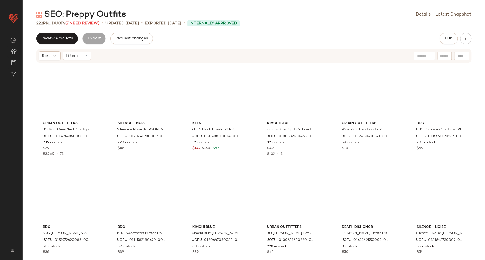
click at [86, 24] on span "(7 Need Review)" at bounding box center [82, 23] width 34 height 4
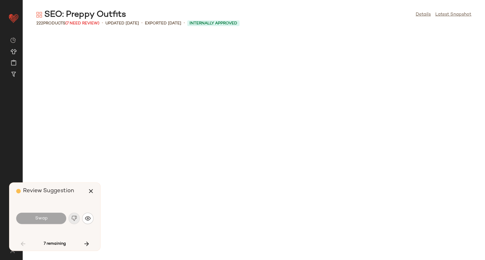
scroll to position [623, 0]
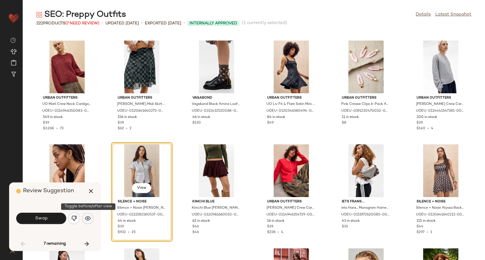
click at [88, 218] on img "button" at bounding box center [88, 219] width 6 height 6
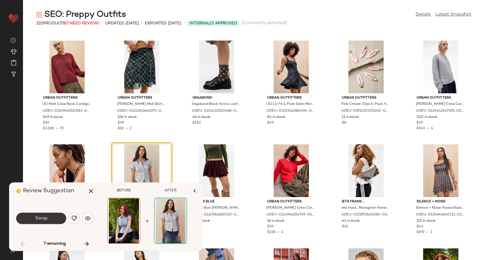
click at [58, 221] on button "Swap" at bounding box center [41, 218] width 50 height 11
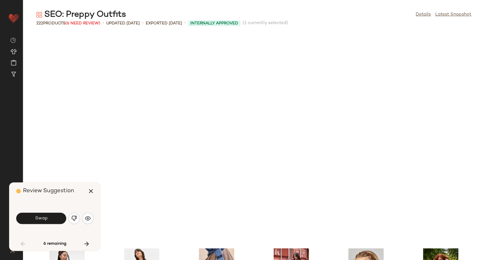
scroll to position [831, 0]
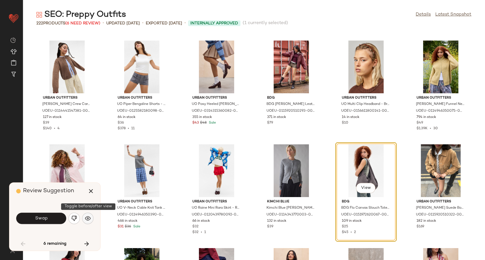
click at [85, 219] on img "button" at bounding box center [88, 219] width 6 height 6
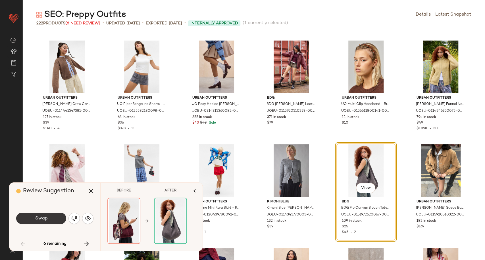
click at [43, 220] on span "Swap" at bounding box center [41, 218] width 13 height 5
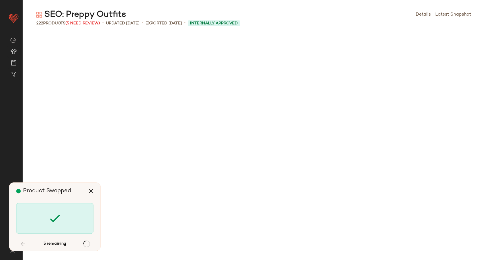
scroll to position [2286, 0]
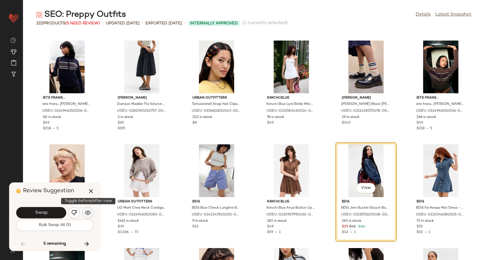
click at [90, 211] on img "button" at bounding box center [88, 213] width 6 height 6
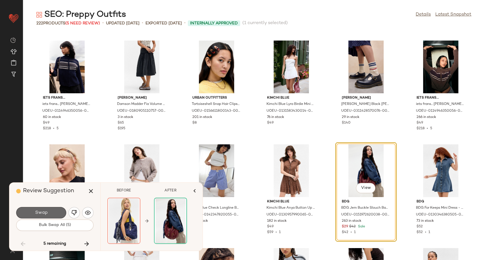
click at [39, 215] on span "Swap" at bounding box center [41, 212] width 13 height 5
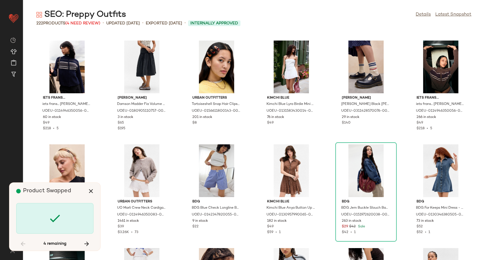
scroll to position [2597, 0]
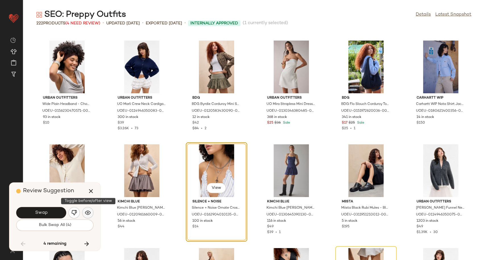
click at [88, 213] on img "button" at bounding box center [88, 213] width 6 height 6
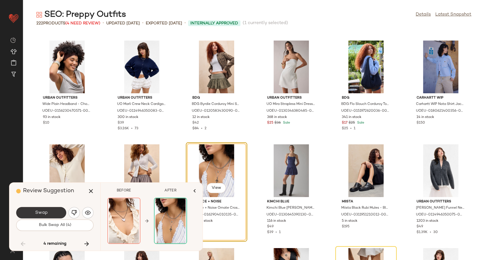
click at [59, 210] on button "Swap" at bounding box center [41, 212] width 50 height 11
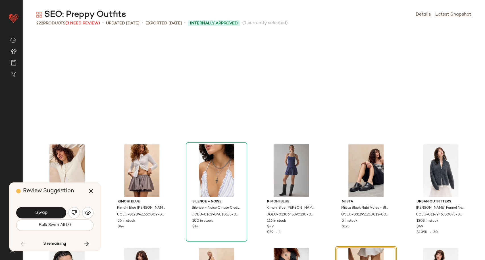
scroll to position [2701, 0]
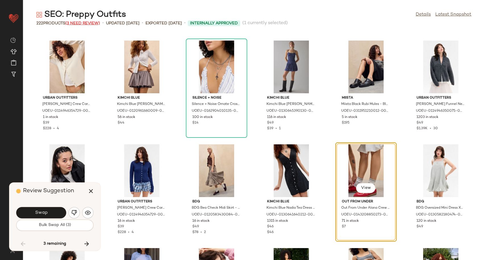
click at [80, 23] on span "(3 Need Review)" at bounding box center [82, 23] width 35 height 4
click at [89, 215] on img "button" at bounding box center [88, 213] width 6 height 6
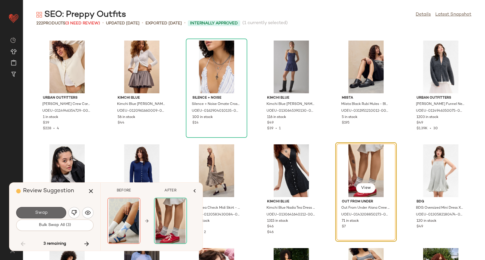
click at [56, 214] on button "Swap" at bounding box center [41, 212] width 50 height 11
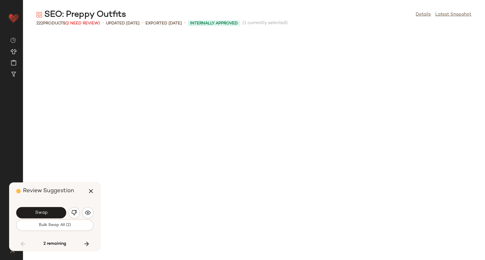
scroll to position [3013, 0]
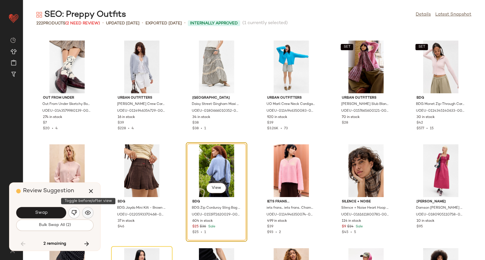
click at [89, 213] on img "button" at bounding box center [88, 213] width 6 height 6
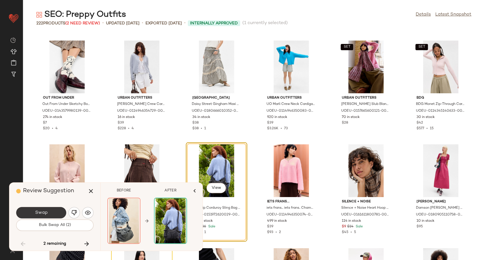
click at [41, 213] on span "Swap" at bounding box center [41, 212] width 13 height 5
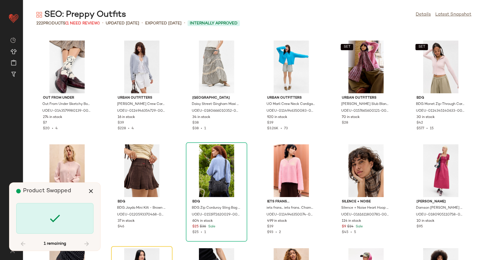
scroll to position [3117, 0]
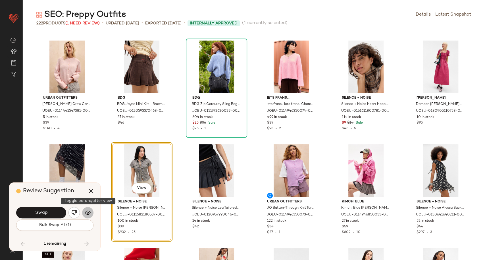
click at [87, 214] on img "button" at bounding box center [88, 213] width 6 height 6
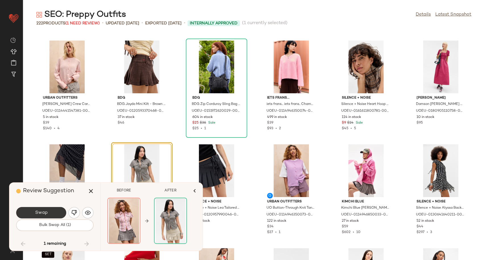
click at [45, 212] on span "Swap" at bounding box center [41, 212] width 13 height 5
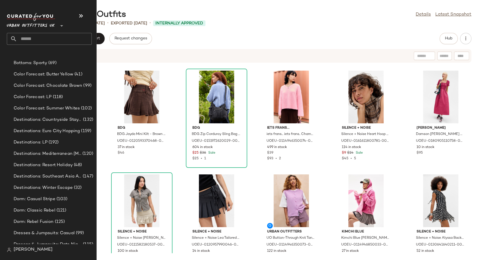
scroll to position [1230, 0]
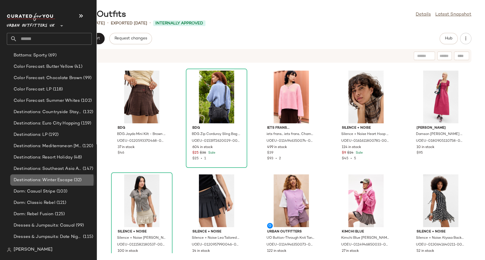
click at [58, 179] on span "Destinations: Winter Escape" at bounding box center [43, 180] width 59 height 7
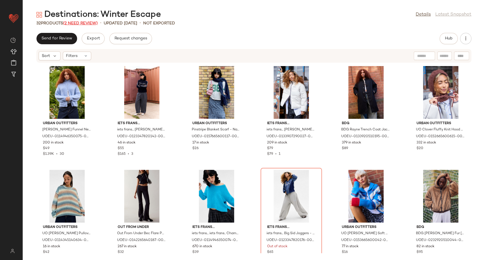
click at [89, 23] on span "(2 Need Review)" at bounding box center [80, 23] width 35 height 4
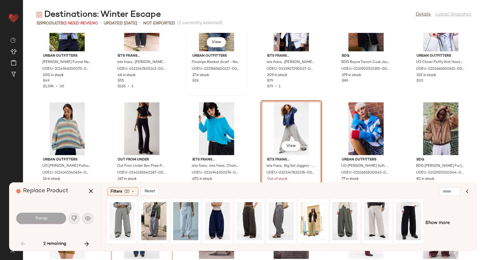
scroll to position [63, 0]
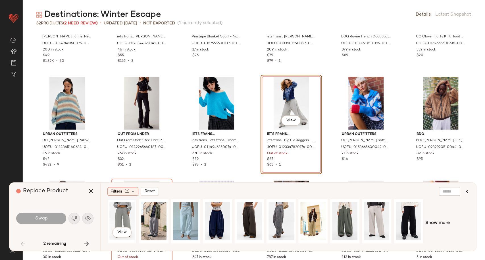
click at [123, 217] on div "View" at bounding box center [121, 221] width 25 height 40
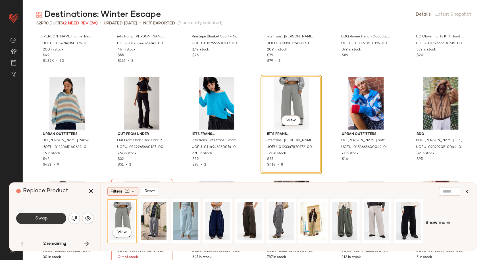
click at [45, 220] on span "Swap" at bounding box center [41, 218] width 13 height 5
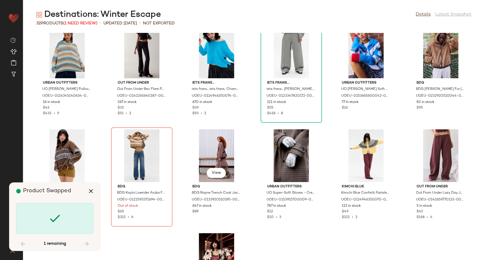
scroll to position [131, 0]
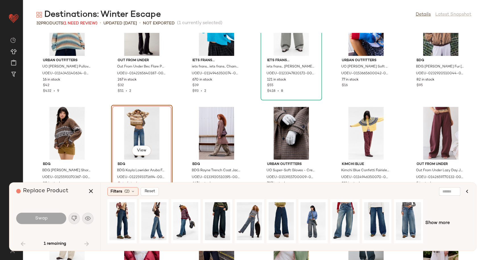
scroll to position [167, 0]
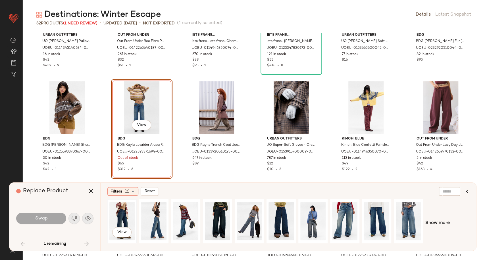
click at [123, 218] on div "View" at bounding box center [121, 221] width 25 height 40
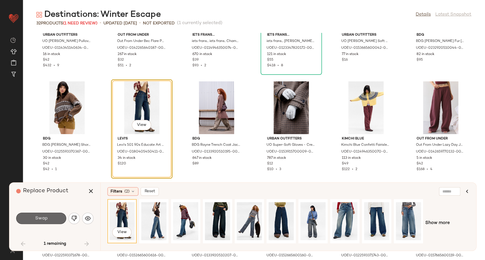
click at [53, 221] on button "Swap" at bounding box center [41, 218] width 50 height 11
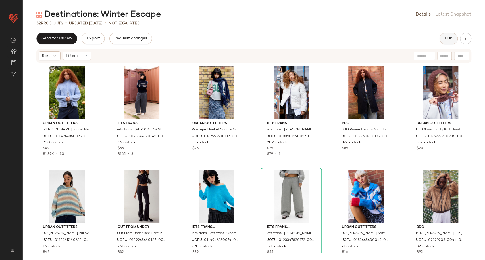
click at [445, 37] on span "Hub" at bounding box center [448, 38] width 8 height 5
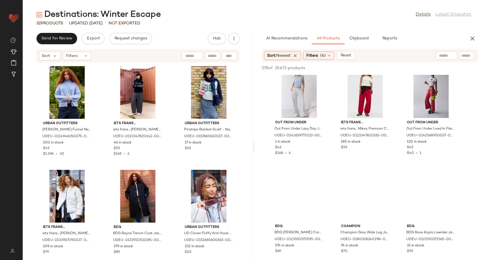
scroll to position [221, 0]
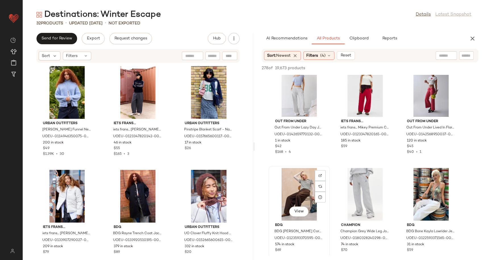
click at [299, 190] on div "View" at bounding box center [298, 194] width 57 height 53
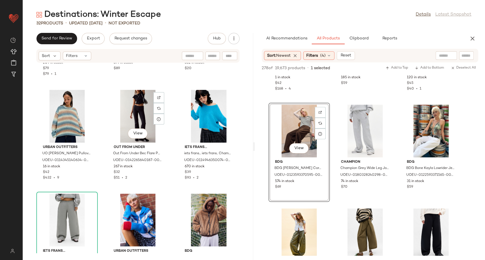
scroll to position [288, 0]
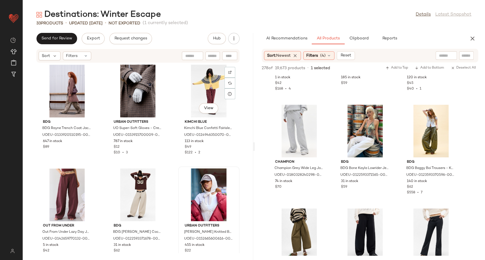
scroll to position [477, 0]
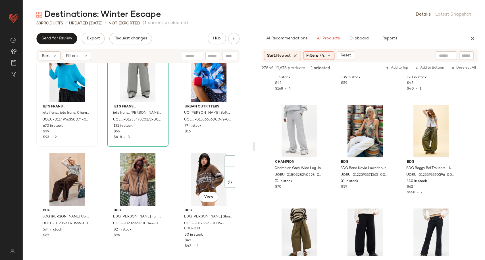
scroll to position [399, 0]
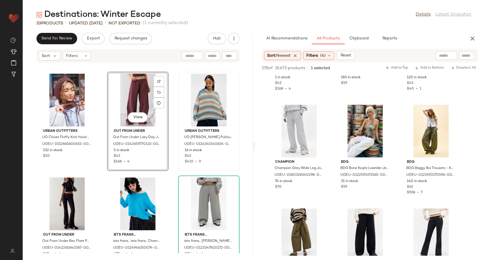
scroll to position [110, 0]
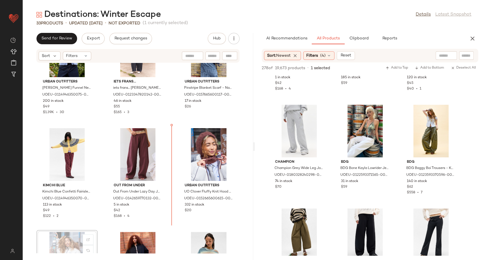
scroll to position [43, 0]
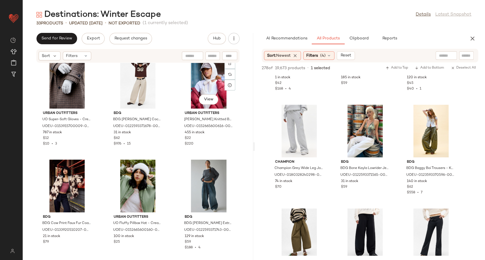
scroll to position [543, 0]
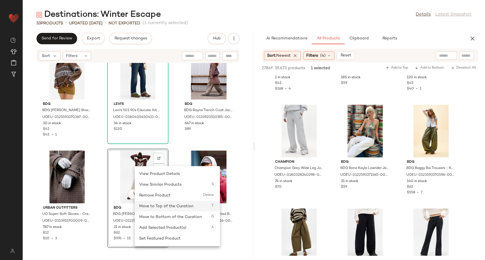
click at [165, 209] on div "Move to Top of the Curation T" at bounding box center [177, 206] width 76 height 11
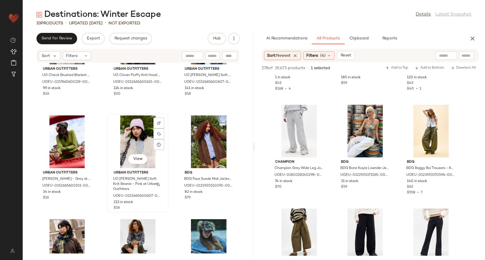
scroll to position [953, 0]
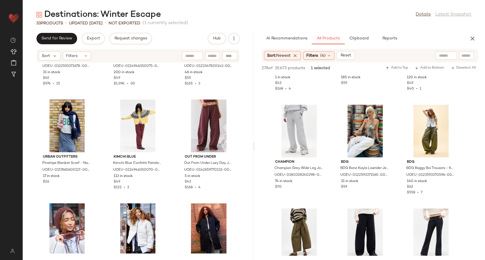
scroll to position [162, 0]
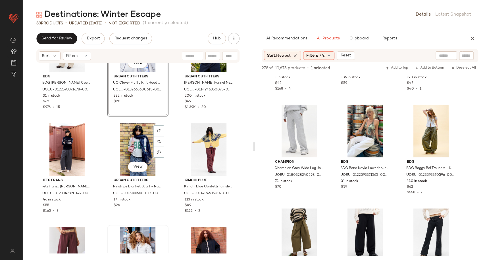
scroll to position [131, 0]
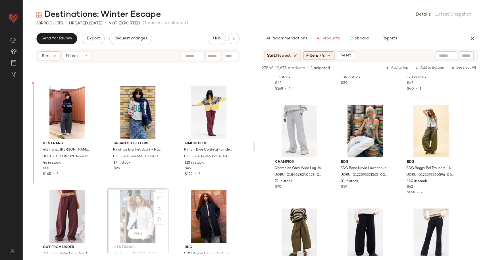
scroll to position [75, 0]
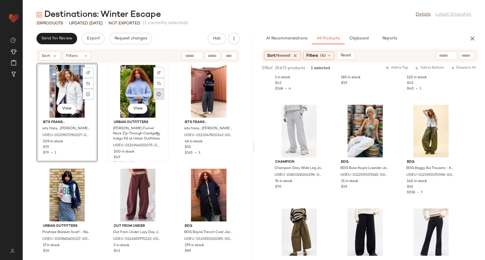
scroll to position [126, 0]
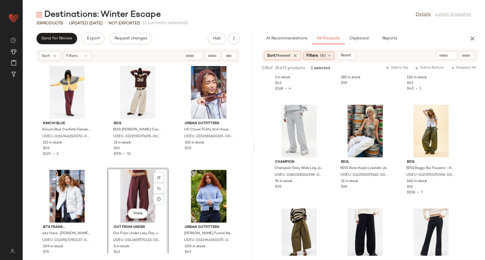
click at [329, 58] on div "Filters (4)" at bounding box center [318, 55] width 31 height 9
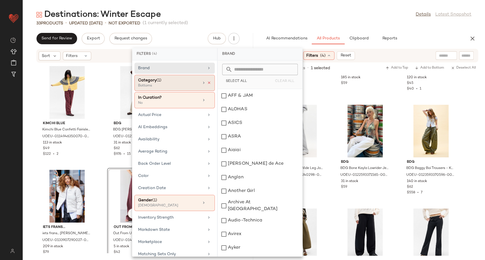
click at [208, 82] on icon at bounding box center [209, 83] width 4 height 4
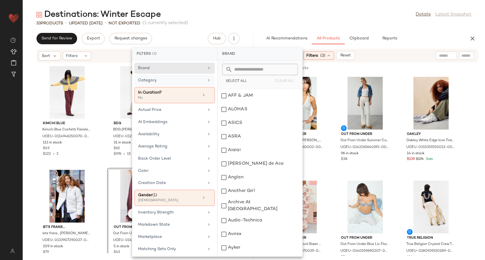
click at [156, 80] on div "Category" at bounding box center [171, 80] width 66 height 6
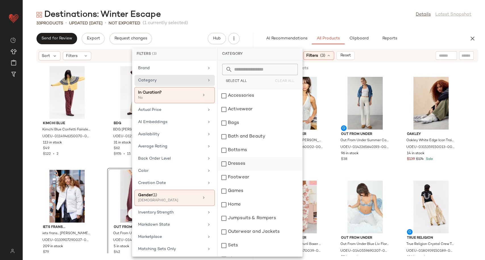
scroll to position [32, 0]
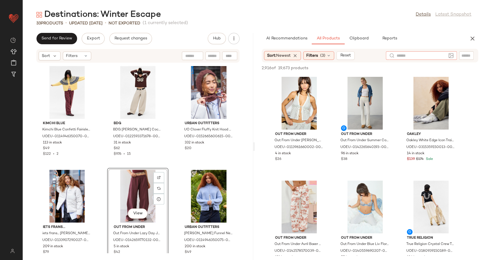
click at [445, 53] on input "text" at bounding box center [420, 56] width 49 height 6
type input "*******"
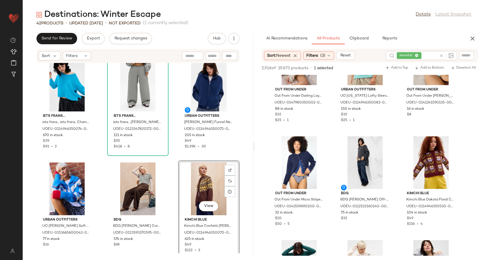
scroll to position [761, 0]
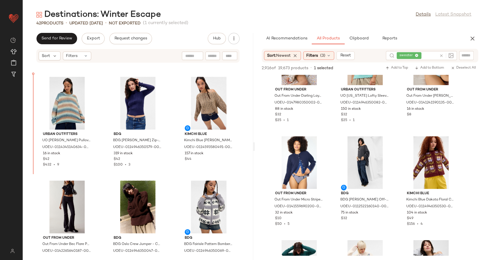
scroll to position [389, 0]
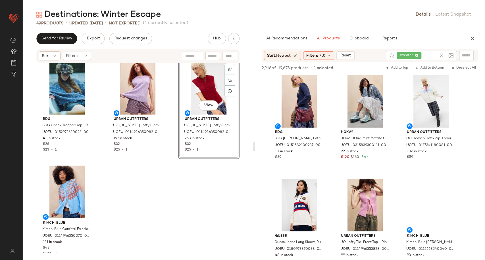
scroll to position [7359, 0]
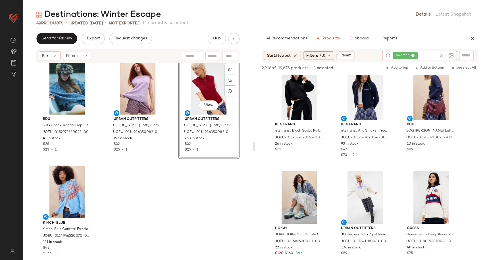
click at [440, 56] on icon at bounding box center [441, 56] width 4 height 4
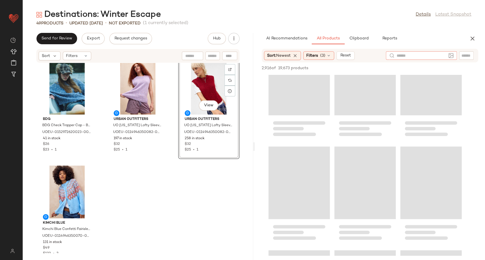
scroll to position [0, 0]
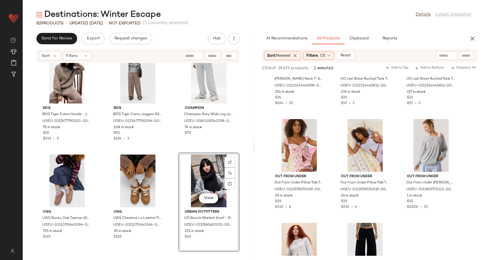
scroll to position [11645, 0]
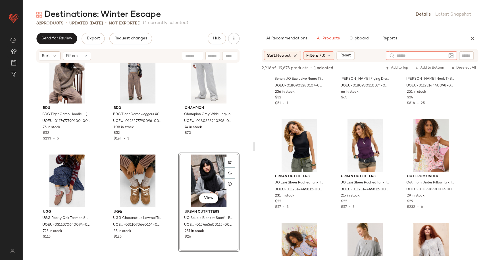
click at [441, 55] on input "text" at bounding box center [420, 56] width 49 height 6
type input "*******"
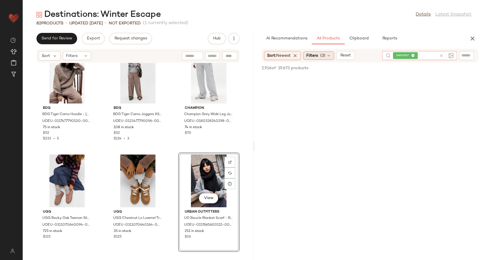
click at [331, 56] on icon at bounding box center [328, 55] width 5 height 5
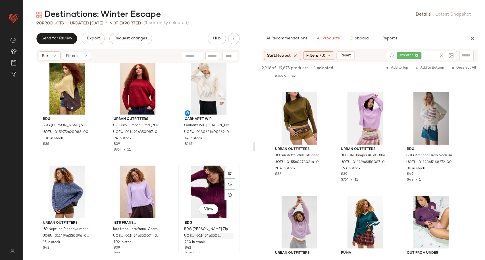
scroll to position [2927, 0]
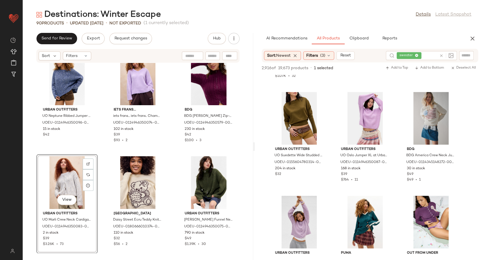
click at [67, 179] on div "View" at bounding box center [66, 182] width 57 height 53
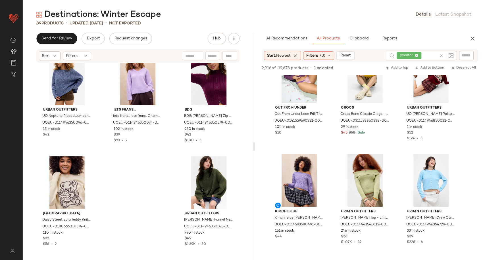
scroll to position [788, 0]
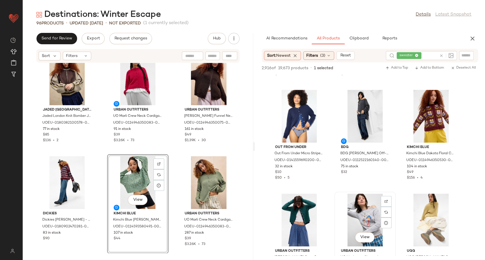
scroll to position [1640, 0]
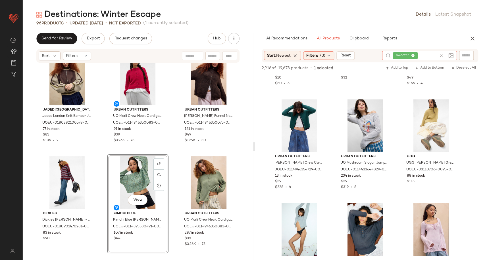
click at [439, 56] on icon at bounding box center [441, 56] width 4 height 4
drag, startPoint x: 328, startPoint y: 58, endPoint x: 322, endPoint y: 60, distance: 5.8
click at [328, 57] on icon at bounding box center [328, 55] width 5 height 5
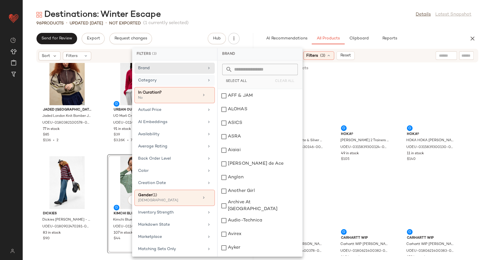
click at [173, 81] on div "Category" at bounding box center [171, 80] width 66 height 6
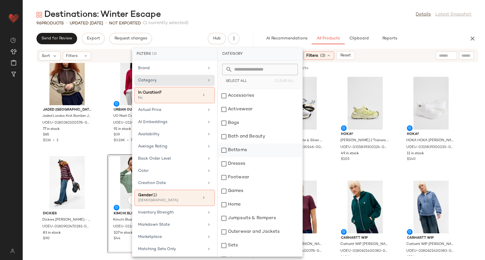
click at [249, 153] on div "Bottoms" at bounding box center [259, 151] width 85 height 14
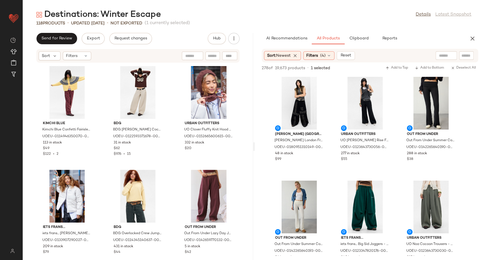
scroll to position [32, 0]
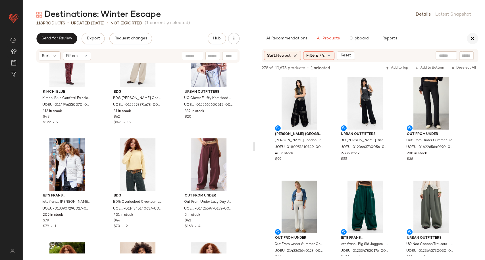
click at [474, 38] on icon "button" at bounding box center [472, 38] width 7 height 7
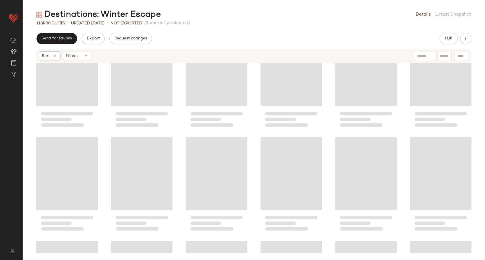
scroll to position [0, 0]
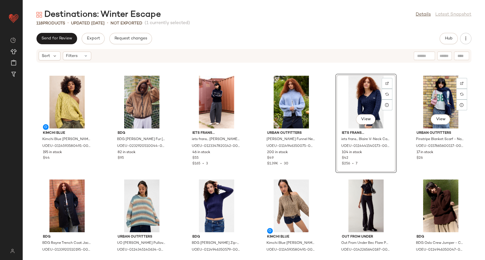
scroll to position [95, 0]
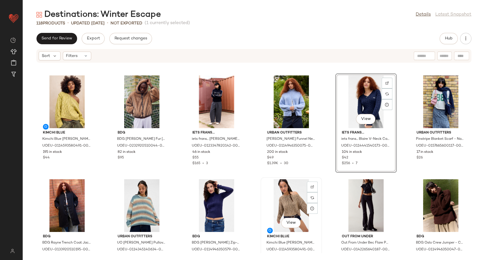
scroll to position [95, 0]
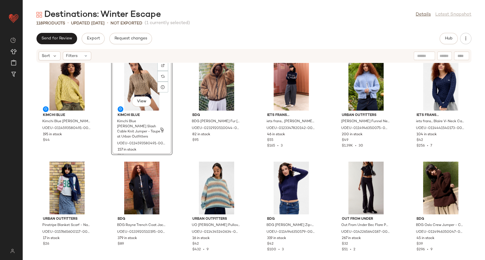
scroll to position [131, 0]
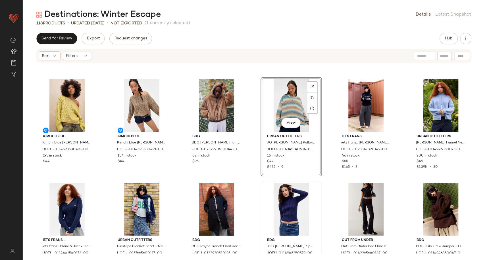
scroll to position [222, 0]
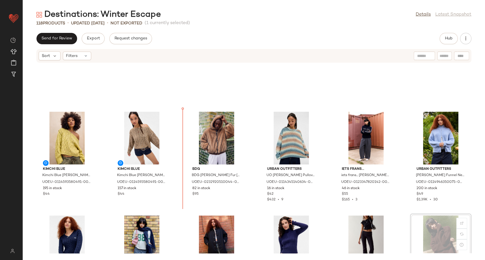
scroll to position [63, 0]
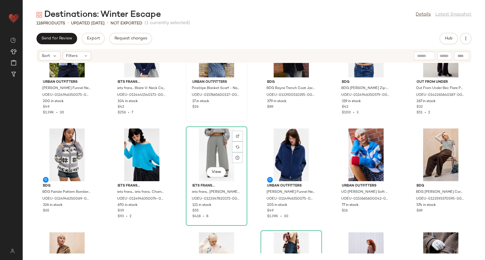
scroll to position [284, 0]
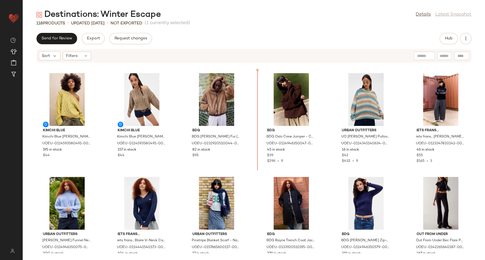
scroll to position [98, 0]
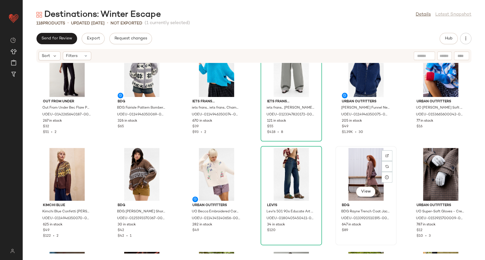
scroll to position [382, 0]
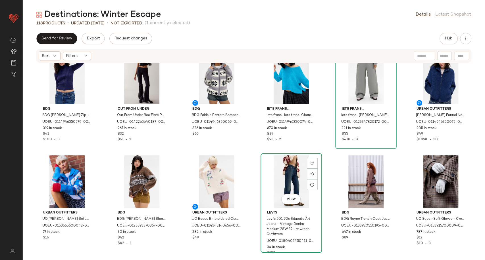
scroll to position [383, 0]
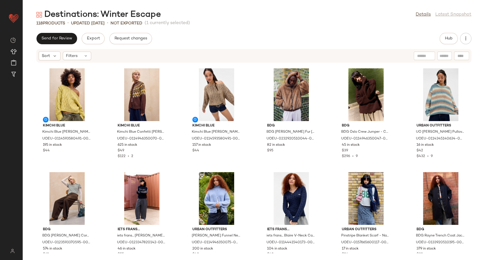
scroll to position [100, 0]
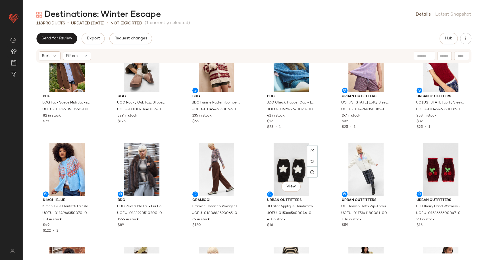
scroll to position [761, 0]
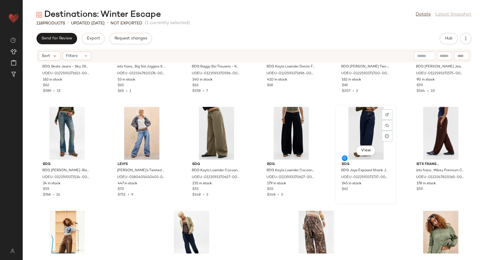
scroll to position [1708, 0]
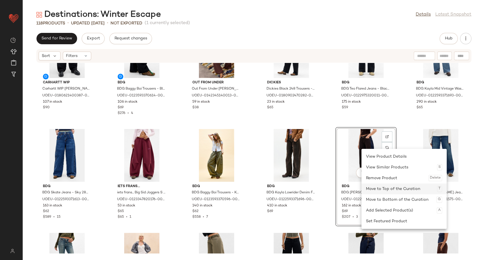
click at [383, 189] on div "Move to Top of the Curation T" at bounding box center [404, 189] width 76 height 11
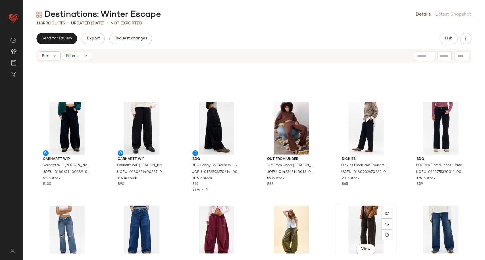
scroll to position [1708, 0]
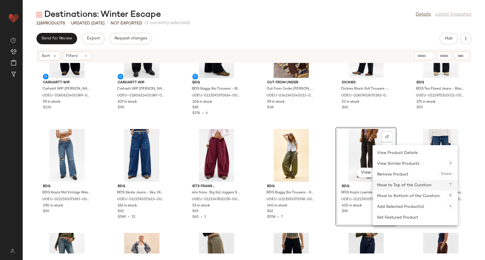
click at [403, 189] on div "Move to Top of the Curation T" at bounding box center [415, 185] width 76 height 11
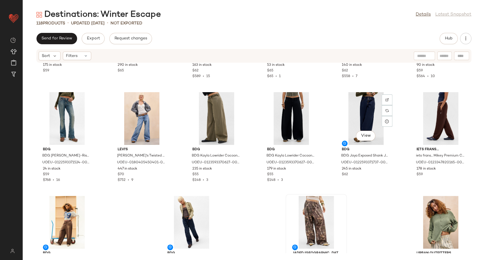
scroll to position [1888, 0]
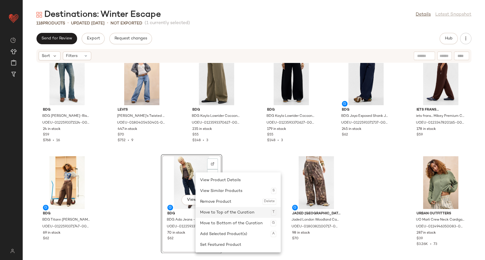
click at [226, 215] on div "Move to Top of the Curation T" at bounding box center [238, 212] width 76 height 11
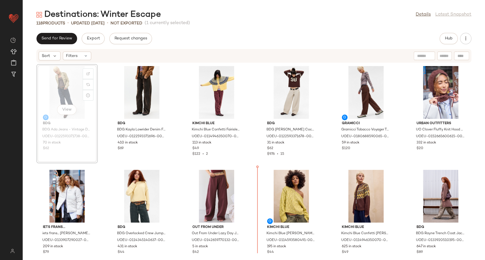
scroll to position [18, 0]
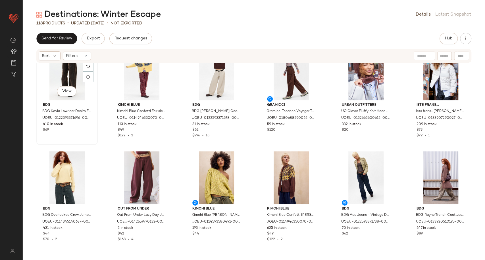
scroll to position [16, 0]
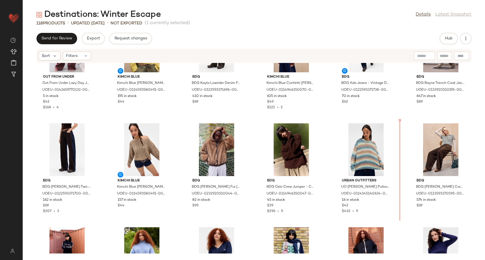
scroll to position [155, 0]
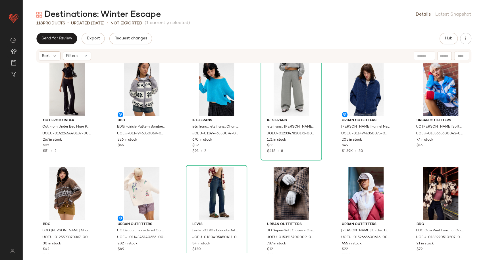
scroll to position [414, 0]
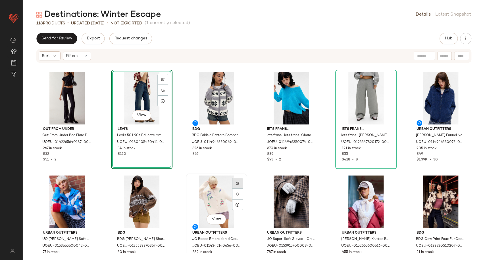
scroll to position [572, 0]
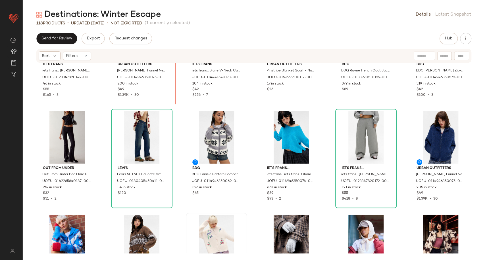
scroll to position [372, 0]
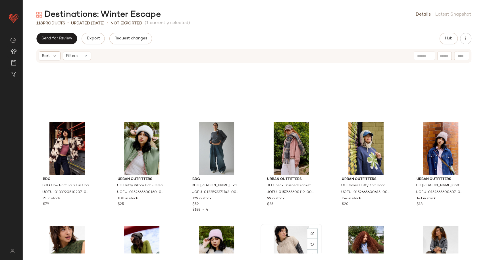
scroll to position [655, 0]
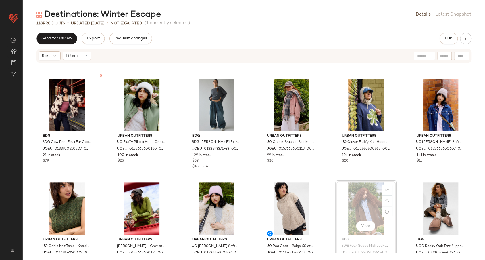
scroll to position [610, 0]
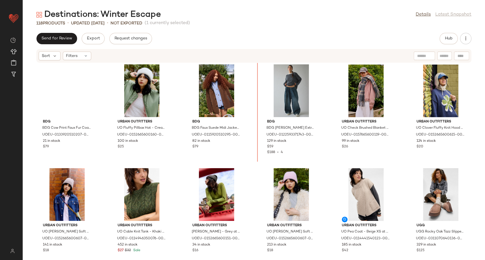
scroll to position [612, 0]
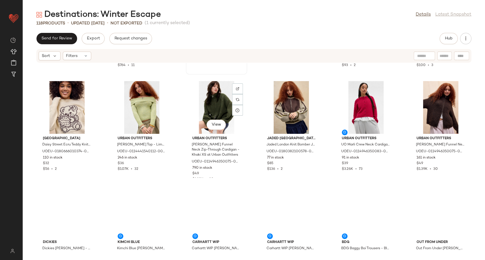
scroll to position [1558, 0]
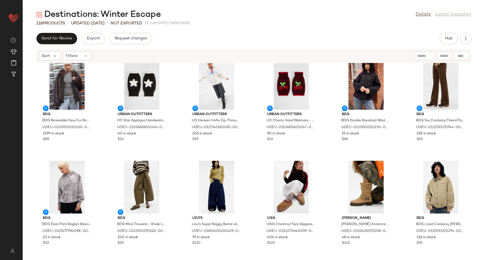
scroll to position [933, 0]
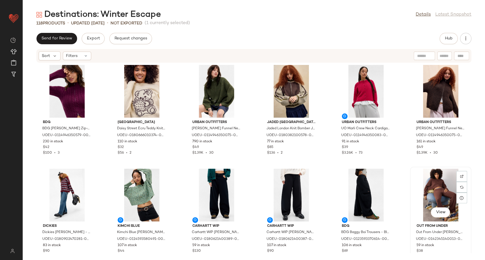
scroll to position [1753, 0]
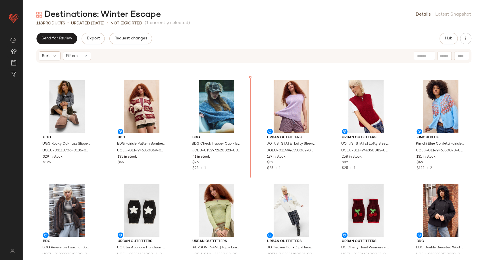
scroll to position [820, 0]
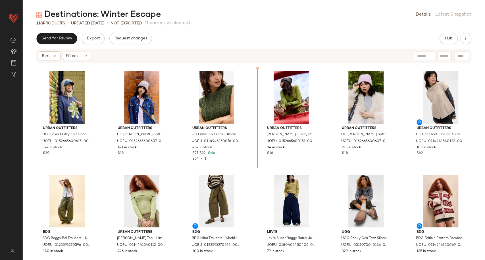
scroll to position [726, 0]
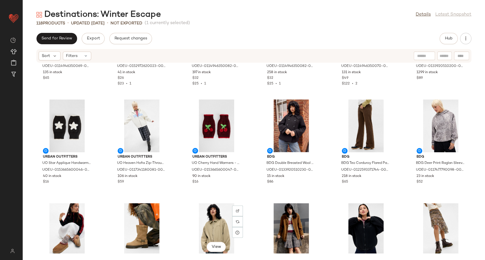
scroll to position [884, 0]
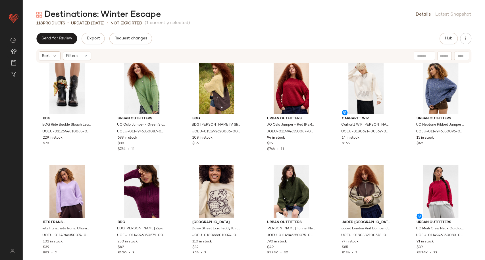
scroll to position [1546, 0]
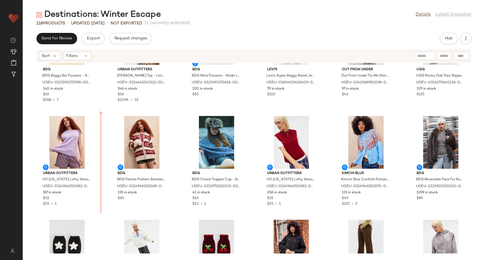
scroll to position [892, 0]
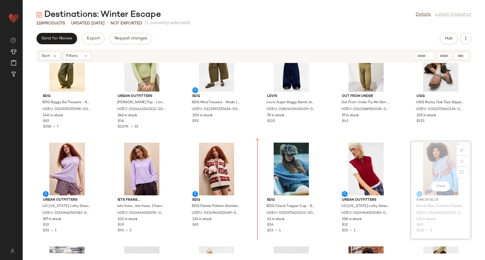
scroll to position [862, 0]
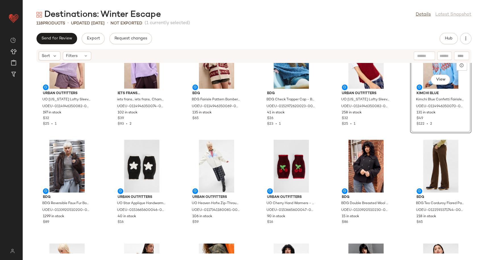
scroll to position [1051, 0]
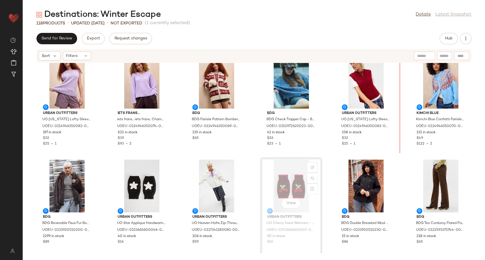
scroll to position [947, 0]
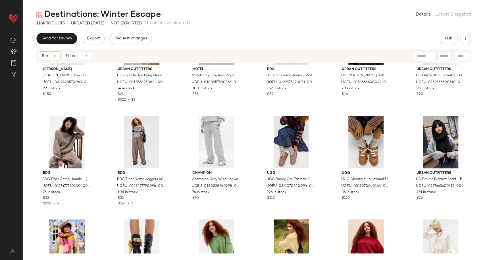
scroll to position [1388, 0]
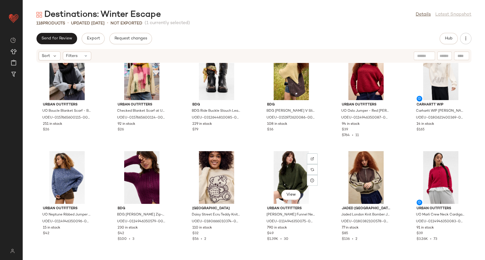
scroll to position [1487, 0]
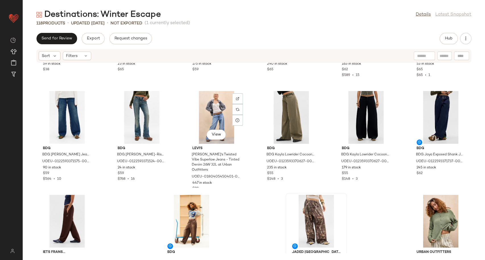
scroll to position [1888, 0]
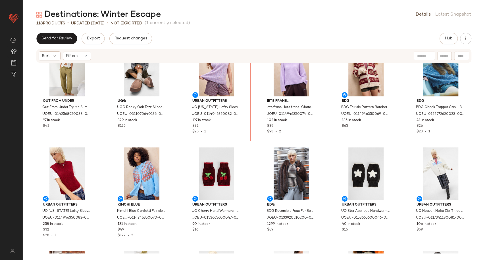
scroll to position [953, 0]
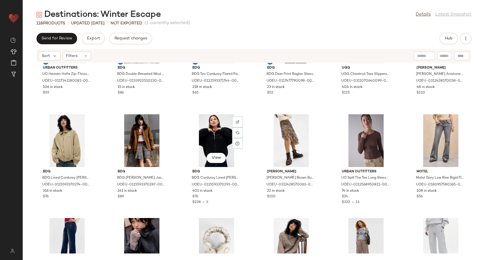
scroll to position [1361, 0]
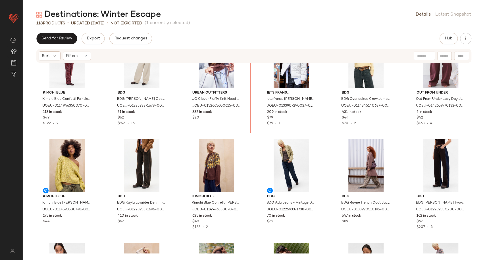
scroll to position [22, 0]
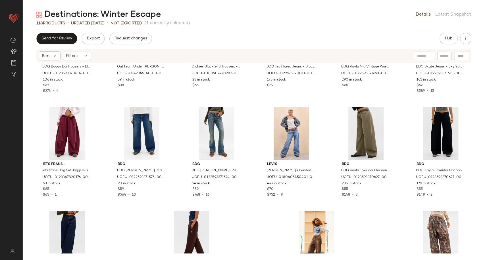
scroll to position [1888, 0]
